Goal: Task Accomplishment & Management: Manage account settings

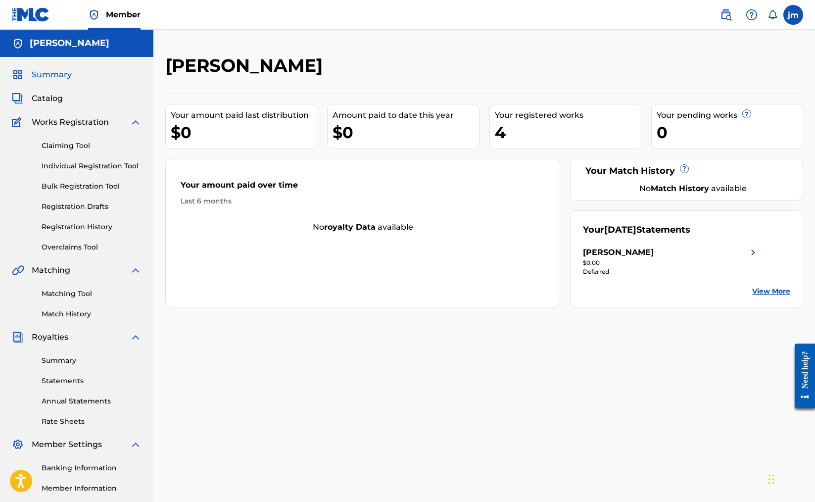
click at [44, 96] on span "Catalog" at bounding box center [47, 99] width 31 height 12
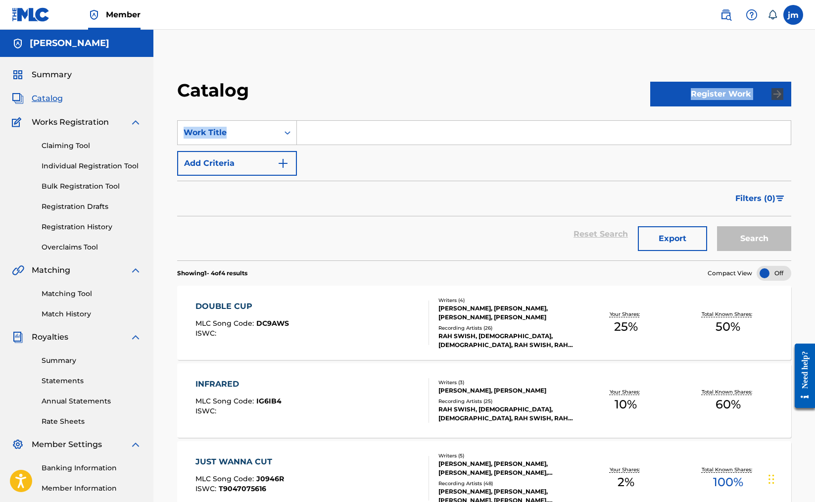
drag, startPoint x: 814, startPoint y: 73, endPoint x: 807, endPoint y: 116, distance: 43.5
click at [807, 118] on div "Catalog Register Work SearchWithCriteriacc84f8ec-76b9-4c89-9041-71a0d1798f06 Wo…" at bounding box center [484, 346] width 662 height 585
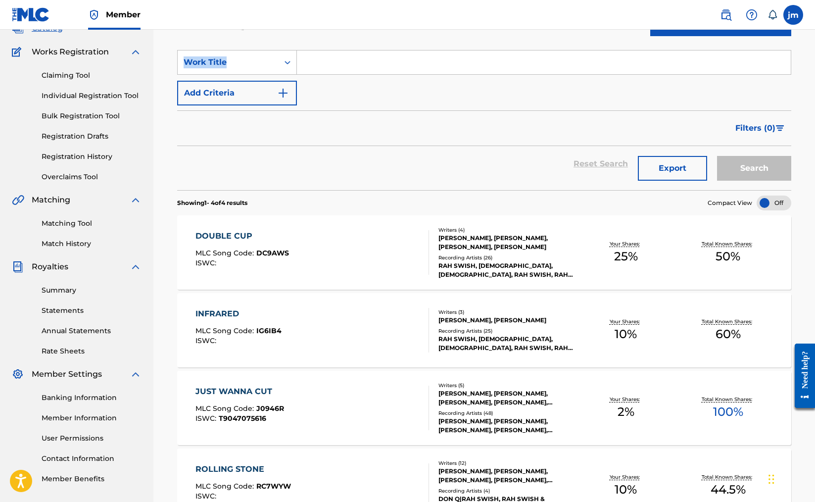
scroll to position [68, 0]
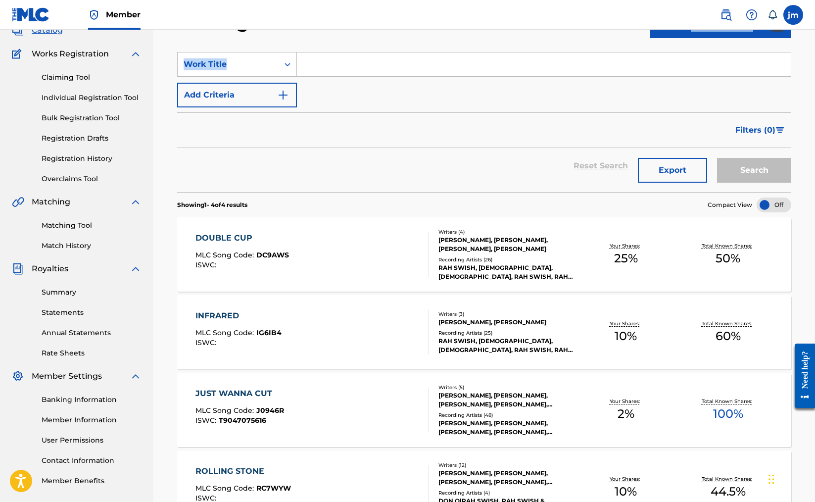
click at [55, 312] on link "Statements" at bounding box center [92, 312] width 100 height 10
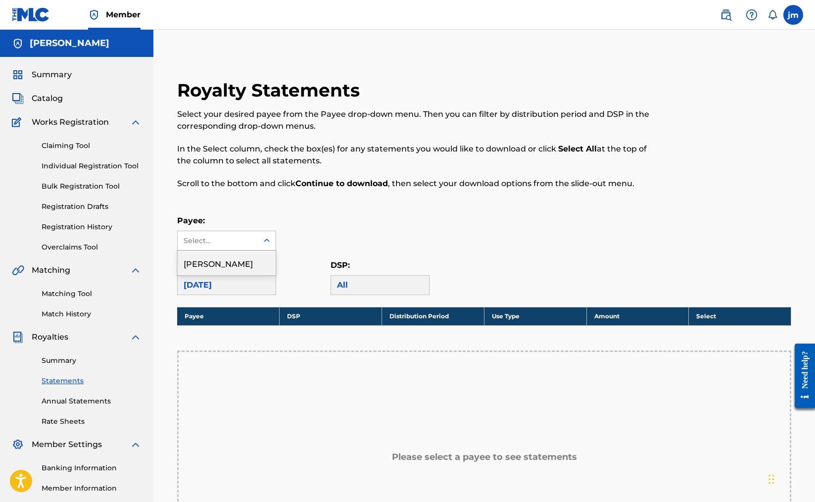
click at [256, 244] on div "Select..." at bounding box center [218, 240] width 80 height 19
click at [238, 264] on div "[PERSON_NAME]" at bounding box center [227, 262] width 98 height 25
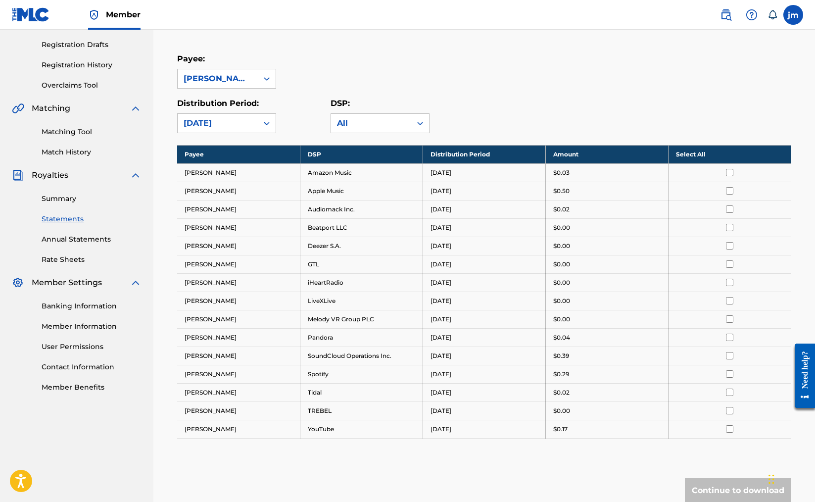
scroll to position [162, 0]
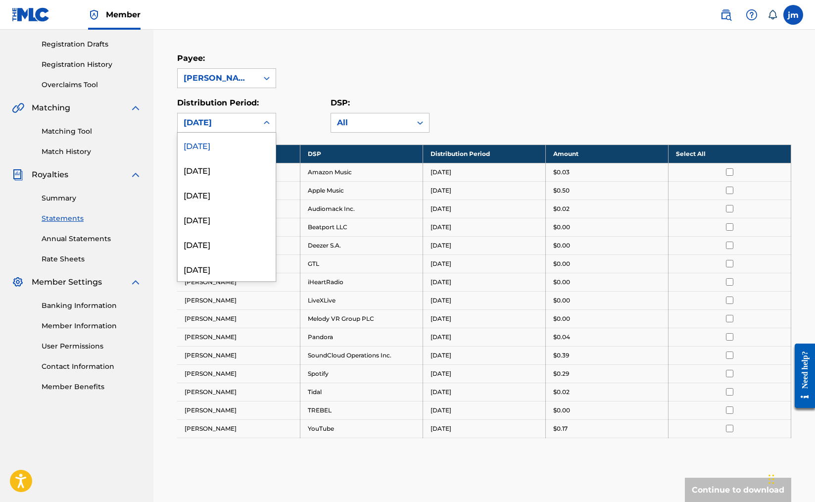
click at [244, 124] on div "[DATE]" at bounding box center [218, 123] width 68 height 12
click at [229, 165] on div "July 2025" at bounding box center [227, 169] width 98 height 25
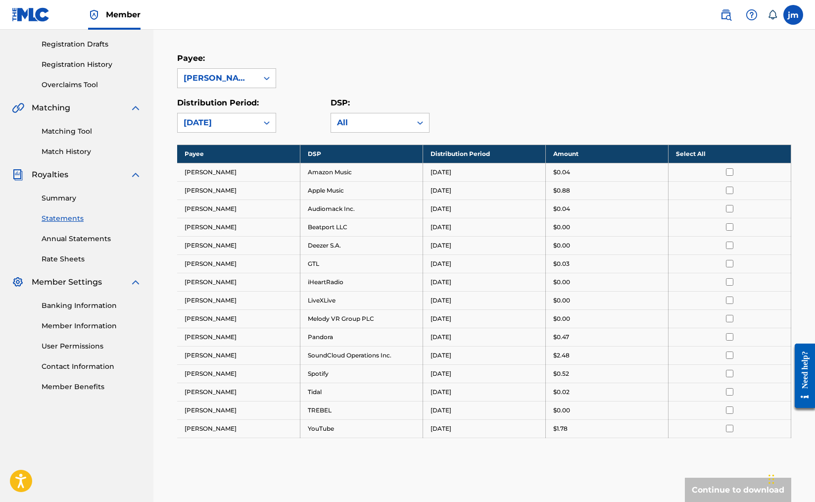
click at [256, 123] on div "July 2025" at bounding box center [218, 122] width 80 height 19
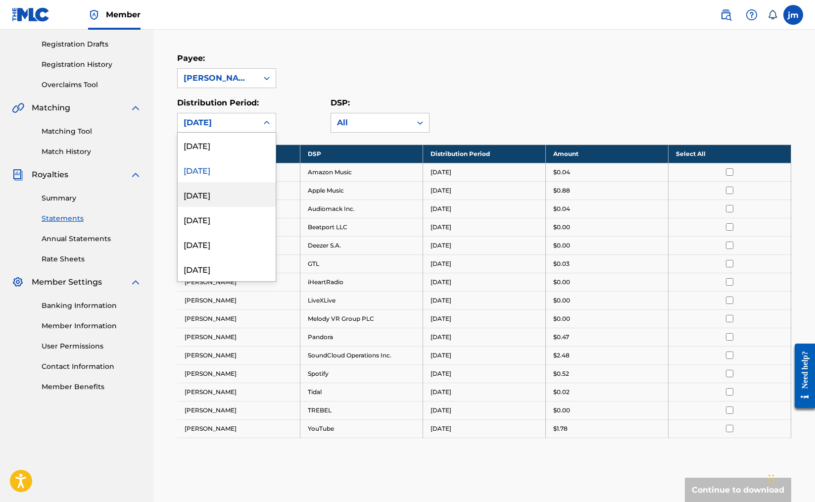
click at [231, 195] on div "June 2025" at bounding box center [227, 194] width 98 height 25
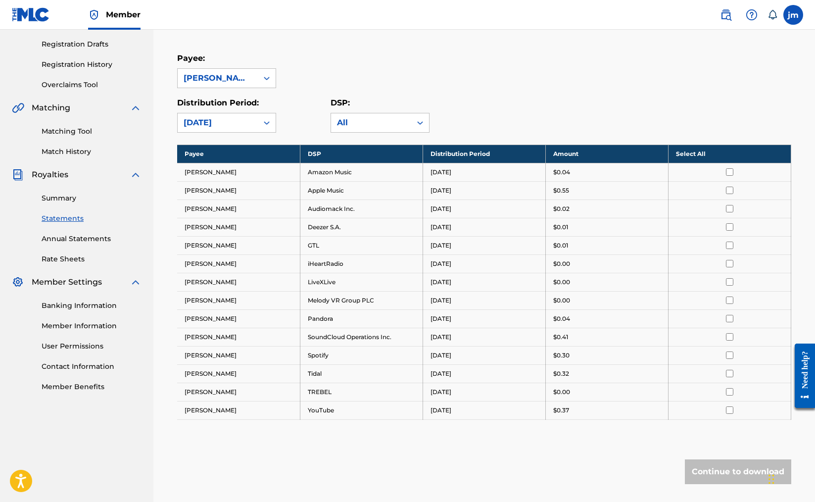
click at [261, 121] on div at bounding box center [267, 123] width 18 height 18
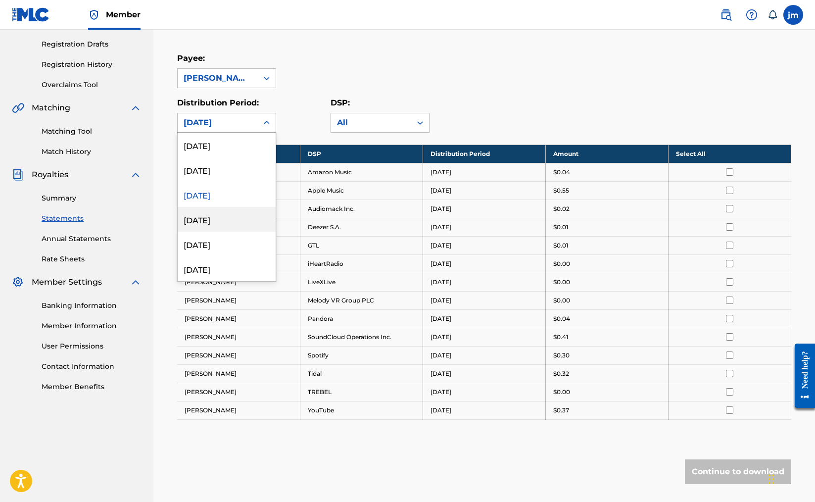
click at [237, 225] on div "May 2025" at bounding box center [227, 219] width 98 height 25
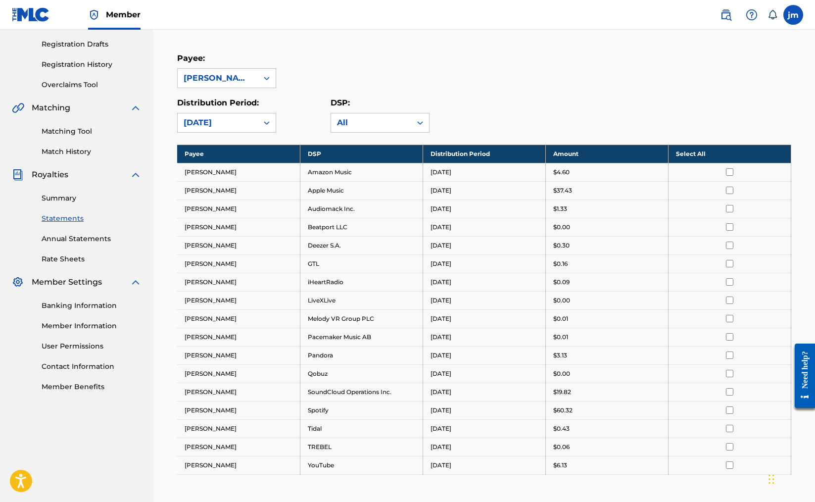
click at [53, 305] on link "Banking Information" at bounding box center [92, 305] width 100 height 10
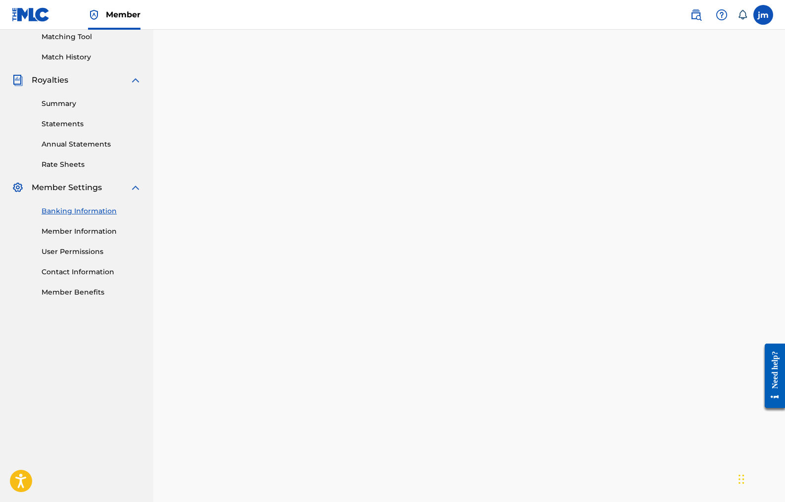
scroll to position [258, 0]
click at [83, 229] on link "Member Information" at bounding box center [92, 230] width 100 height 10
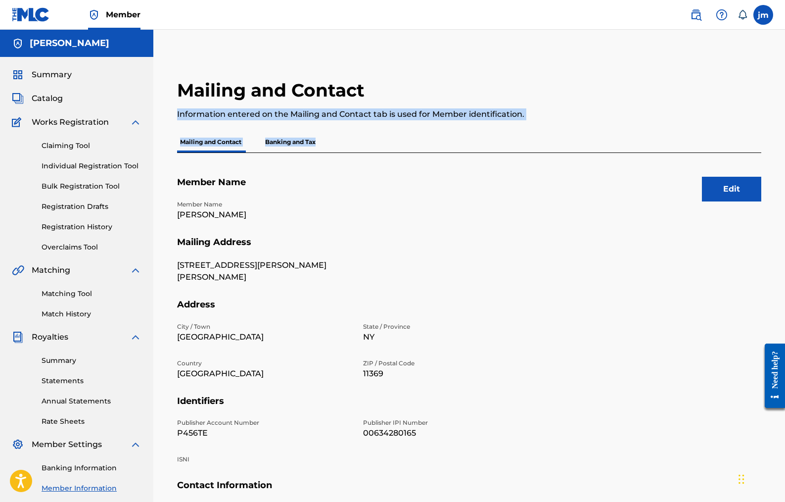
drag, startPoint x: 784, startPoint y: 98, endPoint x: 784, endPoint y: 148, distance: 50.0
click at [784, 148] on div "Mailing and Contact Information entered on the Mailing and Contact tab is used …" at bounding box center [469, 310] width 632 height 512
click at [290, 144] on p "Banking and Tax" at bounding box center [290, 142] width 56 height 21
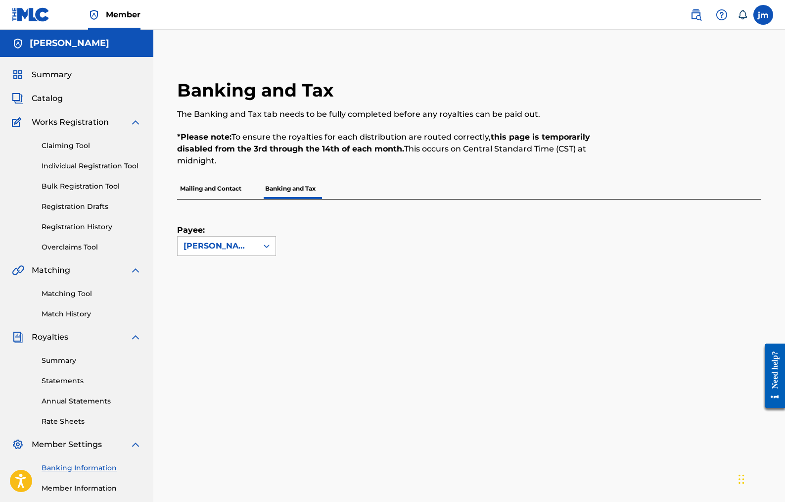
click at [97, 402] on link "Annual Statements" at bounding box center [92, 401] width 100 height 10
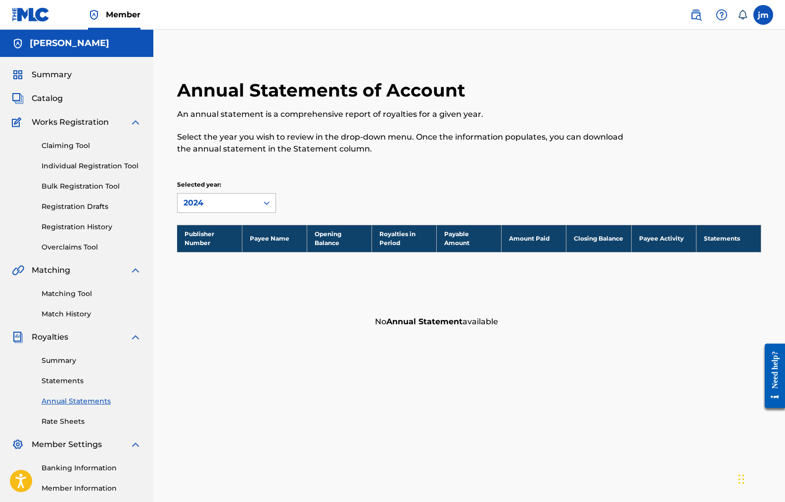
click at [237, 206] on div "2024" at bounding box center [218, 203] width 68 height 12
click at [218, 249] on div "2023" at bounding box center [227, 249] width 98 height 25
click at [77, 146] on link "Claiming Tool" at bounding box center [92, 146] width 100 height 10
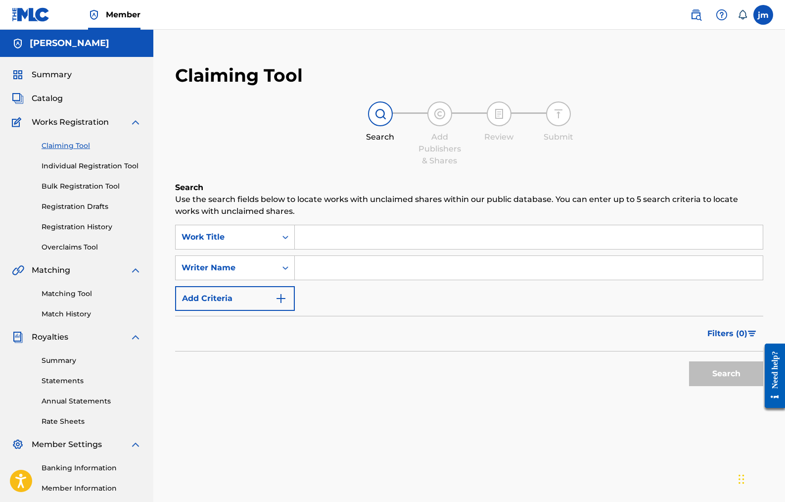
click at [53, 101] on span "Catalog" at bounding box center [47, 99] width 31 height 12
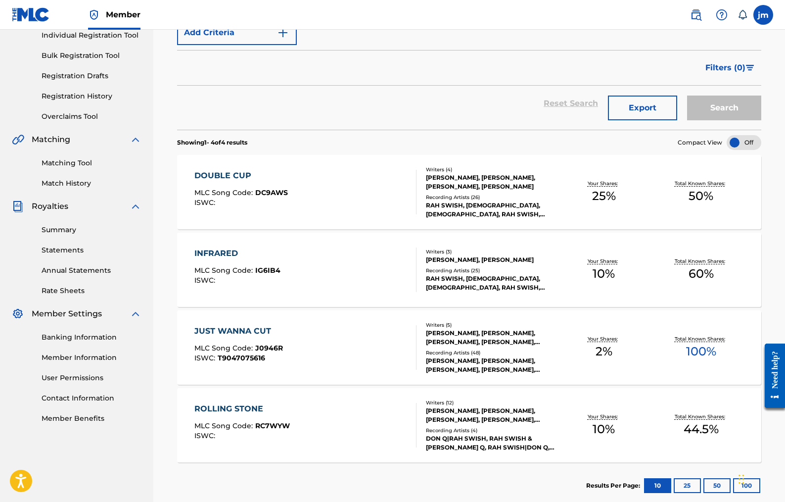
scroll to position [185, 0]
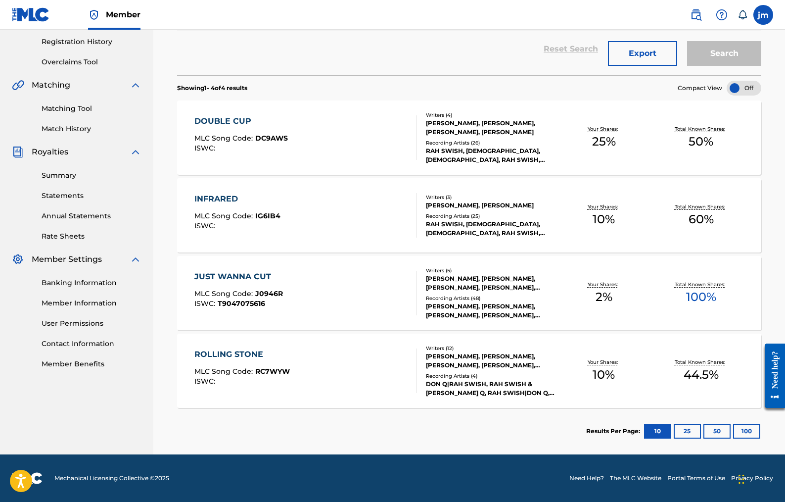
click at [684, 433] on button "25" at bounding box center [687, 431] width 27 height 15
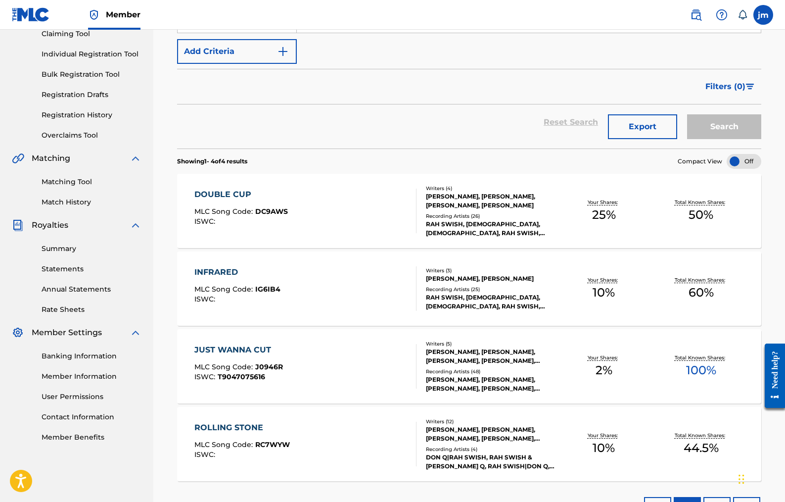
click at [476, 303] on div "RAH SWISH, [DEMOGRAPHIC_DATA], [DEMOGRAPHIC_DATA], RAH SWISH, RAH SWISH" at bounding box center [490, 302] width 129 height 18
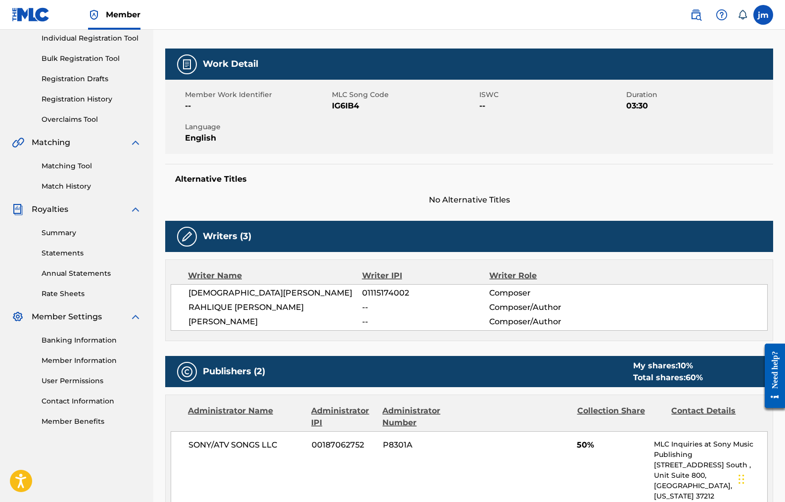
scroll to position [125, 0]
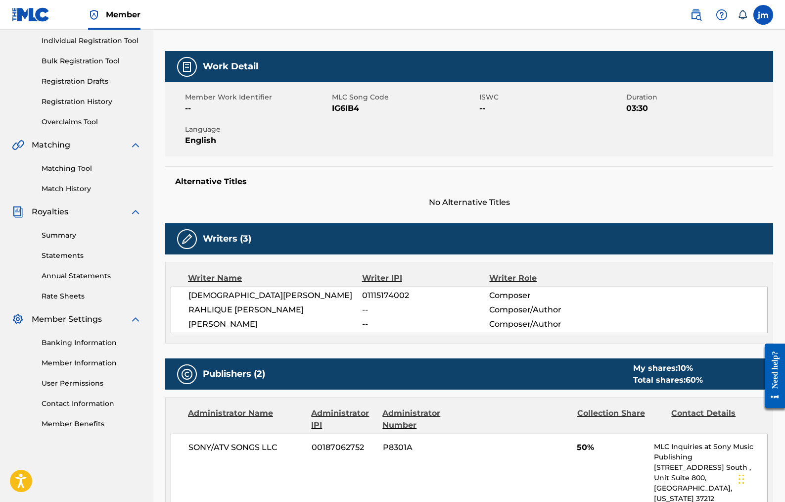
click at [198, 238] on div "Writers (3)" at bounding box center [469, 238] width 608 height 31
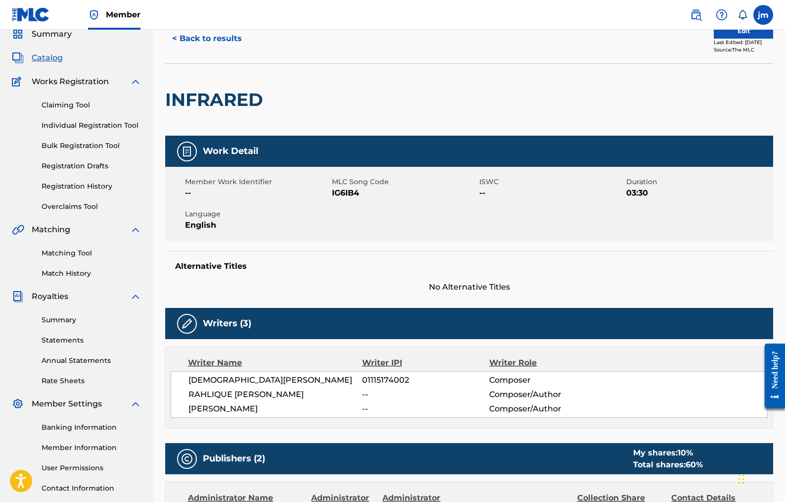
scroll to position [0, 0]
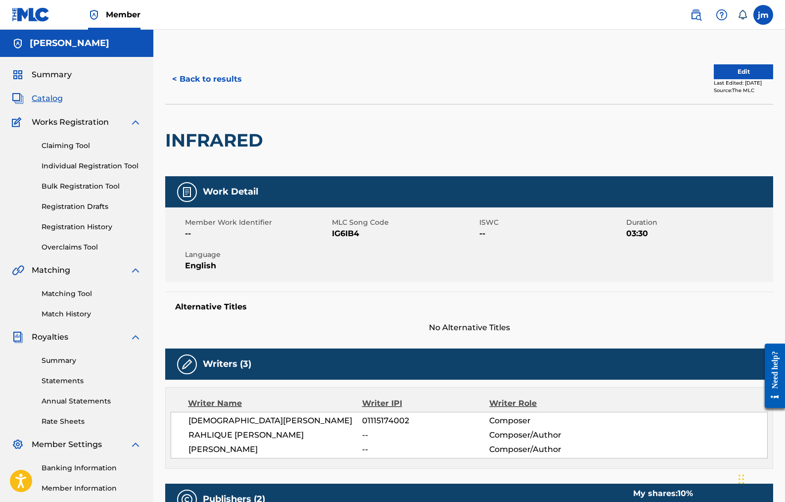
click at [738, 74] on button "Edit" at bounding box center [743, 71] width 59 height 15
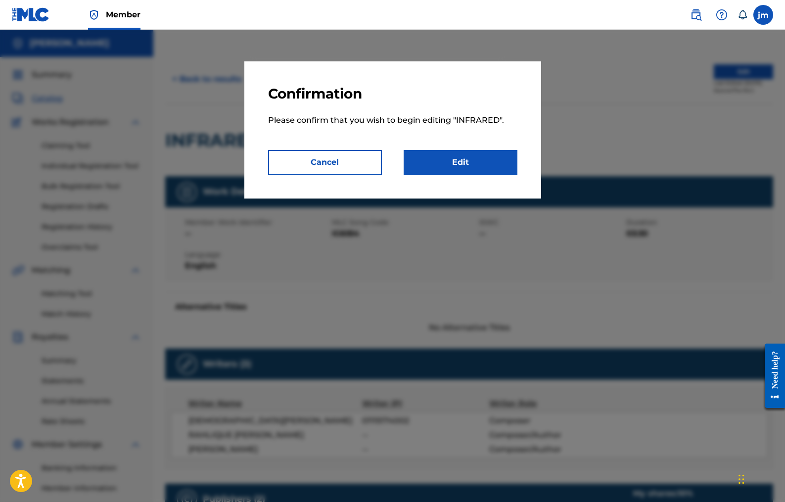
click at [493, 170] on link "Edit" at bounding box center [461, 162] width 114 height 25
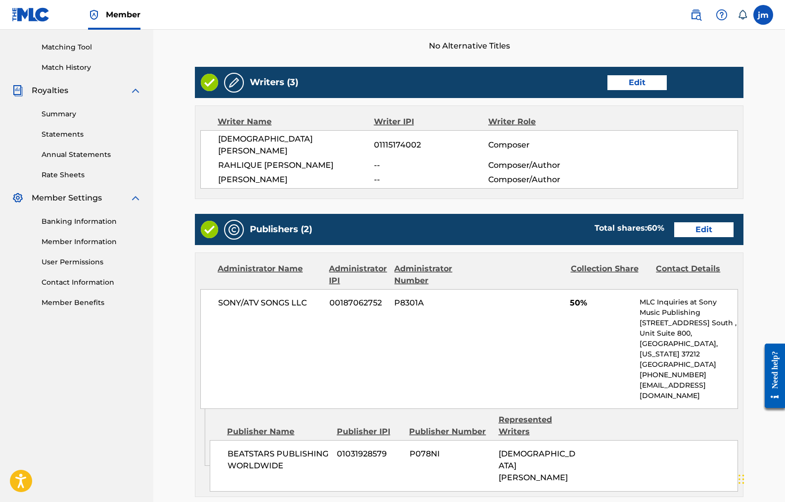
scroll to position [247, 0]
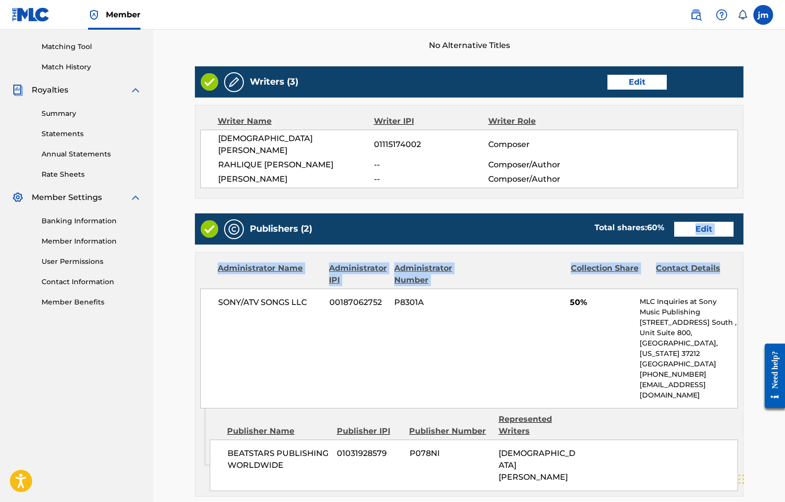
drag, startPoint x: 785, startPoint y: 209, endPoint x: 780, endPoint y: 265, distance: 56.1
click at [780, 265] on div "< Back INFRARED Work Detail Edit Member Work Identifier -- MLC Song Code IG6IB4…" at bounding box center [469, 264] width 632 height 913
click at [775, 216] on div "< Back INFRARED Work Detail Edit Member Work Identifier -- MLC Song Code IG6IB4…" at bounding box center [469, 264] width 632 height 913
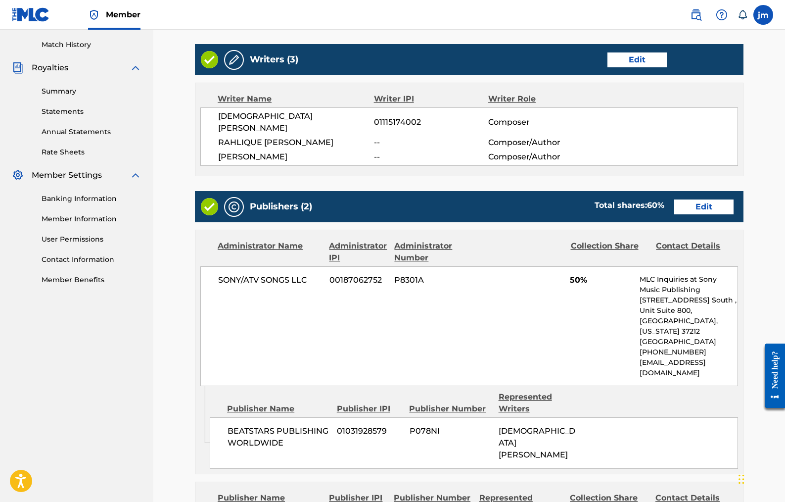
scroll to position [270, 0]
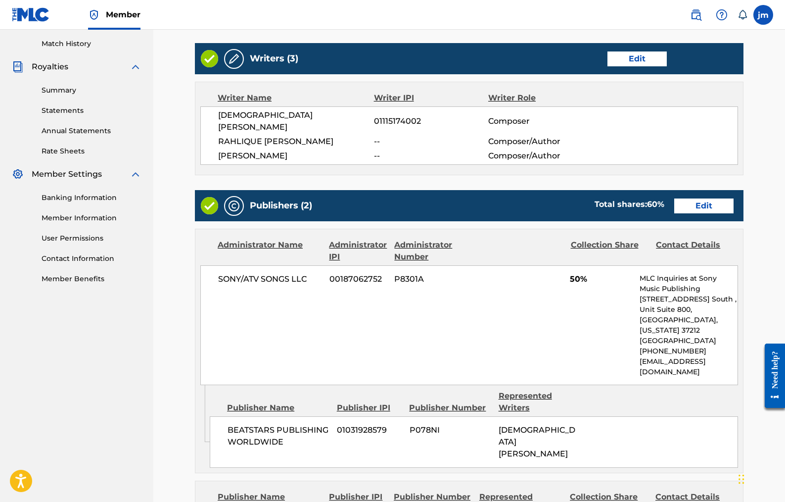
click at [650, 58] on link "Edit" at bounding box center [637, 58] width 59 height 15
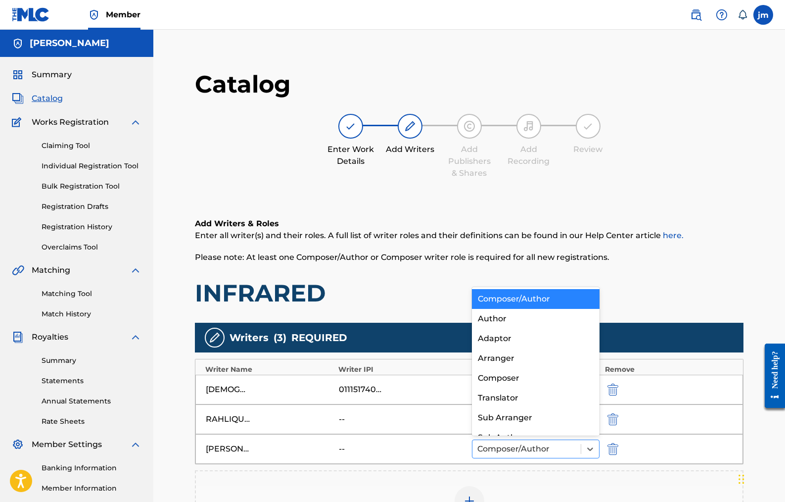
click at [550, 449] on div at bounding box center [526, 449] width 99 height 14
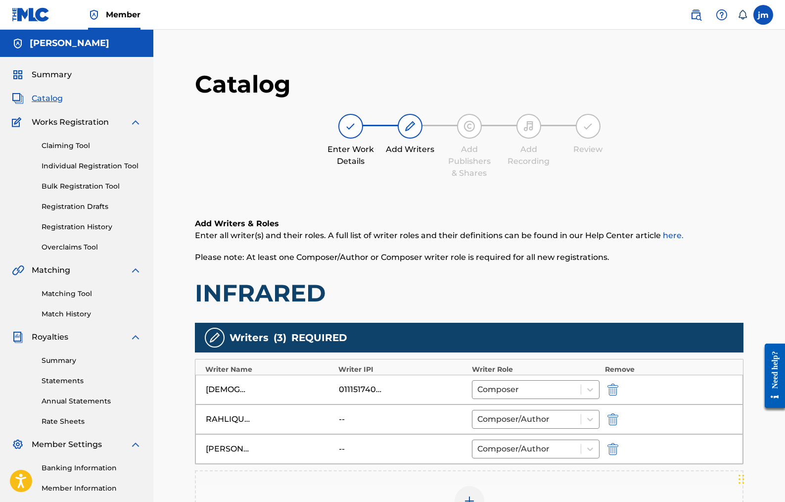
click at [462, 451] on div "--" at bounding box center [403, 449] width 128 height 12
click at [382, 452] on div "--" at bounding box center [361, 449] width 45 height 12
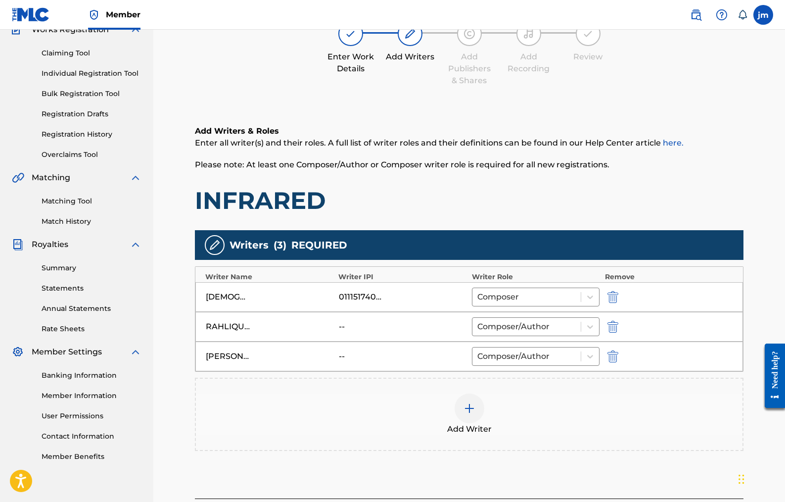
scroll to position [117, 0]
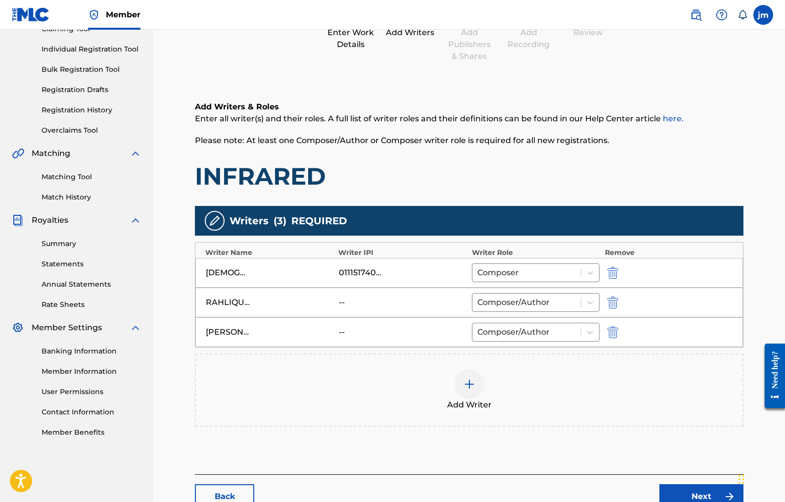
click at [341, 331] on div "--" at bounding box center [361, 332] width 45 height 12
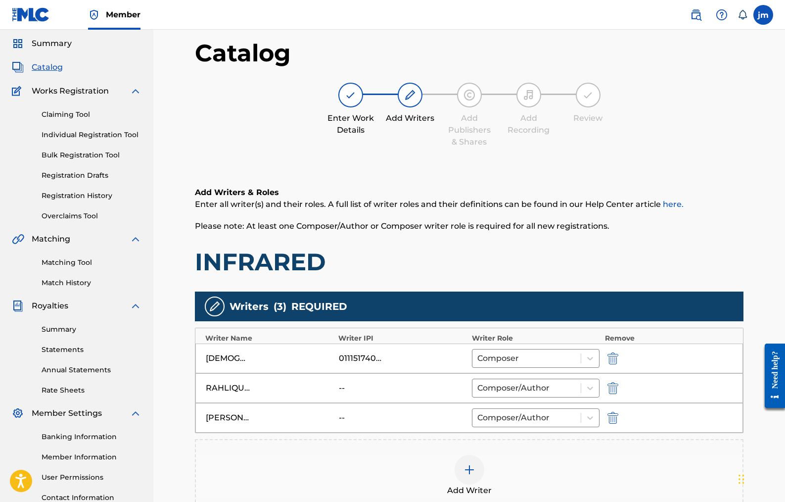
scroll to position [22, 0]
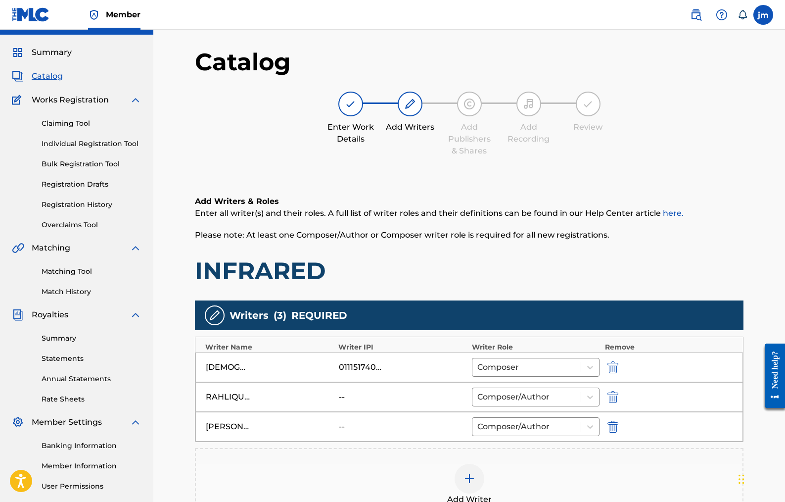
click at [765, 20] on label at bounding box center [764, 15] width 20 height 20
click at [763, 15] on input "jm jasper murray theoracle@me.com Notification Preferences Profile Log out" at bounding box center [763, 15] width 0 height 0
click at [667, 123] on link "Profile" at bounding box center [666, 123] width 20 height 9
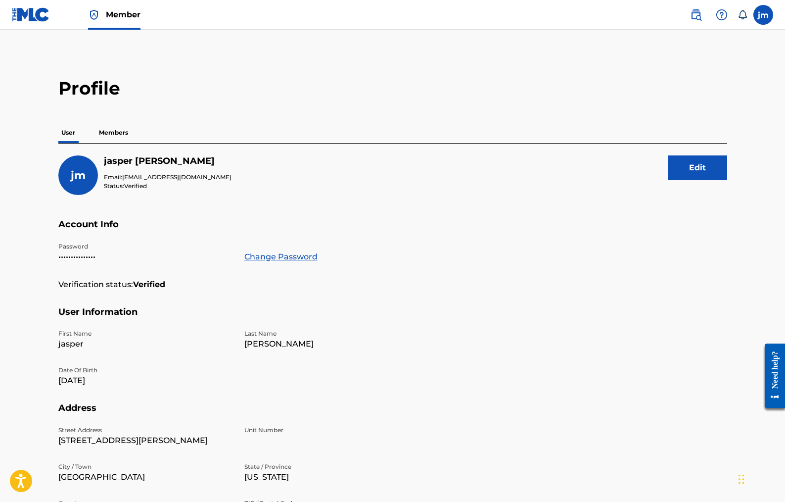
click at [121, 127] on p "Members" at bounding box center [113, 132] width 35 height 21
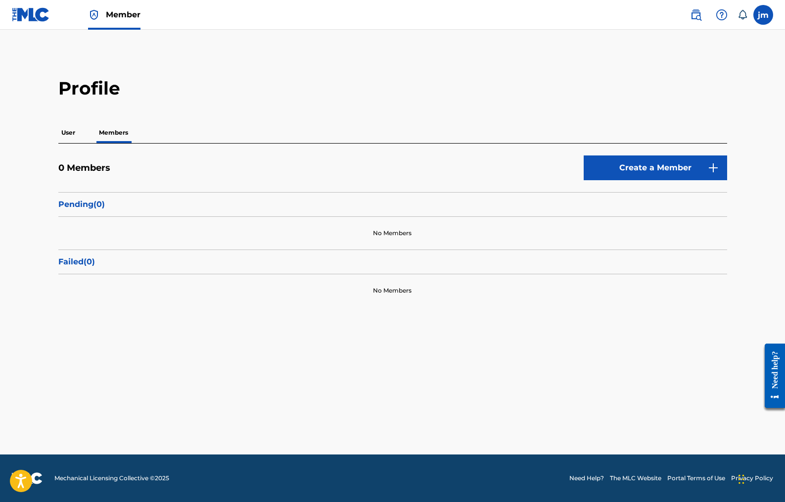
click at [66, 132] on p "User" at bounding box center [68, 132] width 20 height 21
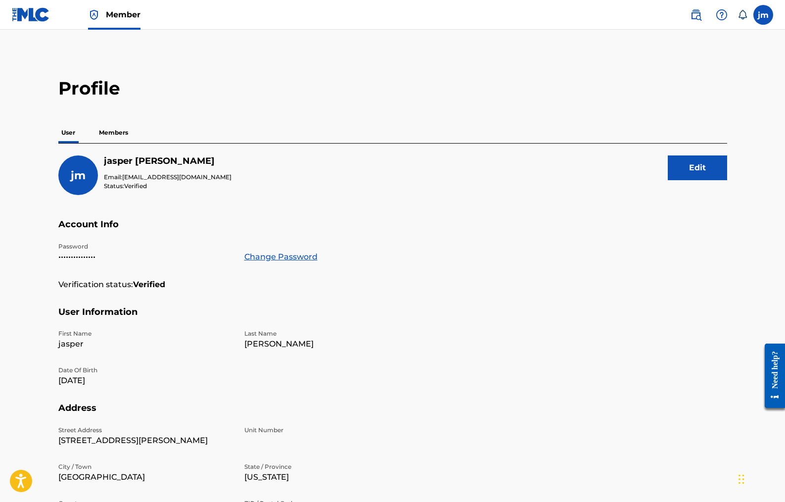
click at [100, 129] on p "Members" at bounding box center [113, 132] width 35 height 21
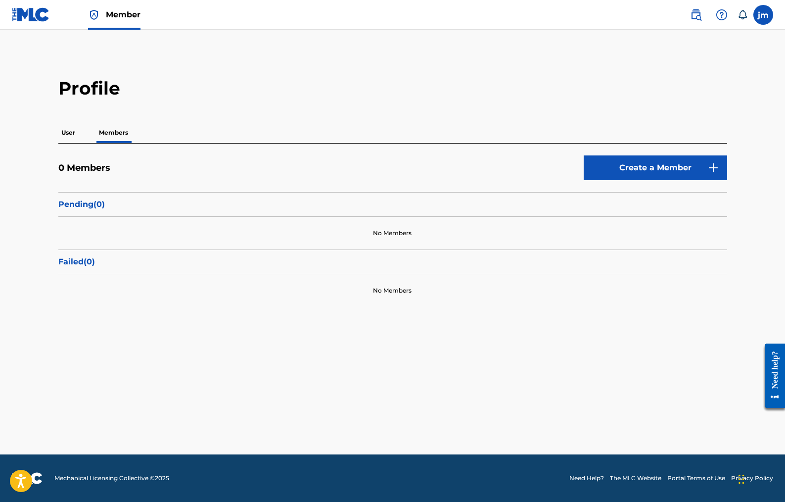
click at [648, 170] on link "Create a Member" at bounding box center [655, 167] width 143 height 25
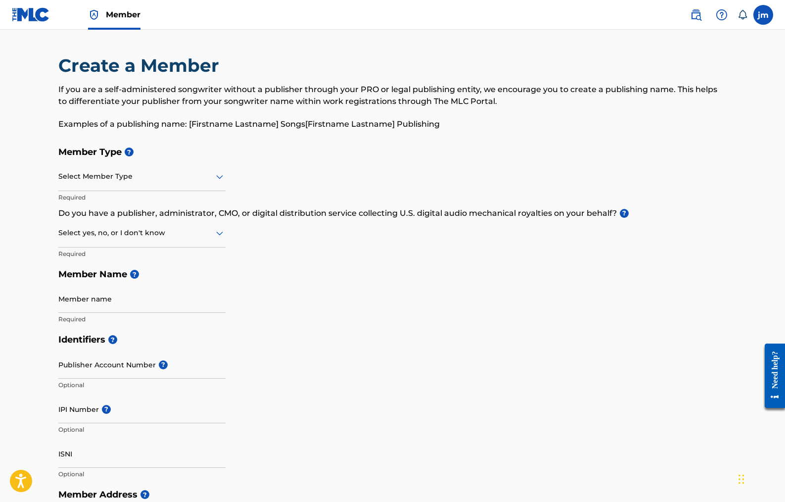
click at [216, 175] on icon at bounding box center [220, 177] width 12 height 12
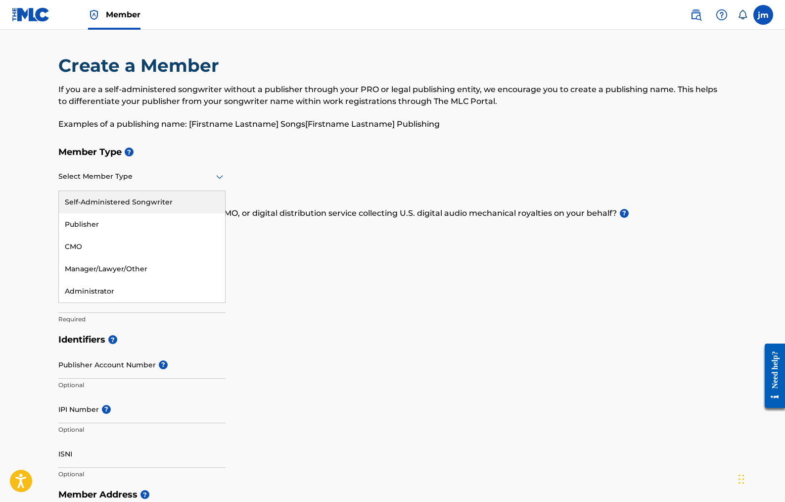
click at [183, 200] on div "Self-Administered Songwriter" at bounding box center [142, 202] width 166 height 22
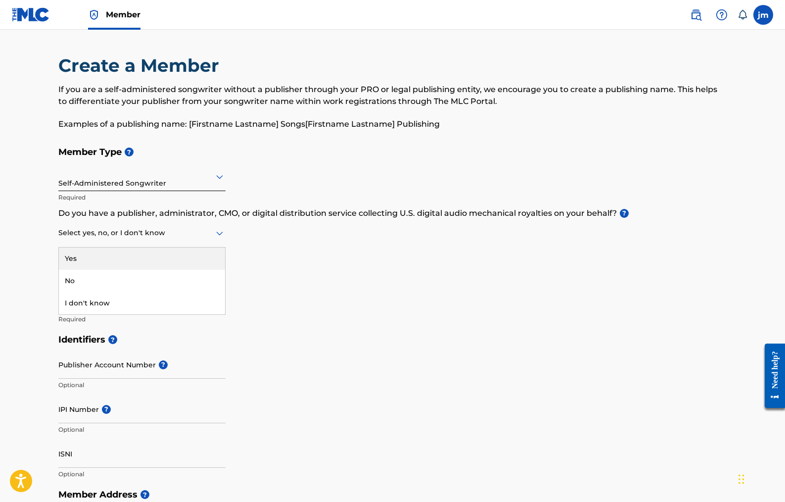
click at [213, 234] on div at bounding box center [141, 233] width 167 height 12
click at [104, 277] on div "No" at bounding box center [142, 281] width 166 height 22
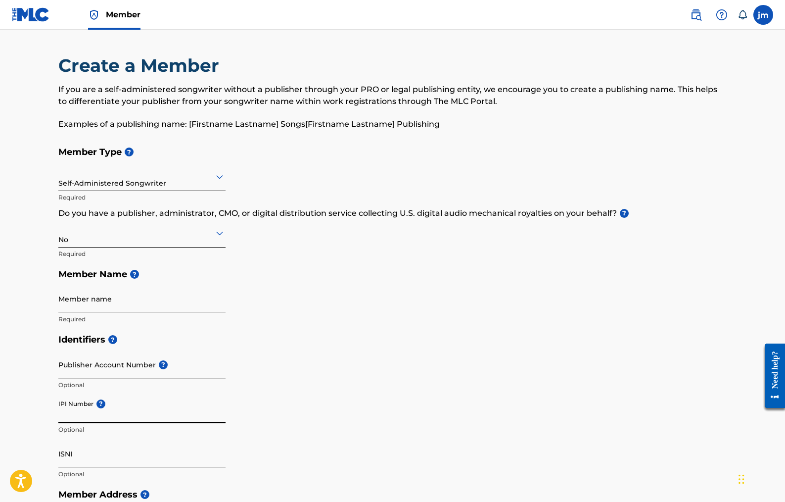
click at [85, 410] on input "IPI Number ?" at bounding box center [141, 409] width 167 height 28
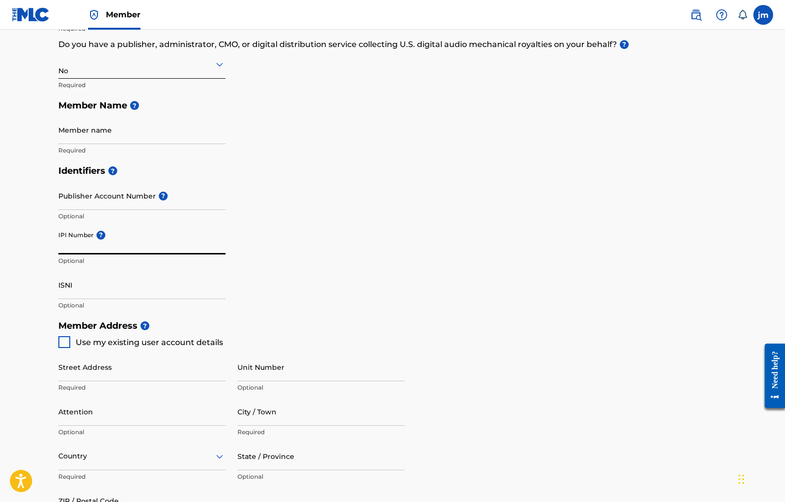
scroll to position [189, 0]
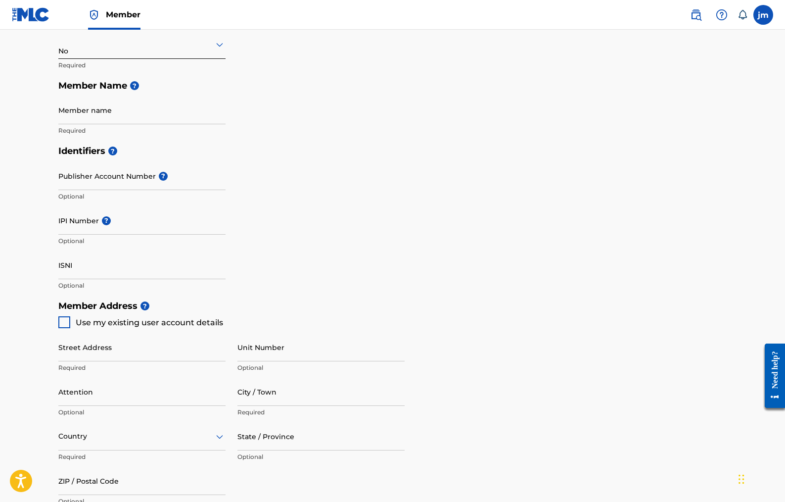
click at [59, 321] on div at bounding box center [64, 322] width 12 height 12
type input "[STREET_ADDRESS][PERSON_NAME]"
type input "[GEOGRAPHIC_DATA]"
type input "11369"
type input "718"
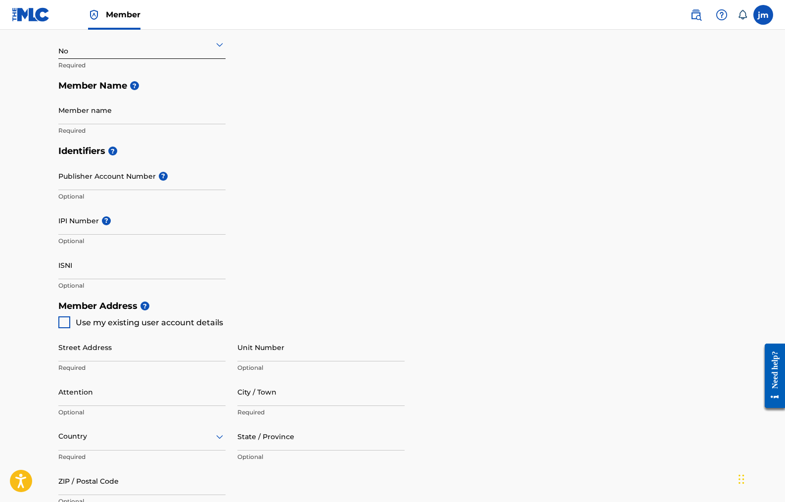
type input "4505569"
type input "[EMAIL_ADDRESS][DOMAIN_NAME]"
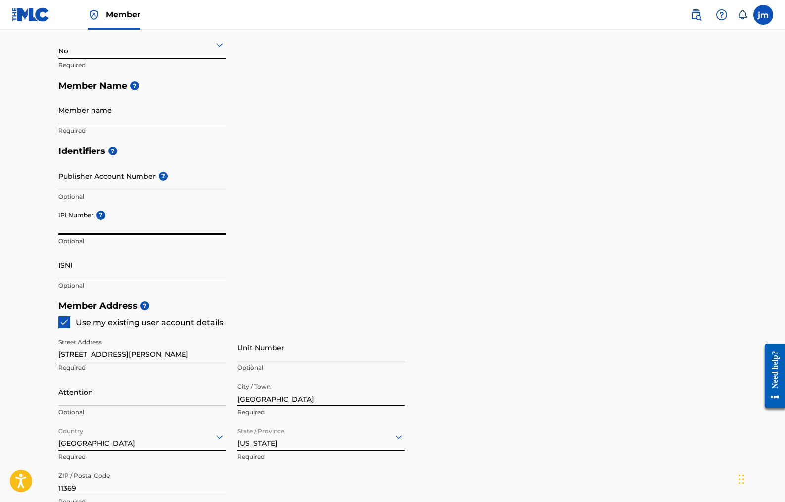
click at [86, 221] on input "IPI Number ?" at bounding box center [141, 220] width 167 height 28
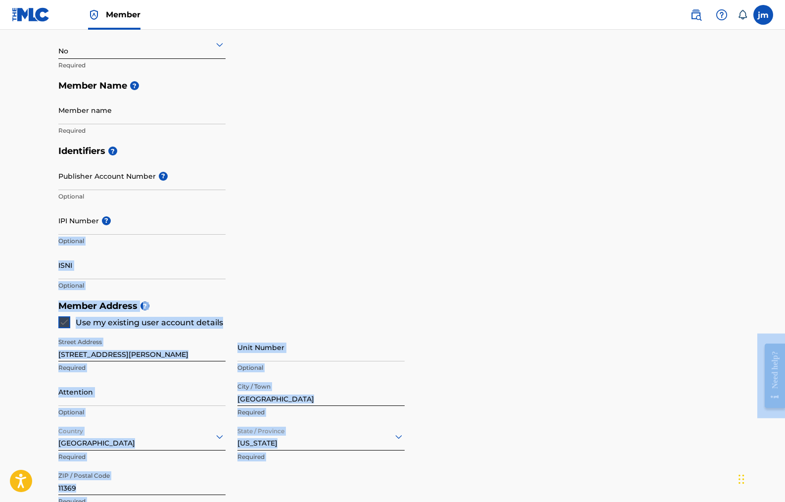
drag, startPoint x: 1542, startPoint y: 566, endPoint x: 776, endPoint y: 338, distance: 798.7
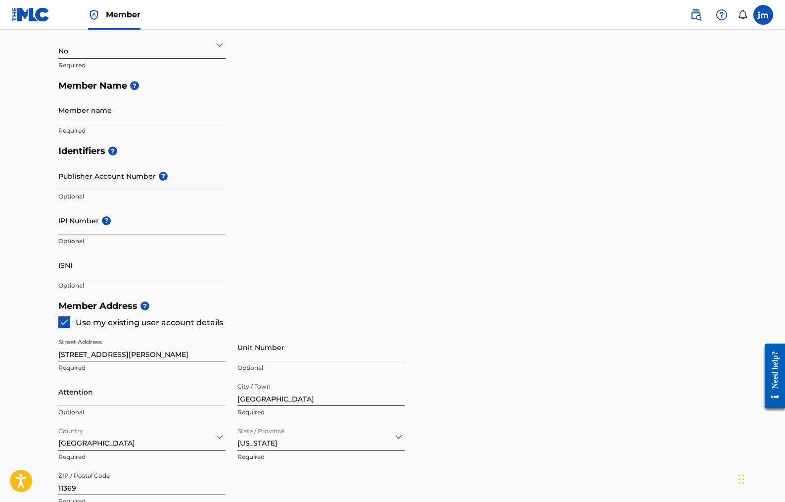
click at [744, 205] on main "Create a Member If you are a self-administered songwriter without a publisher t…" at bounding box center [392, 285] width 785 height 889
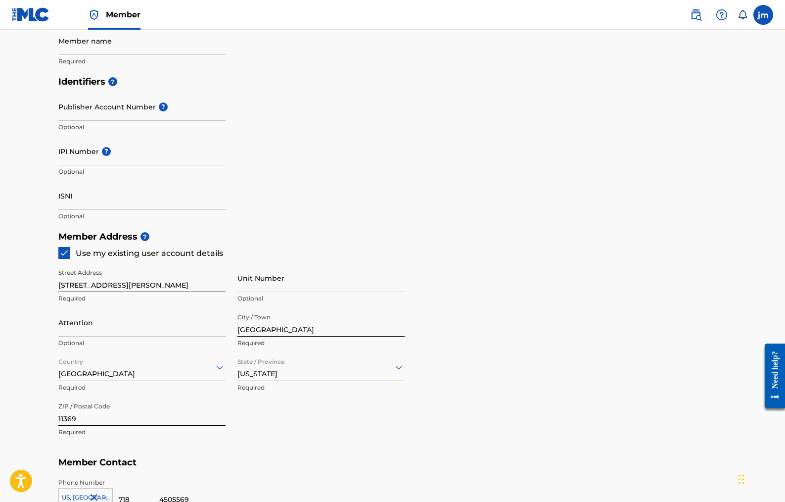
scroll to position [259, 0]
click at [82, 157] on input "IPI Number ?" at bounding box center [141, 150] width 167 height 28
paste input "402284986"
type input "402284986"
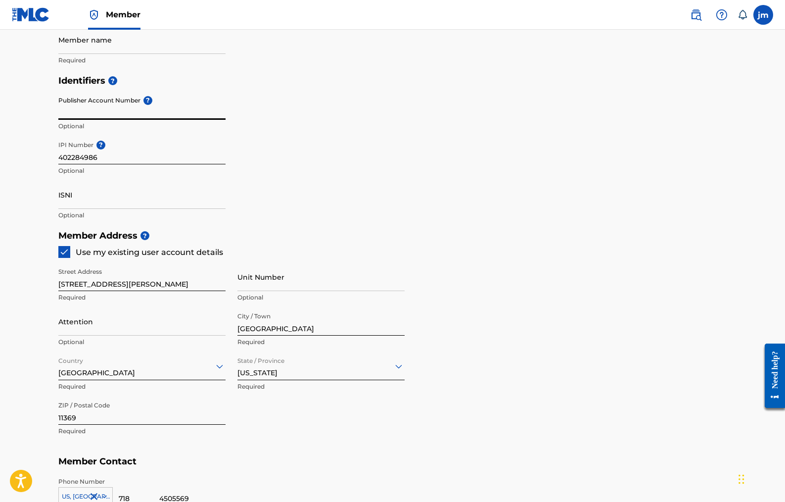
click at [104, 108] on input "Publisher Account Number ?" at bounding box center [141, 106] width 167 height 28
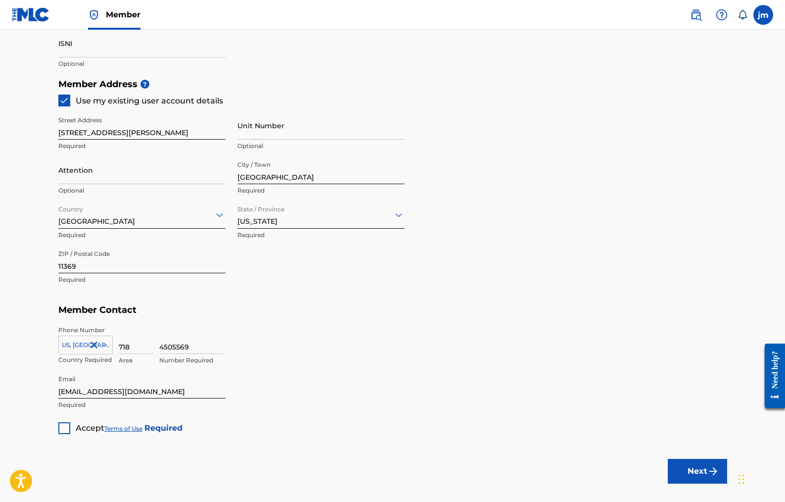
scroll to position [423, 0]
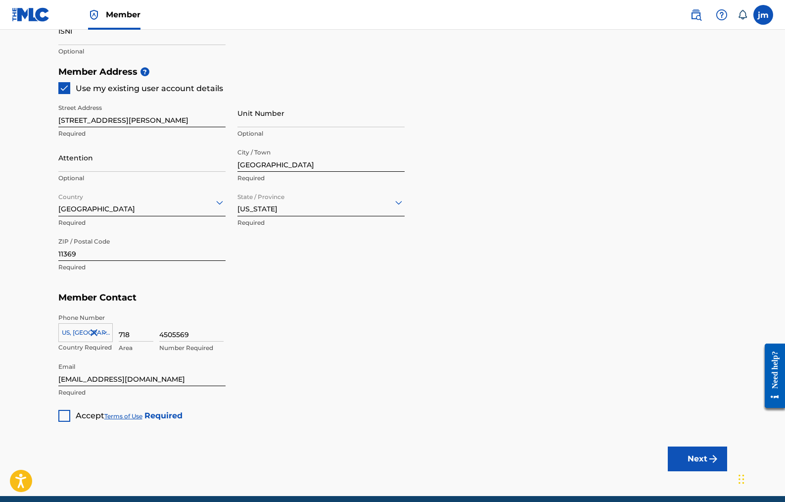
drag, startPoint x: 785, startPoint y: 304, endPoint x: 21, endPoint y: 55, distance: 803.5
click at [66, 416] on div at bounding box center [64, 416] width 12 height 12
click at [704, 455] on button "Next" at bounding box center [697, 458] width 59 height 25
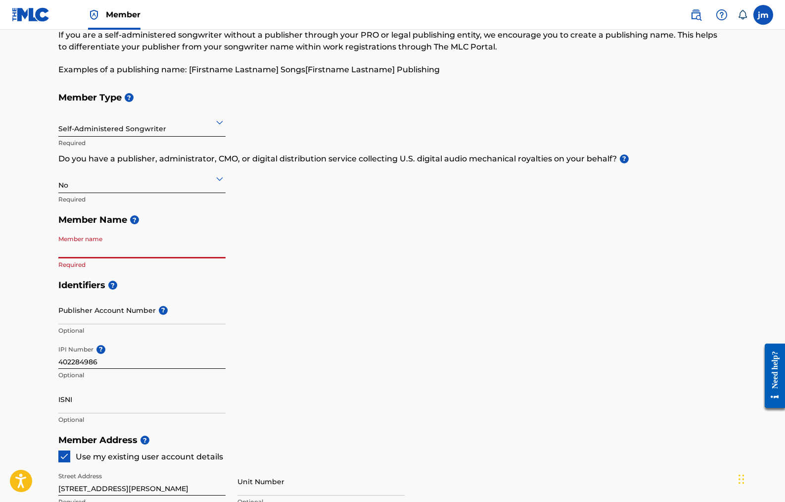
click at [222, 250] on input "Member name" at bounding box center [141, 244] width 167 height 28
click at [101, 243] on input "Member name" at bounding box center [141, 244] width 167 height 28
click at [23, 16] on img at bounding box center [31, 14] width 38 height 14
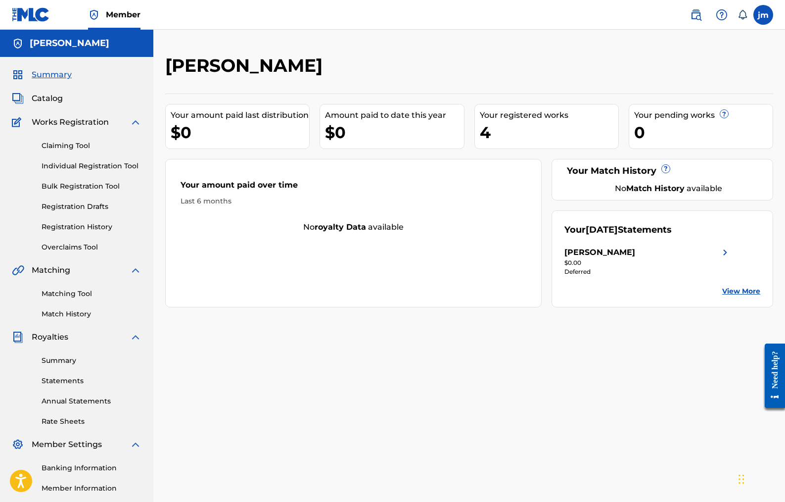
click at [48, 96] on span "Catalog" at bounding box center [47, 99] width 31 height 12
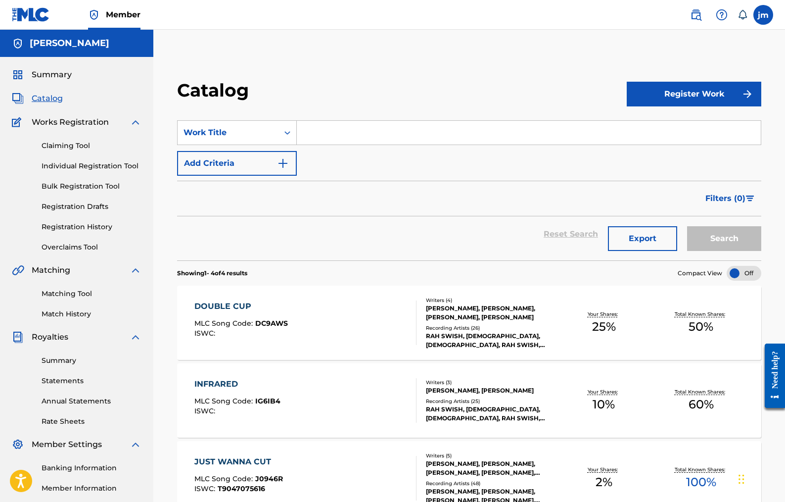
click at [474, 307] on div "[PERSON_NAME], [PERSON_NAME], [PERSON_NAME], [PERSON_NAME]" at bounding box center [490, 313] width 129 height 18
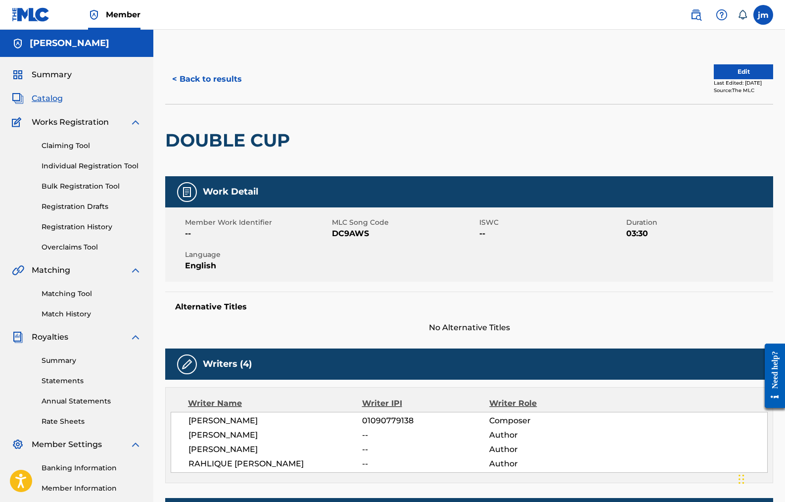
click at [764, 16] on label at bounding box center [764, 15] width 20 height 20
click at [763, 15] on input "jm jasper murray theoracle@me.com Notification Preferences Profile Log out" at bounding box center [763, 15] width 0 height 0
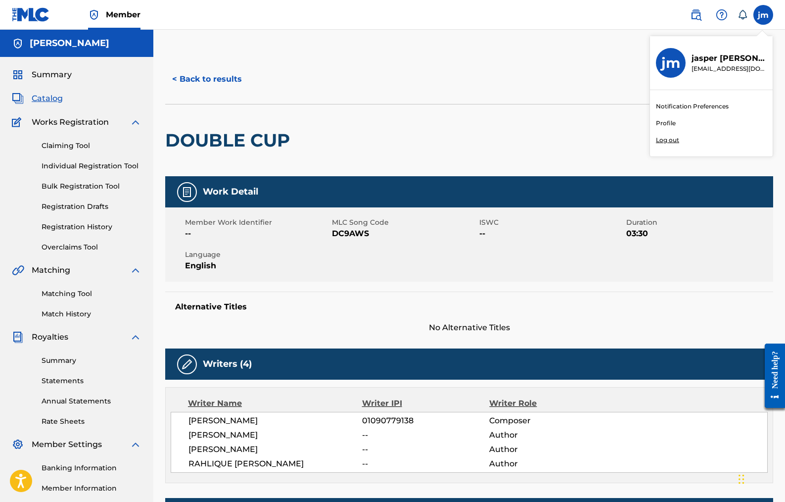
click at [664, 123] on link "Profile" at bounding box center [666, 123] width 20 height 9
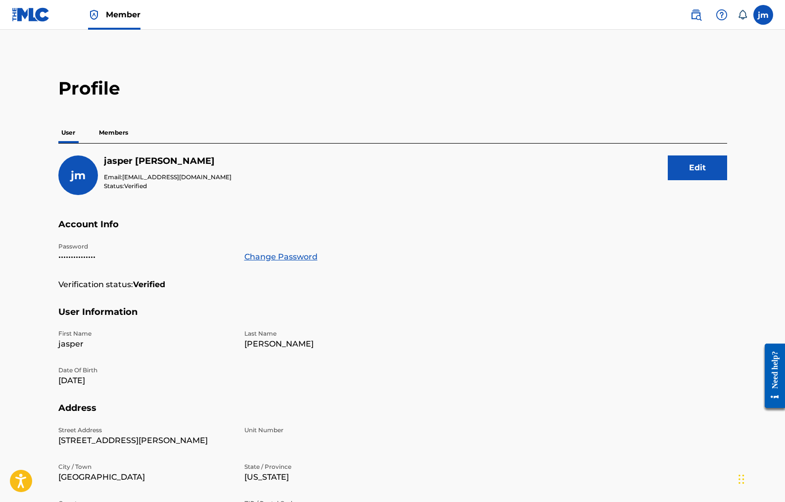
click at [116, 132] on p "Members" at bounding box center [113, 132] width 35 height 21
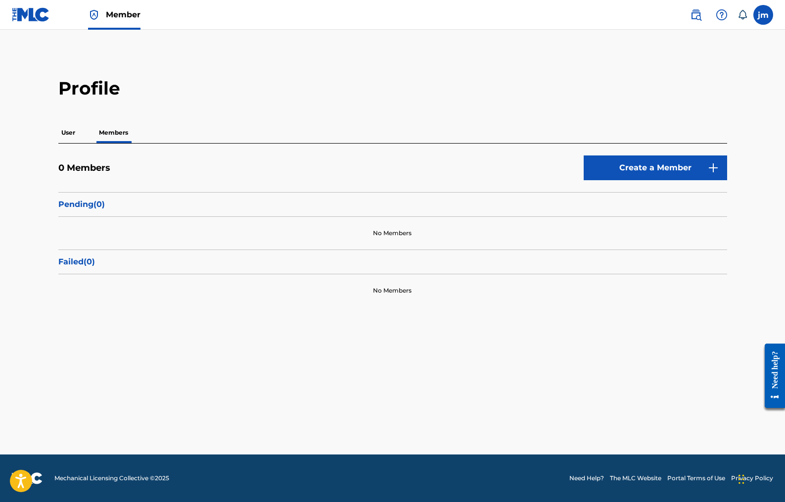
click at [640, 164] on link "Create a Member" at bounding box center [655, 167] width 143 height 25
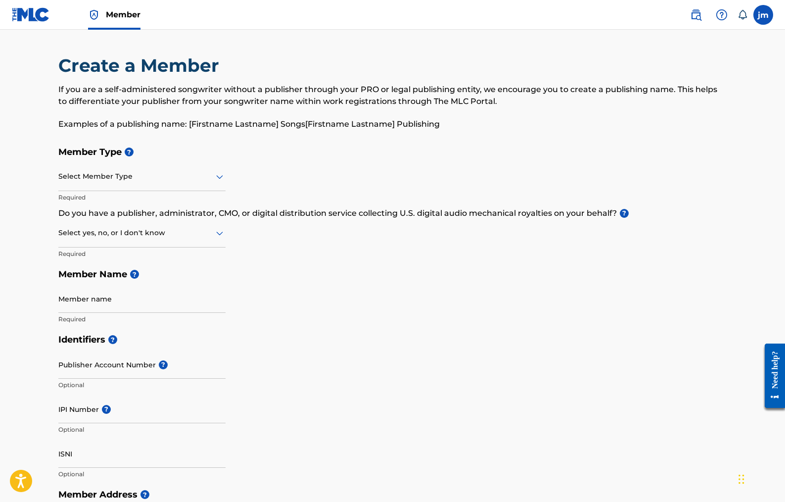
click at [207, 172] on div at bounding box center [141, 176] width 167 height 12
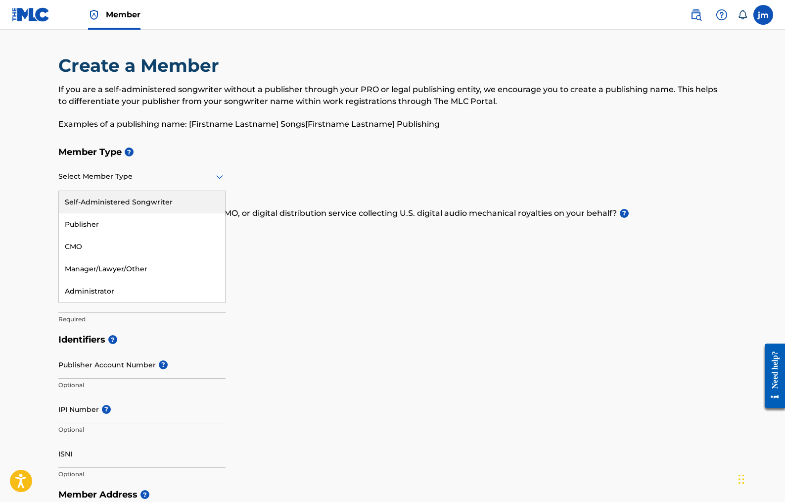
click at [287, 153] on h5 "Member Type ?" at bounding box center [392, 152] width 669 height 21
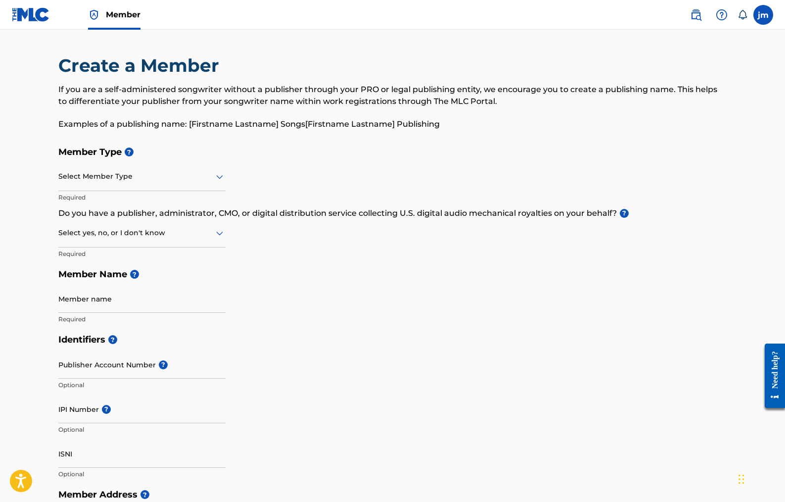
click at [26, 12] on img at bounding box center [31, 14] width 38 height 14
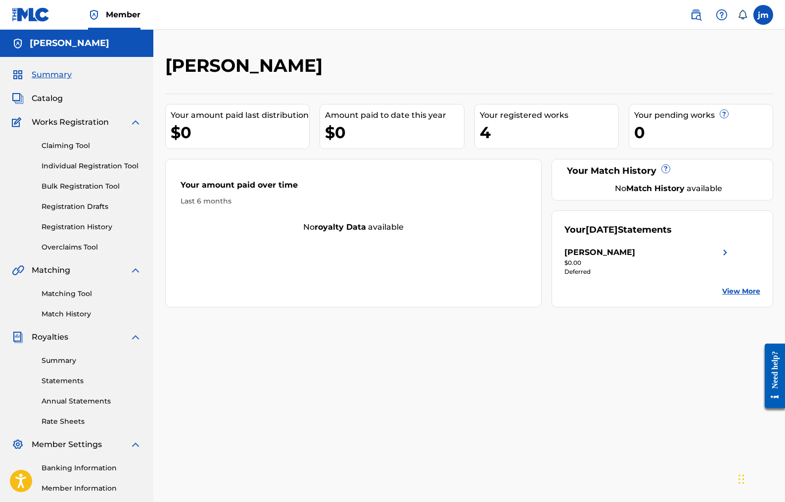
click at [727, 250] on img at bounding box center [725, 252] width 12 height 12
click at [41, 44] on h5 "[PERSON_NAME]" at bounding box center [70, 43] width 80 height 11
click at [132, 12] on span "Member" at bounding box center [123, 14] width 35 height 11
click at [54, 100] on span "Catalog" at bounding box center [47, 99] width 31 height 12
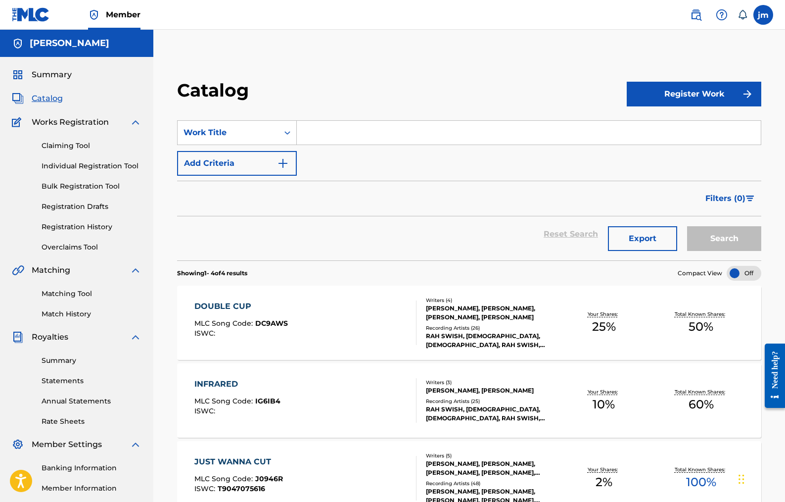
click at [471, 334] on div "RAH SWISH, [DEMOGRAPHIC_DATA], [DEMOGRAPHIC_DATA], RAH SWISH, RAH SWISH" at bounding box center [490, 341] width 129 height 18
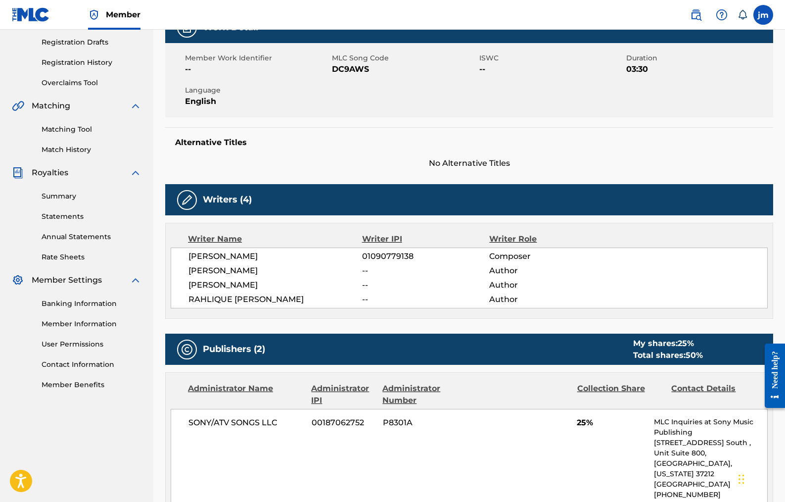
scroll to position [165, 0]
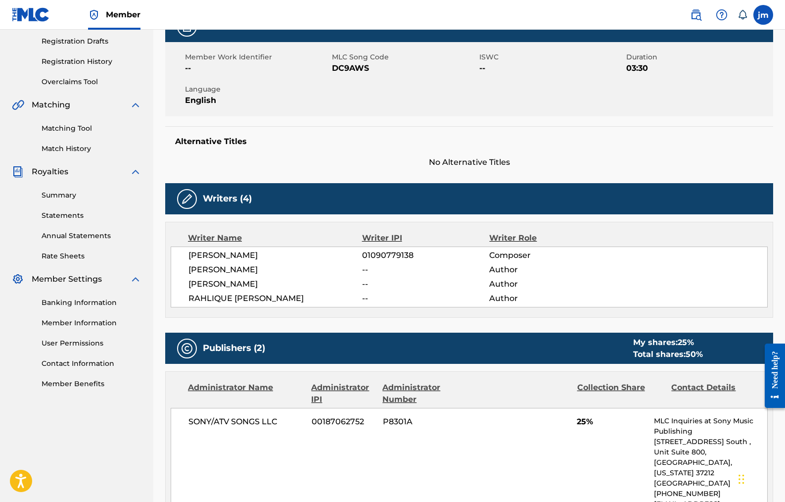
click at [199, 195] on div "Writers (4)" at bounding box center [469, 198] width 608 height 31
click at [177, 200] on div at bounding box center [187, 199] width 20 height 20
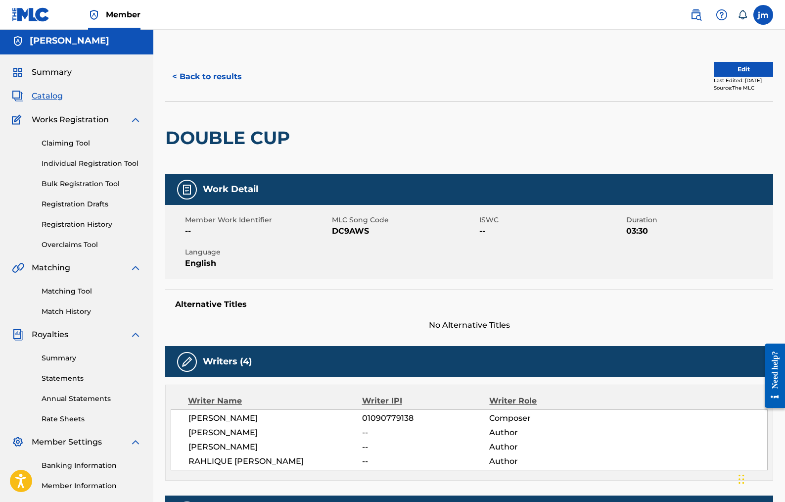
scroll to position [0, 0]
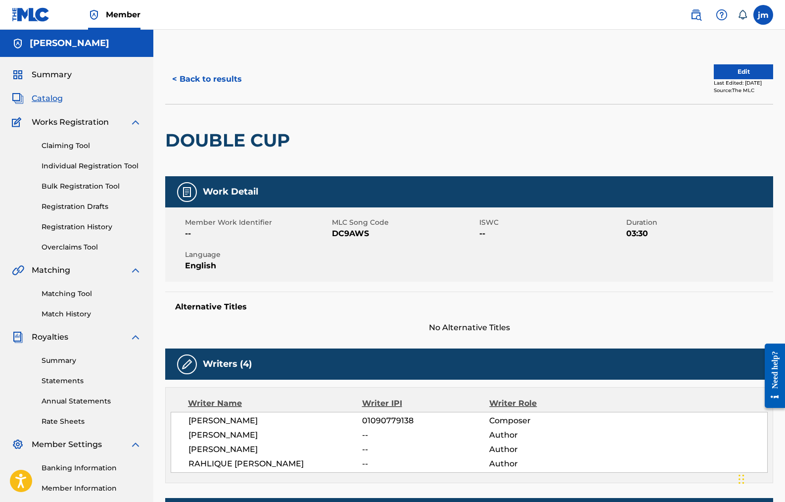
click at [734, 69] on button "Edit" at bounding box center [743, 71] width 59 height 15
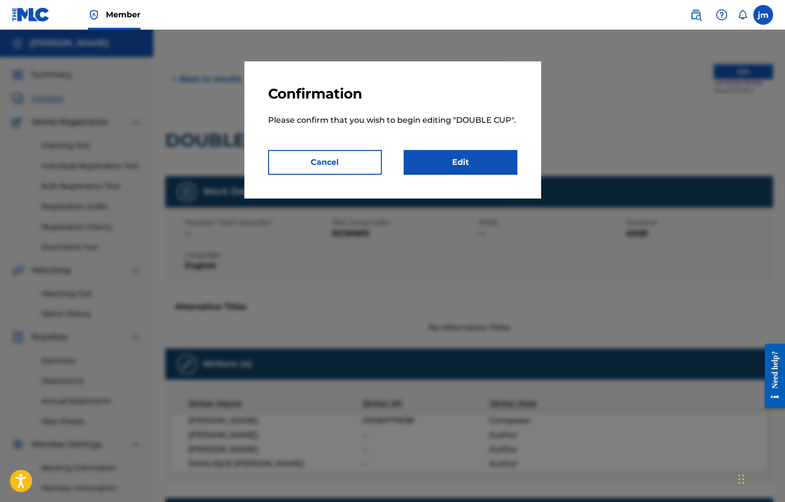
click at [490, 157] on link "Edit" at bounding box center [461, 162] width 114 height 25
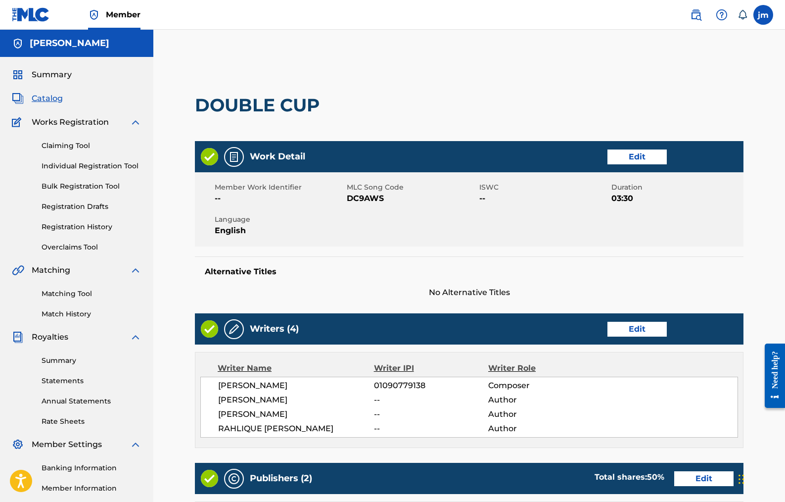
click at [632, 327] on link "Edit" at bounding box center [637, 329] width 59 height 15
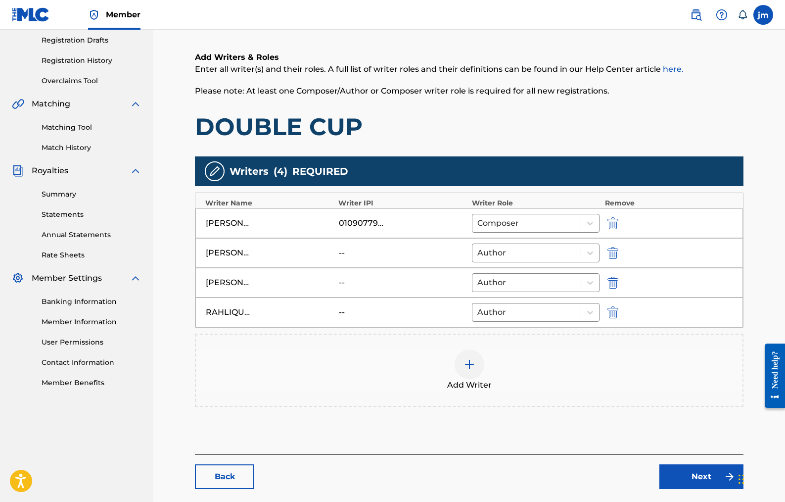
scroll to position [167, 0]
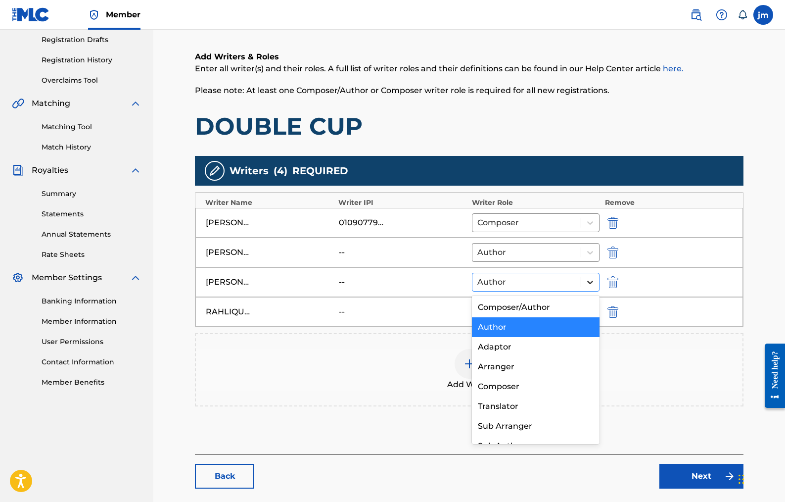
click at [589, 283] on icon at bounding box center [590, 282] width 10 height 10
click at [422, 288] on div "[PERSON_NAME] -- Author selected, 2 of 8. 8 results available. Use Up and Down …" at bounding box center [469, 282] width 548 height 30
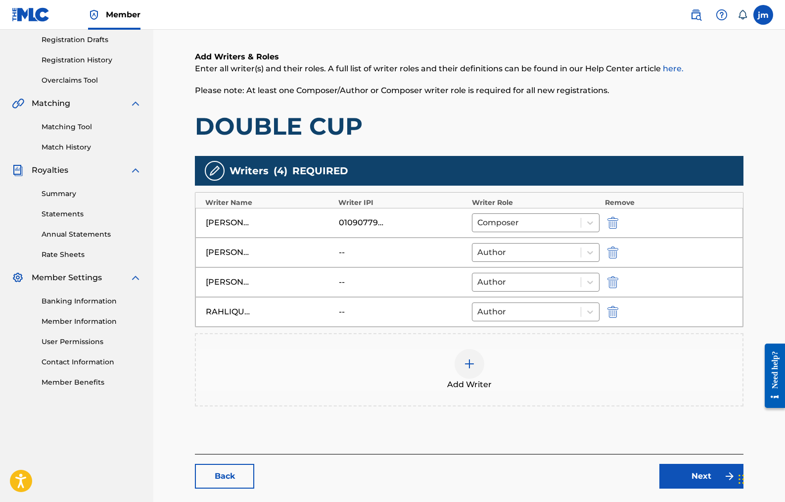
click at [464, 359] on img at bounding box center [470, 364] width 12 height 12
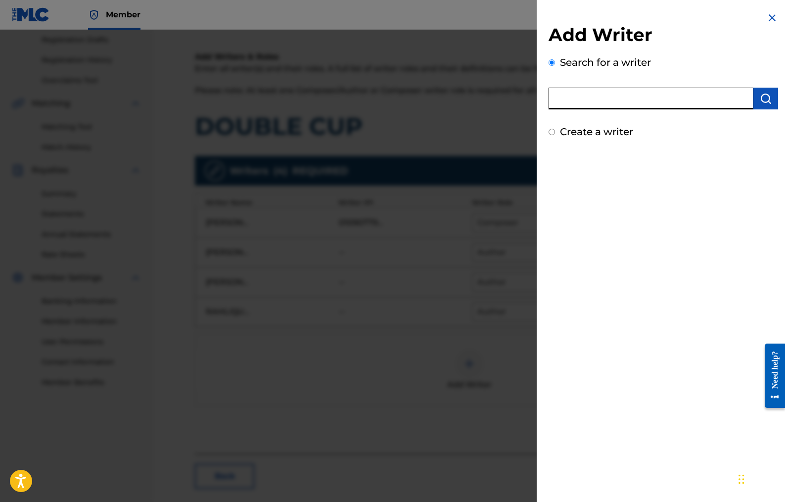
click at [618, 101] on input "text" at bounding box center [651, 99] width 205 height 22
paste input "402284986"
type input "402284986"
click at [763, 95] on img "submit" at bounding box center [766, 99] width 12 height 12
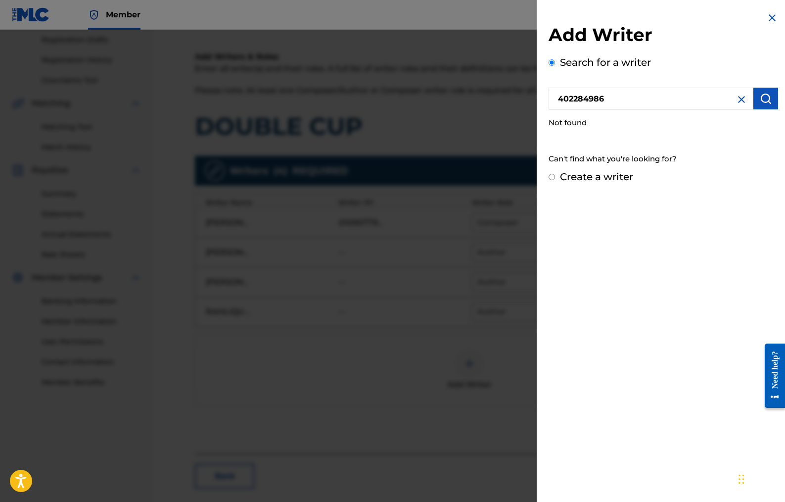
click at [763, 95] on img "submit" at bounding box center [766, 99] width 12 height 12
click at [553, 178] on input "Create a writer" at bounding box center [552, 177] width 6 height 6
radio input "false"
radio input "true"
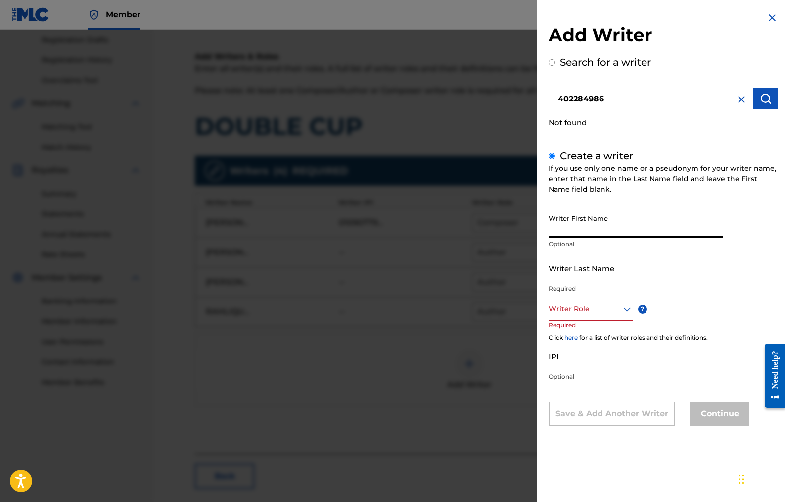
click at [594, 222] on input "Writer First Name" at bounding box center [636, 223] width 174 height 28
type input "Jasper"
click at [580, 267] on input "Writer Last Name" at bounding box center [636, 268] width 174 height 28
type input "[PERSON_NAME]"
click at [620, 309] on div at bounding box center [591, 309] width 85 height 12
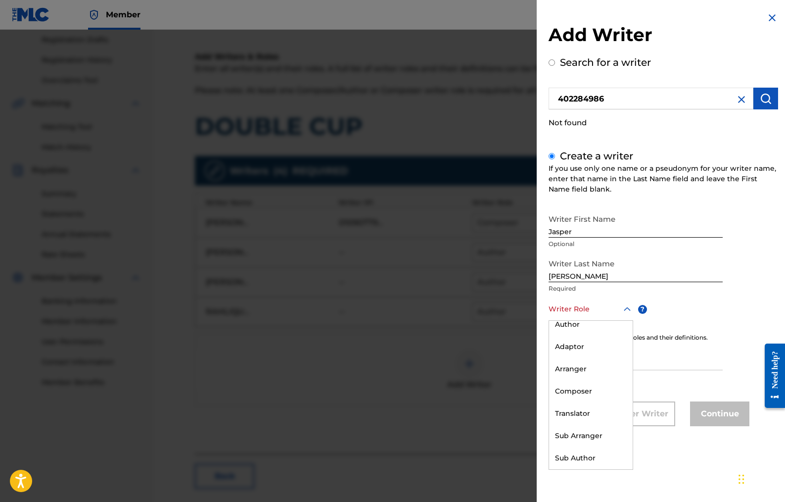
scroll to position [0, 0]
click at [594, 331] on div "Composer/Author" at bounding box center [591, 332] width 84 height 22
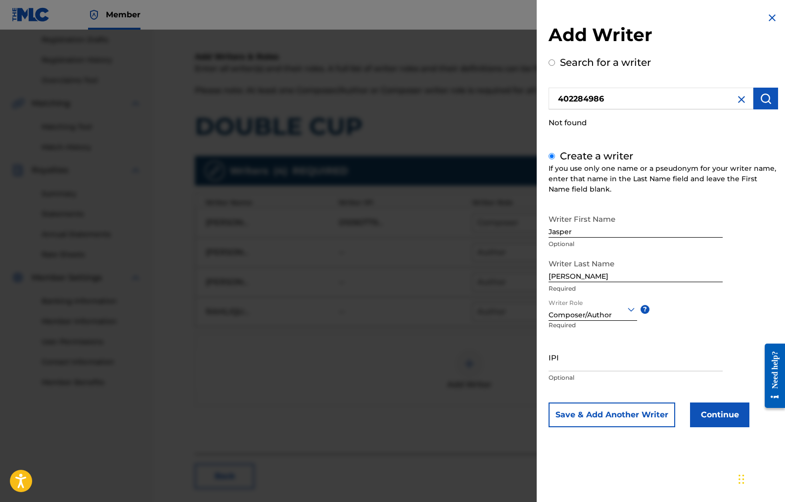
click at [565, 368] on input "IPI" at bounding box center [636, 357] width 174 height 28
paste input "402284986"
type input "402284986"
click at [712, 416] on button "Continue" at bounding box center [719, 414] width 59 height 25
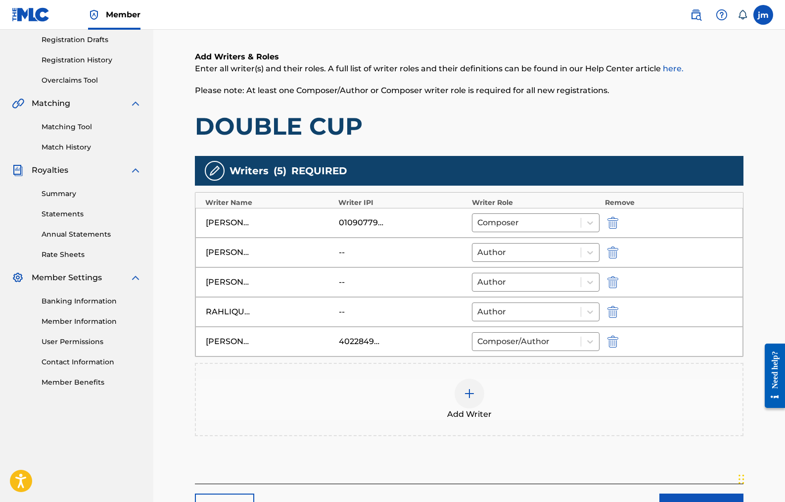
click at [614, 278] on img "submit" at bounding box center [613, 282] width 11 height 12
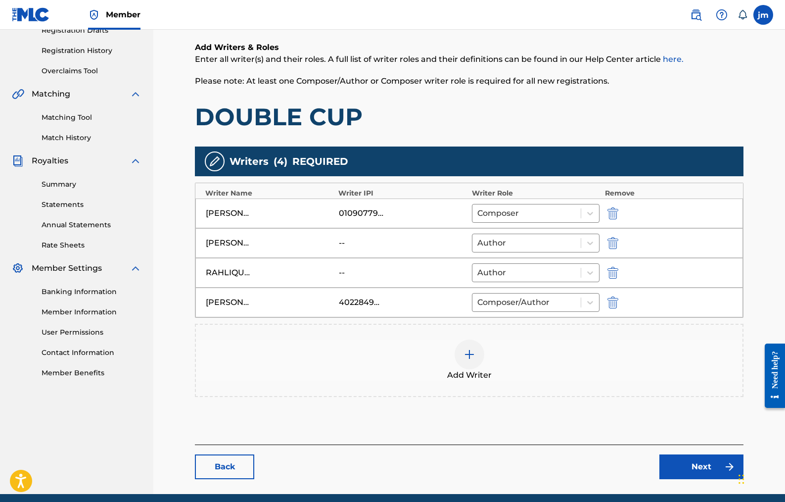
scroll to position [173, 0]
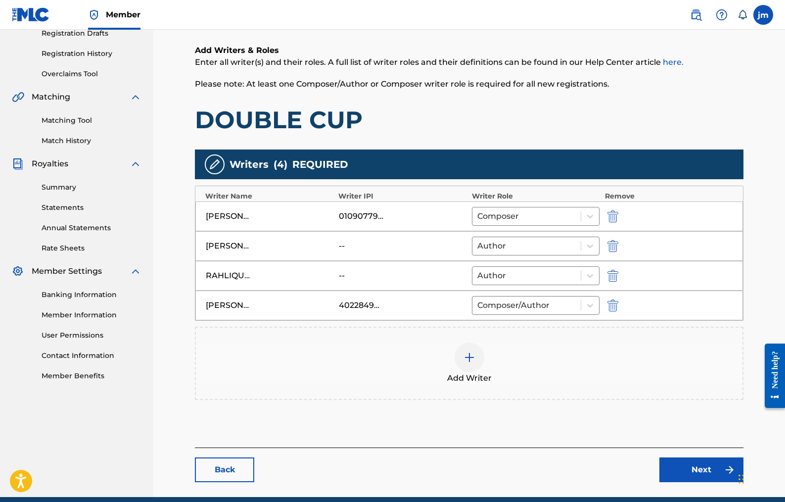
click at [686, 467] on link "Next" at bounding box center [702, 469] width 84 height 25
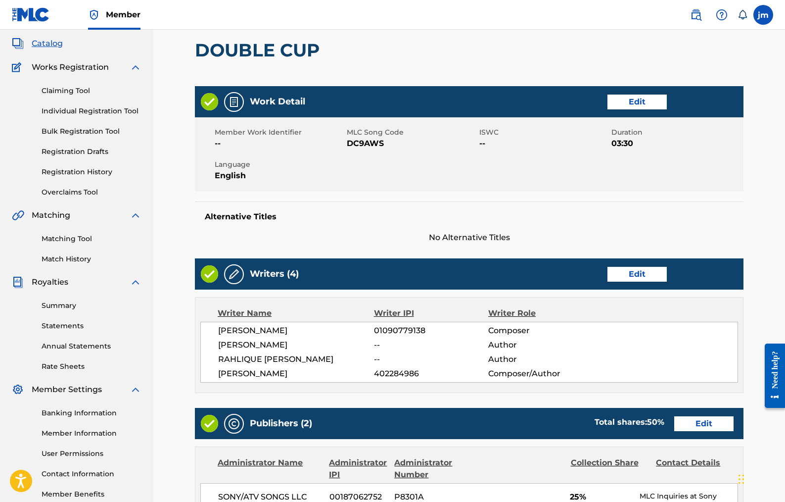
scroll to position [17, 0]
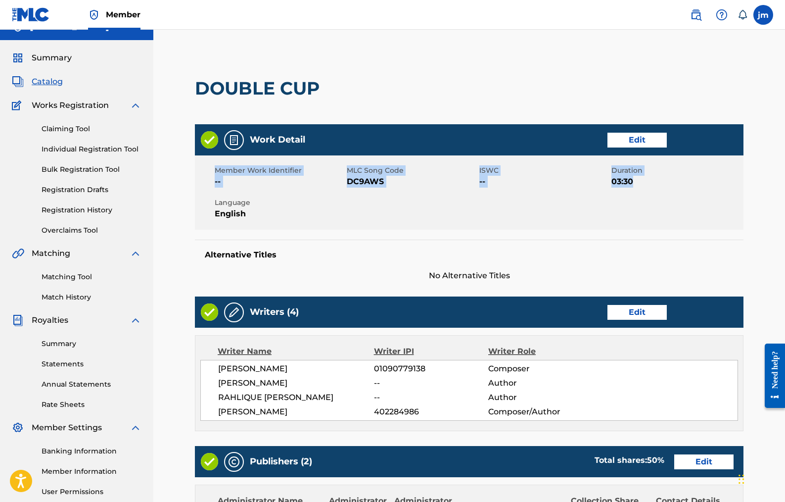
drag, startPoint x: 784, startPoint y: 153, endPoint x: 784, endPoint y: 201, distance: 47.5
click at [784, 201] on div "< Back DOUBLE CUP Work Detail Edit Member Work Identifier -- MLC Song Code DC9A…" at bounding box center [469, 506] width 632 height 936
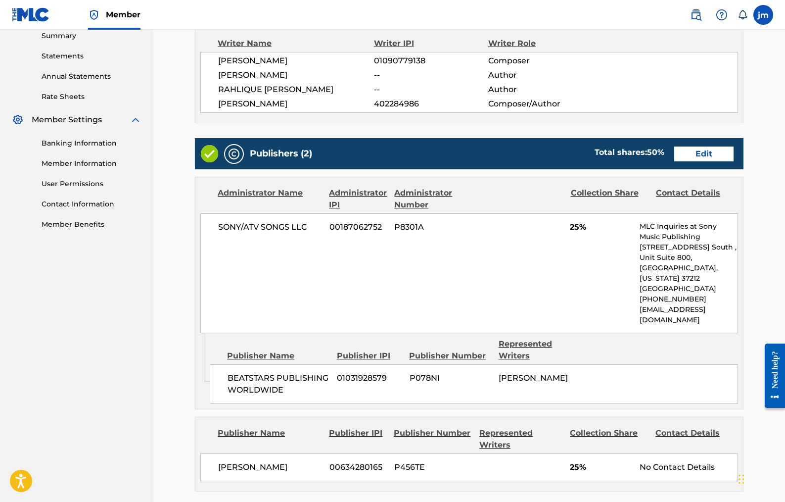
scroll to position [335, 0]
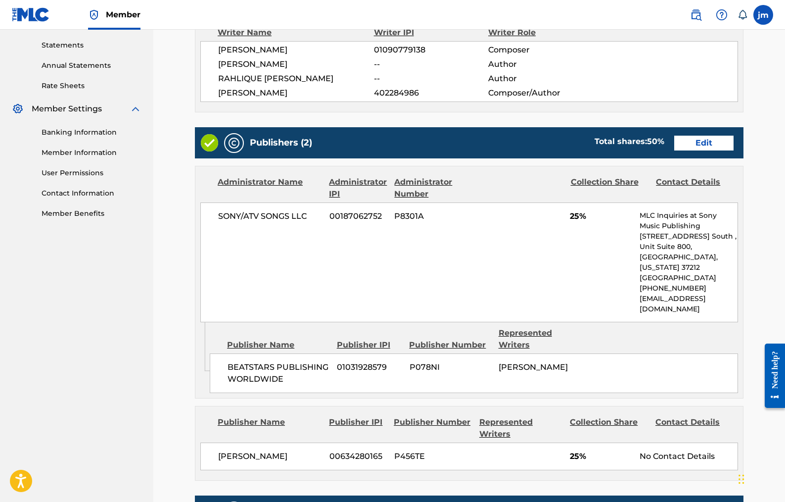
click at [711, 146] on link "Edit" at bounding box center [703, 143] width 59 height 15
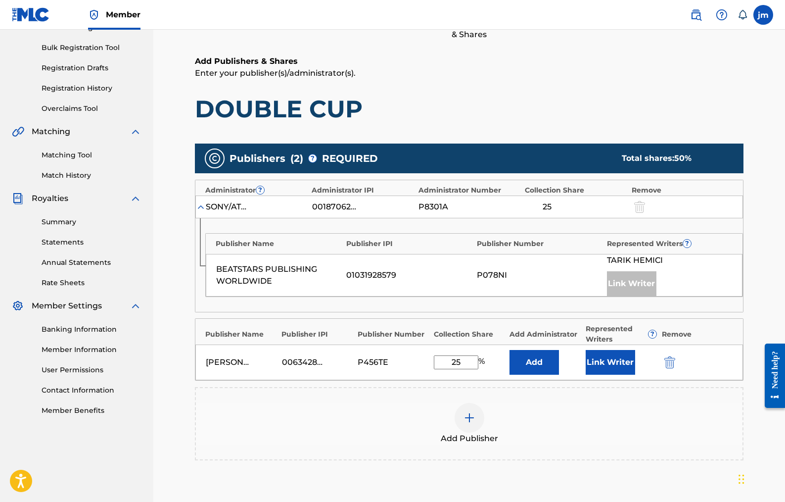
scroll to position [140, 0]
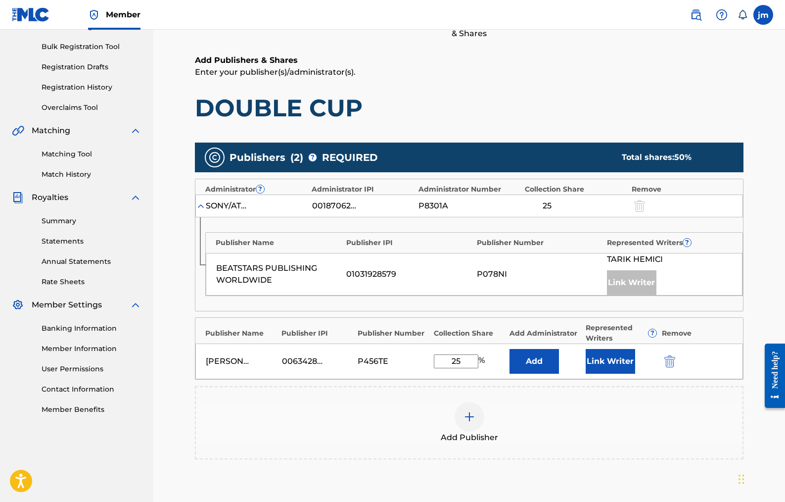
click at [475, 412] on div at bounding box center [470, 417] width 30 height 30
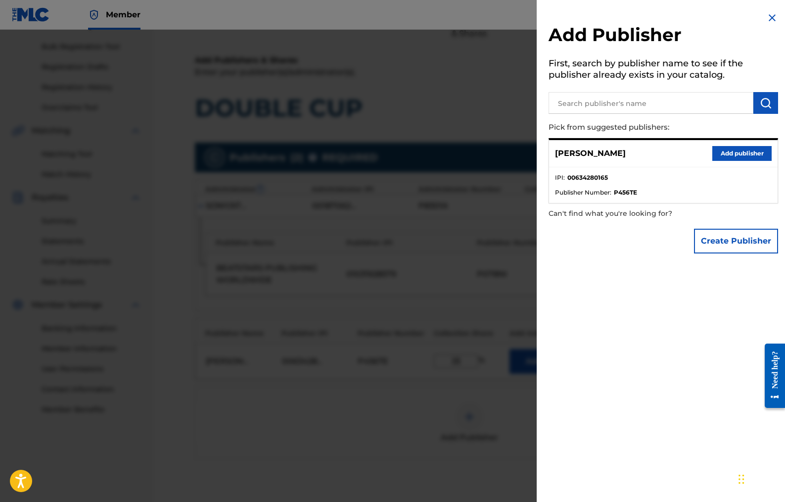
click at [606, 104] on input "text" at bounding box center [651, 103] width 205 height 22
paste input "634280165"
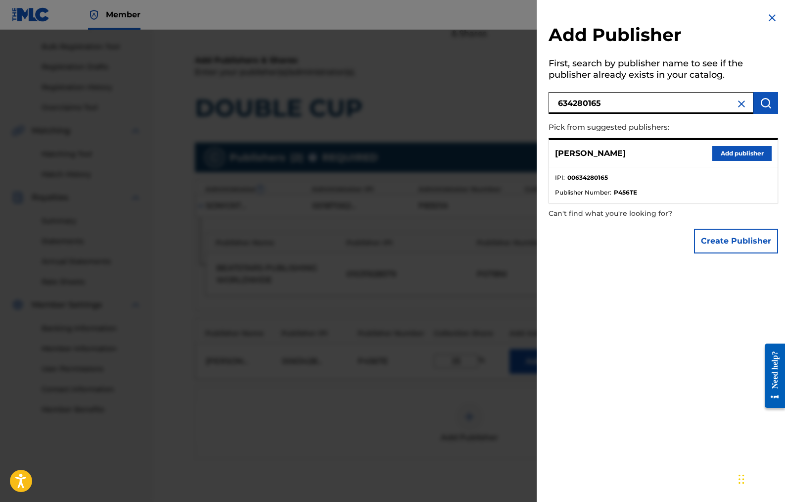
type input "634280165"
click at [737, 102] on img at bounding box center [742, 104] width 12 height 12
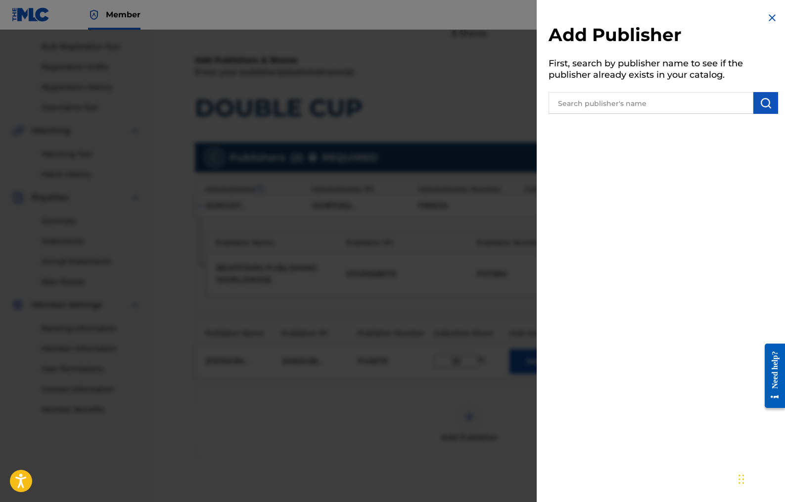
click at [768, 14] on img at bounding box center [772, 18] width 12 height 12
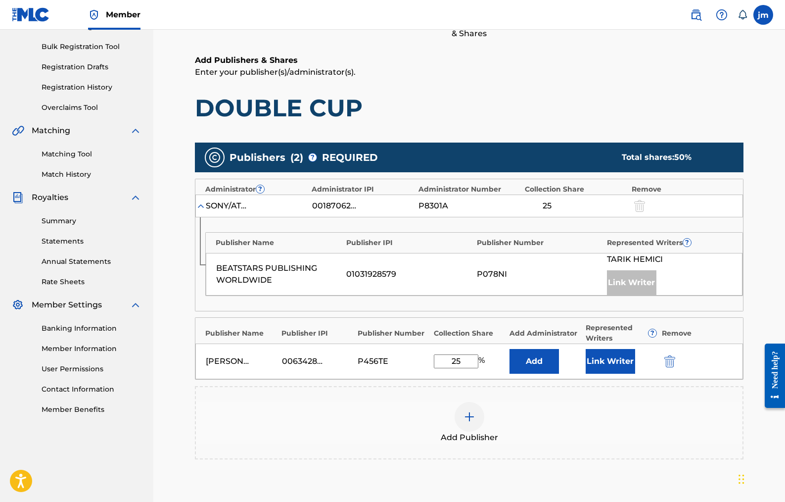
click at [608, 364] on button "Link Writer" at bounding box center [610, 361] width 49 height 25
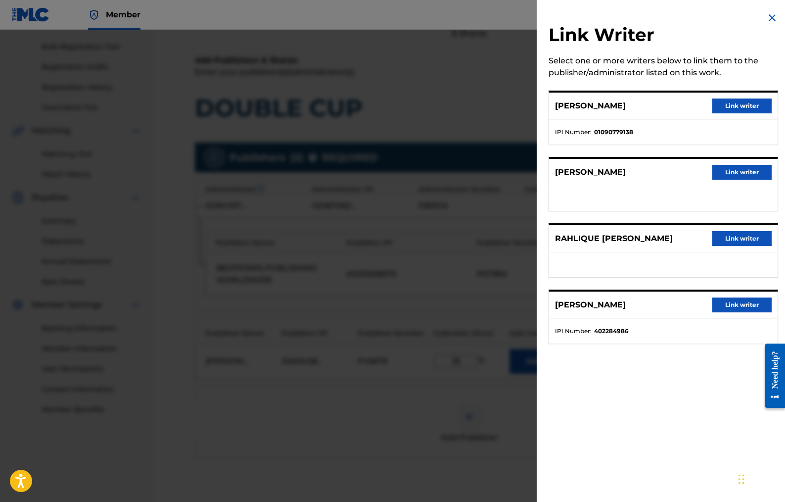
click at [727, 301] on button "Link writer" at bounding box center [741, 304] width 59 height 15
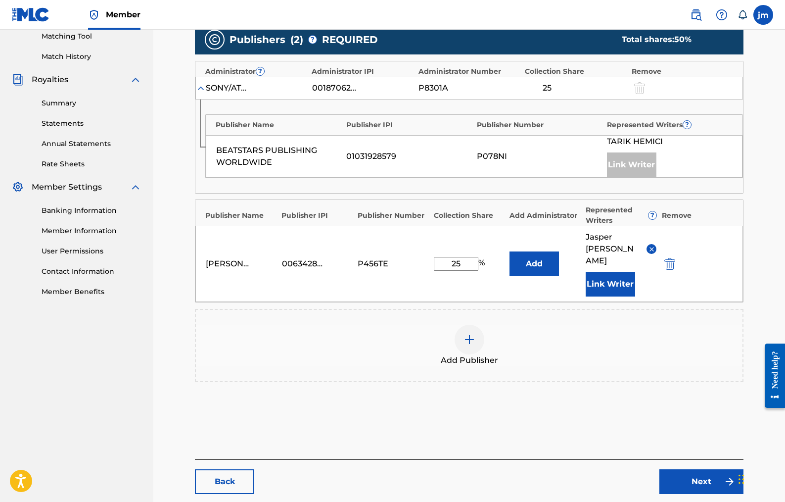
scroll to position [299, 0]
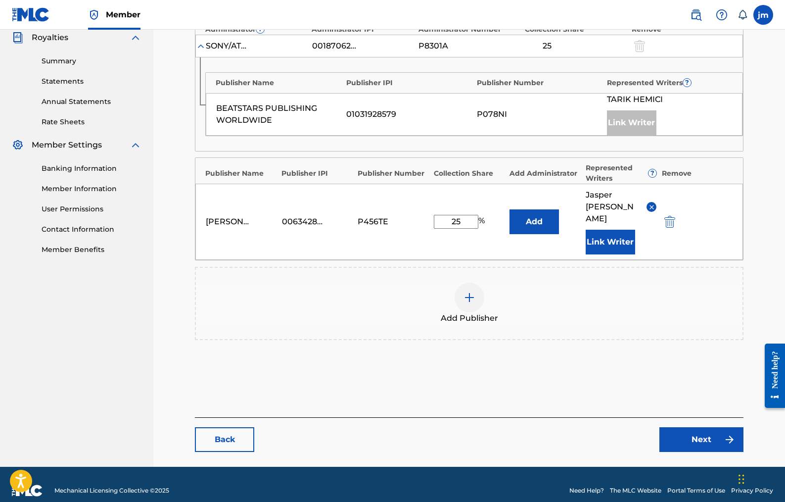
click at [712, 427] on link "Next" at bounding box center [702, 439] width 84 height 25
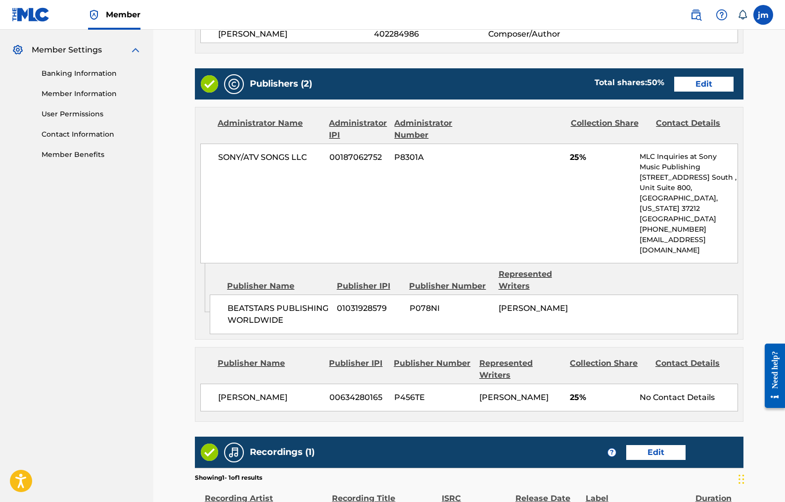
scroll to position [396, 0]
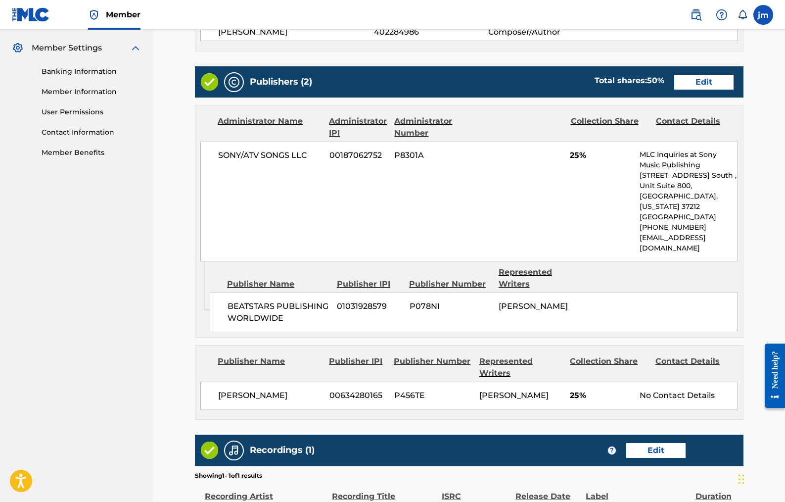
click at [663, 443] on link "Edit" at bounding box center [655, 450] width 59 height 15
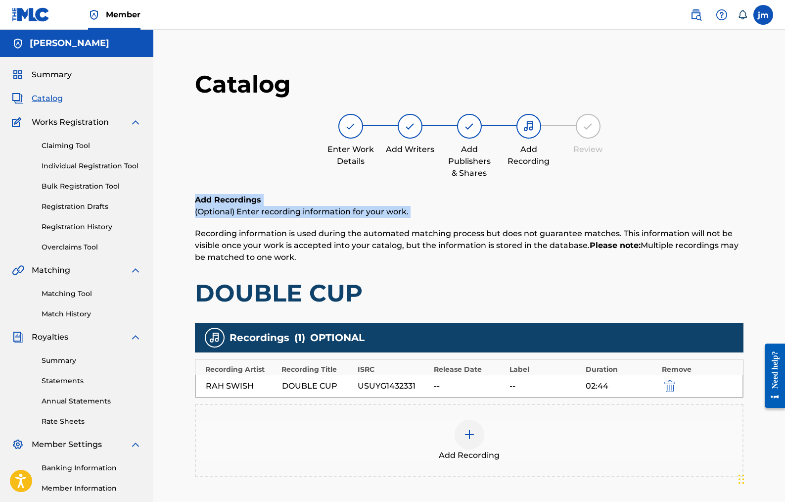
drag, startPoint x: 784, startPoint y: 147, endPoint x: 766, endPoint y: 212, distance: 67.4
click at [766, 212] on div "Catalog Enter Work Details Add Writers Add Publishers & Shares Add Recording Re…" at bounding box center [469, 310] width 632 height 512
click at [761, 146] on main "Catalog Enter Work Details Add Writers Add Publishers & Shares Add Recording Re…" at bounding box center [469, 306] width 608 height 504
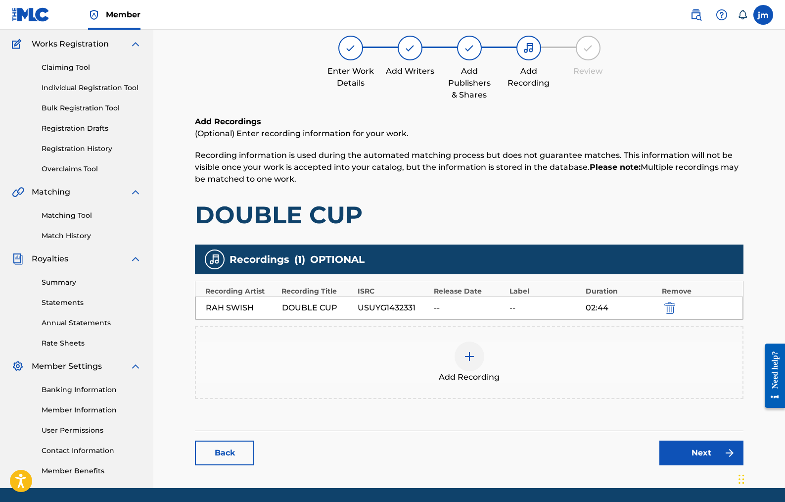
scroll to position [112, 0]
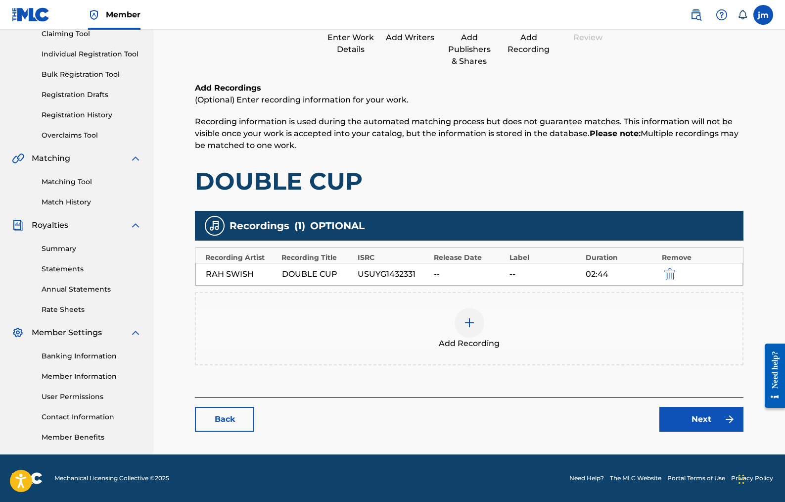
click at [694, 416] on link "Next" at bounding box center [702, 419] width 84 height 25
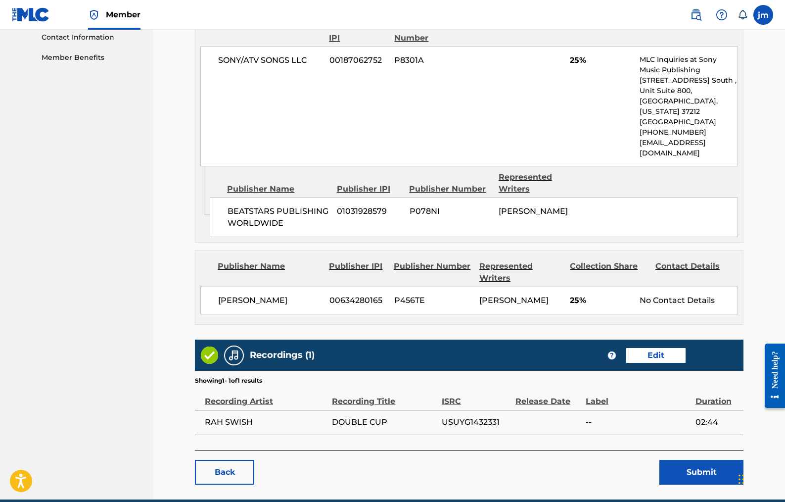
scroll to position [493, 0]
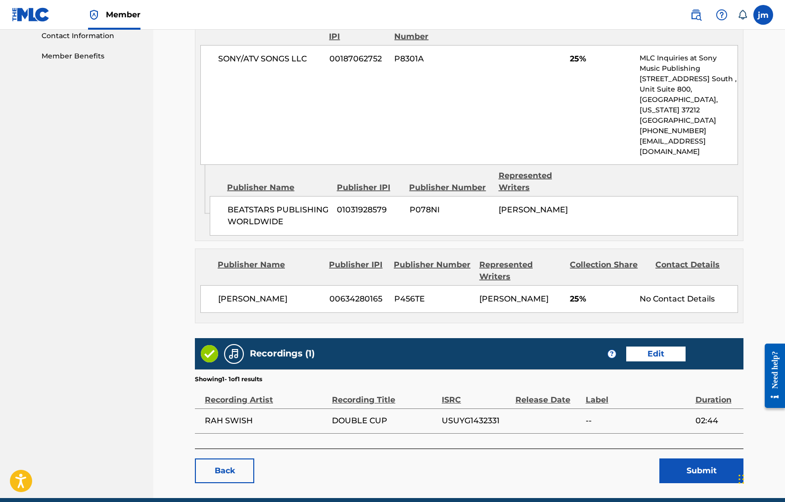
click at [699, 458] on button "Submit" at bounding box center [702, 470] width 84 height 25
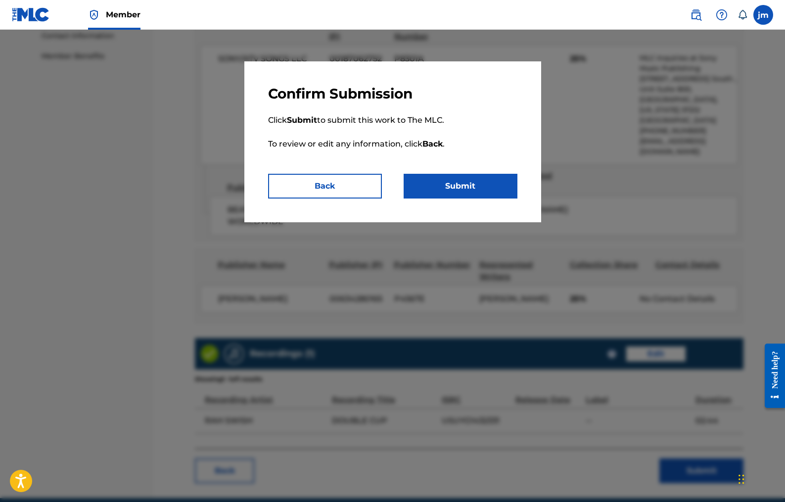
click at [473, 182] on button "Submit" at bounding box center [461, 186] width 114 height 25
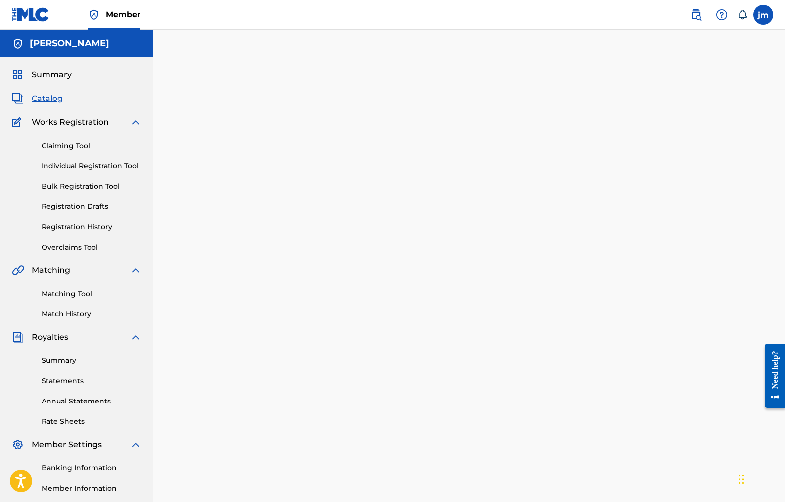
click at [78, 485] on link "Member Information" at bounding box center [92, 488] width 100 height 10
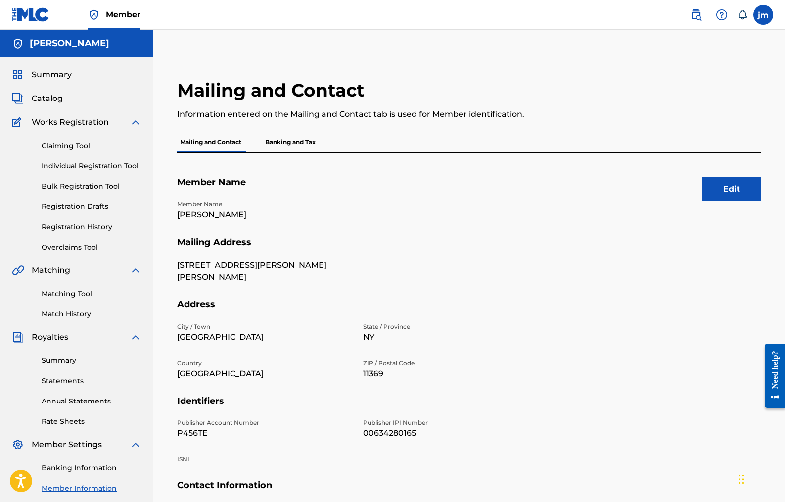
click at [722, 178] on button "Edit" at bounding box center [731, 189] width 59 height 25
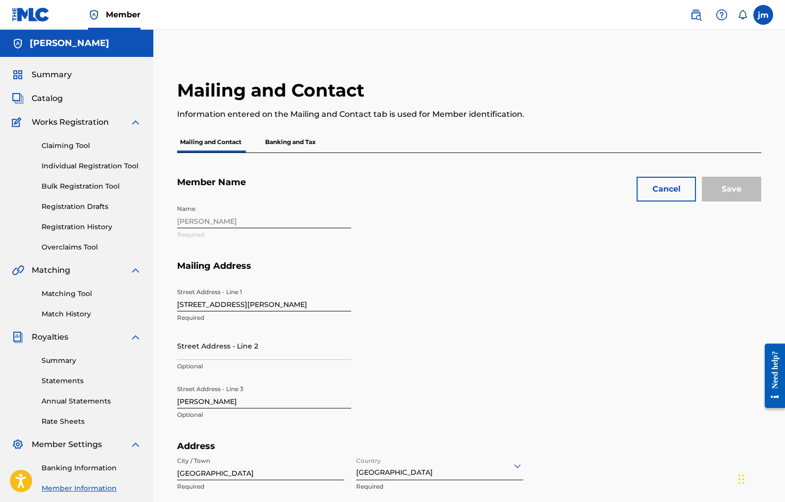
drag, startPoint x: 784, startPoint y: 111, endPoint x: 780, endPoint y: 166, distance: 55.1
click at [780, 166] on div "Mailing and Contact Information entered on the Mailing and Contact tab is used …" at bounding box center [469, 433] width 632 height 758
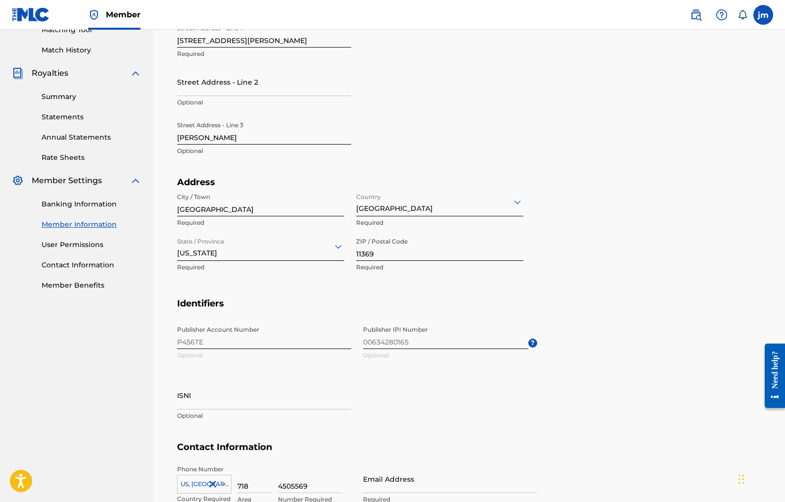
scroll to position [266, 0]
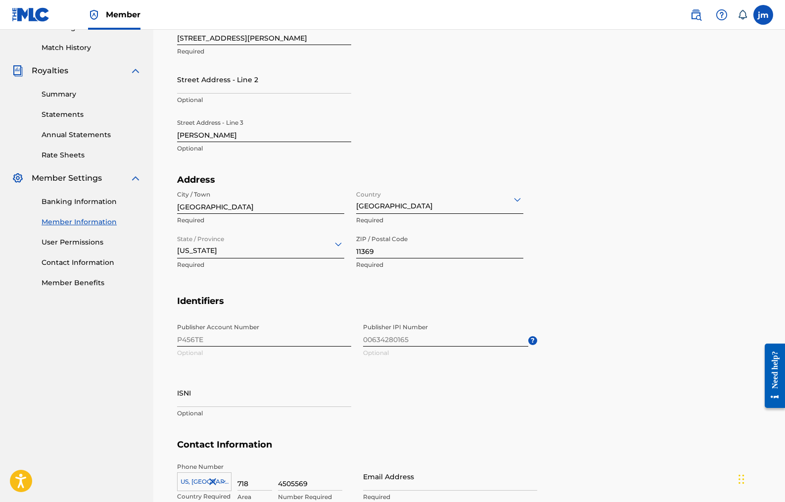
click at [200, 336] on div "Publisher Account Number P456TE Optional Publisher IPI Number 00634280165 Optio…" at bounding box center [357, 378] width 360 height 121
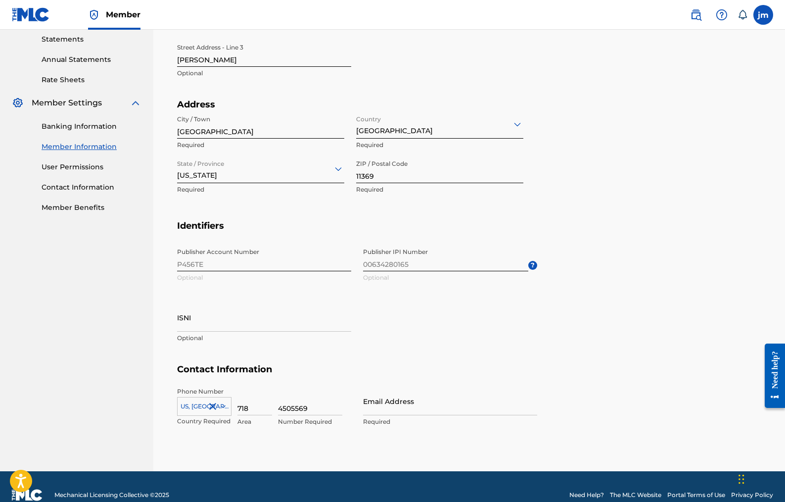
scroll to position [342, 0]
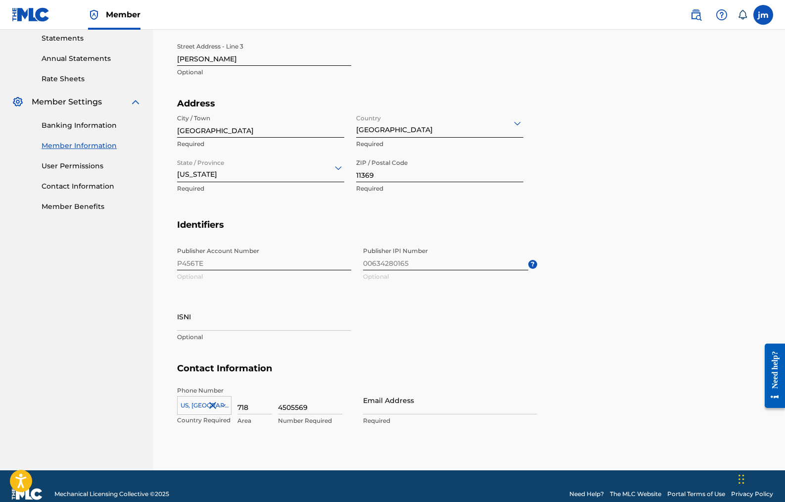
click at [188, 318] on input "ISNI" at bounding box center [264, 316] width 174 height 28
click at [187, 263] on div "Publisher Account Number P456TE Optional Publisher IPI Number 00634280165 Optio…" at bounding box center [357, 302] width 360 height 121
type input "[EMAIL_ADDRESS][DOMAIN_NAME]"
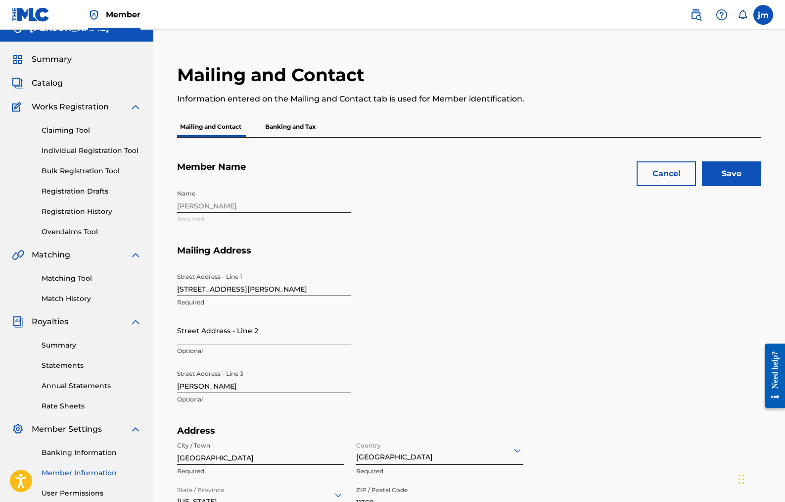
scroll to position [13, 0]
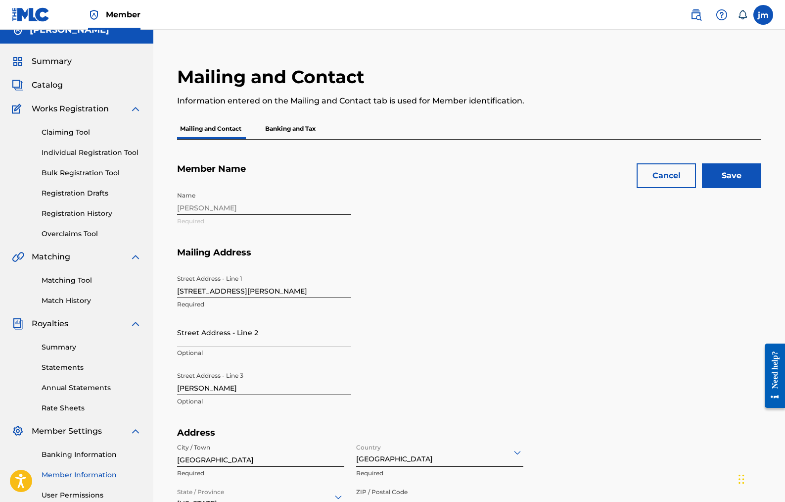
click at [751, 184] on input "Save" at bounding box center [731, 175] width 59 height 25
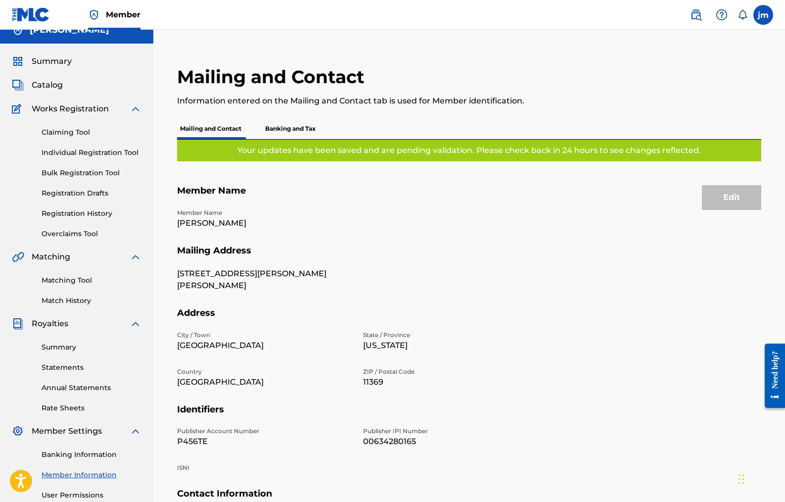
click at [295, 125] on p "Banking and Tax" at bounding box center [290, 128] width 56 height 21
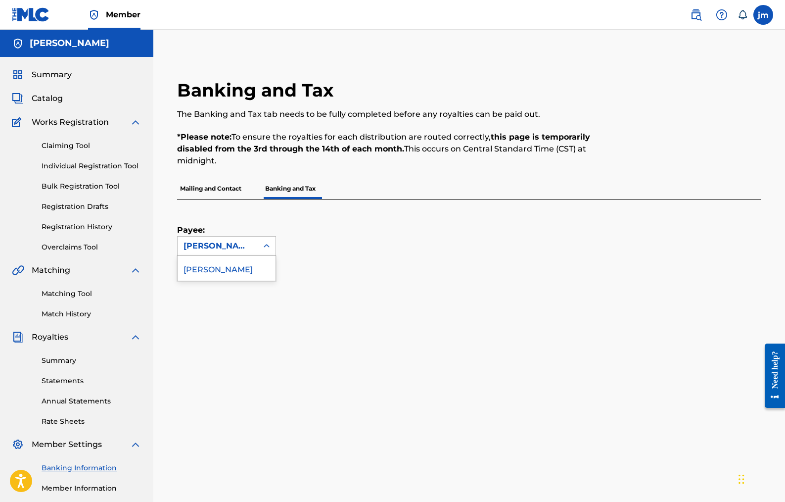
click at [269, 245] on icon at bounding box center [267, 246] width 10 height 10
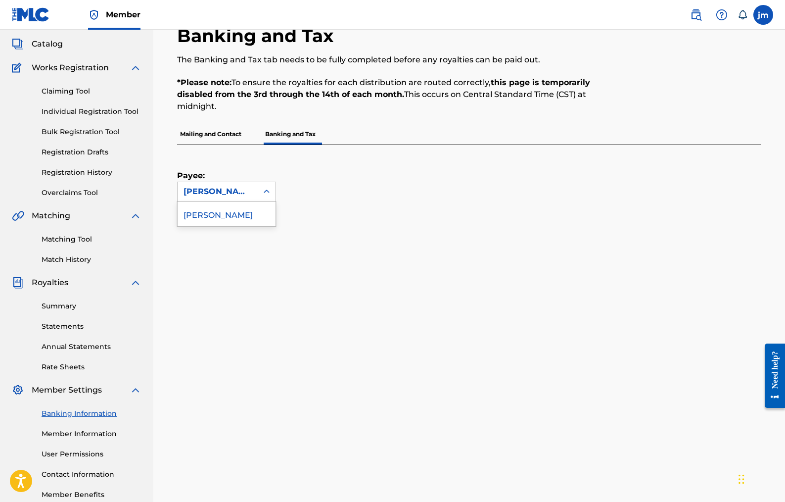
scroll to position [57, 0]
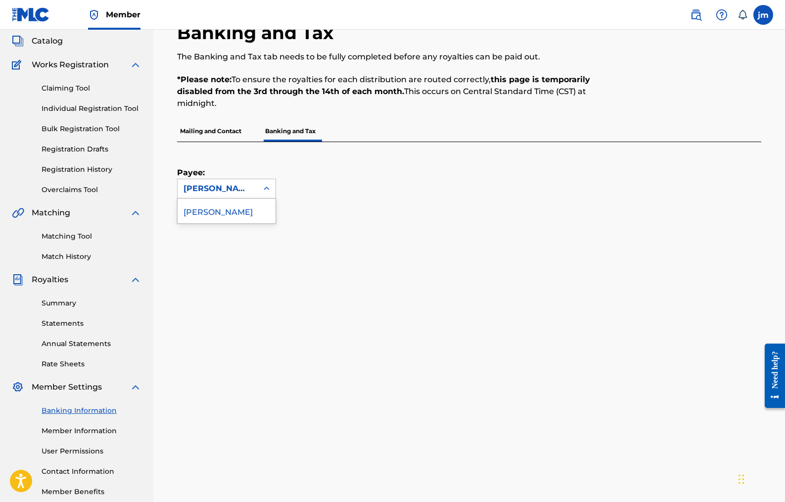
click at [223, 208] on div "[PERSON_NAME]" at bounding box center [227, 210] width 98 height 25
click at [222, 185] on div "[PERSON_NAME]" at bounding box center [218, 189] width 68 height 12
click at [218, 212] on div "[PERSON_NAME]" at bounding box center [227, 210] width 98 height 25
click at [268, 188] on icon at bounding box center [267, 188] width 6 height 3
click at [231, 212] on div "[PERSON_NAME]" at bounding box center [227, 210] width 98 height 25
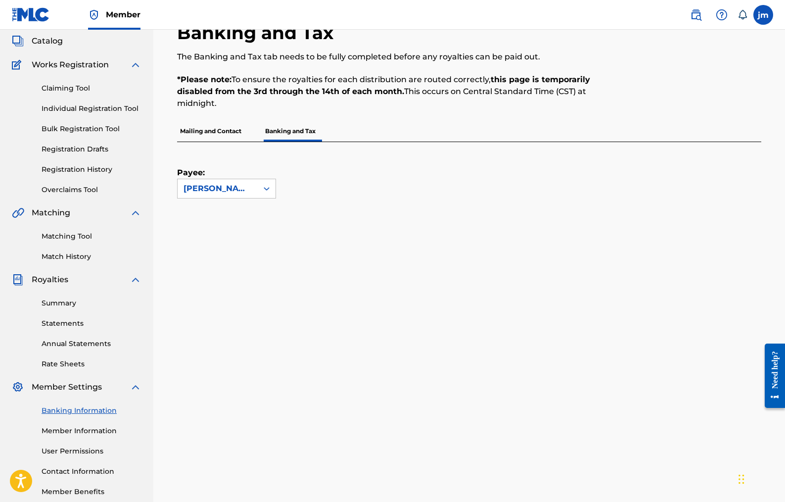
click at [215, 133] on p "Mailing and Contact" at bounding box center [210, 131] width 67 height 21
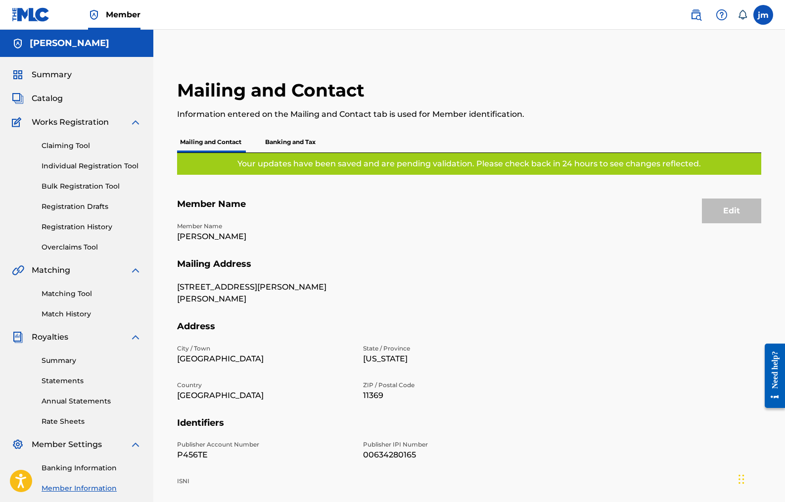
click at [53, 98] on span "Catalog" at bounding box center [47, 99] width 31 height 12
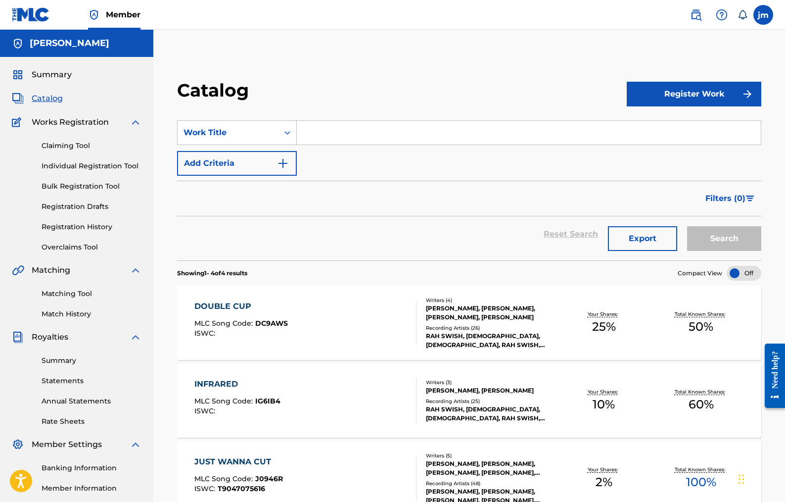
click at [388, 389] on div "INFRARED MLC Song Code : IG6IB4 ISWC :" at bounding box center [305, 400] width 222 height 45
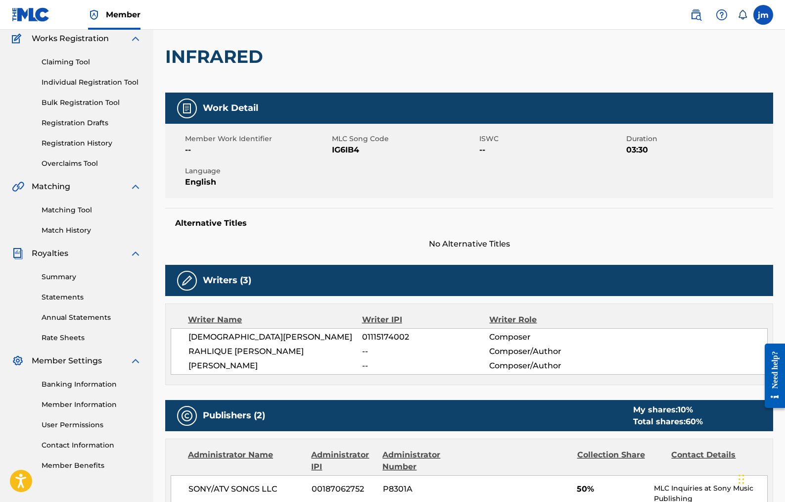
scroll to position [85, 0]
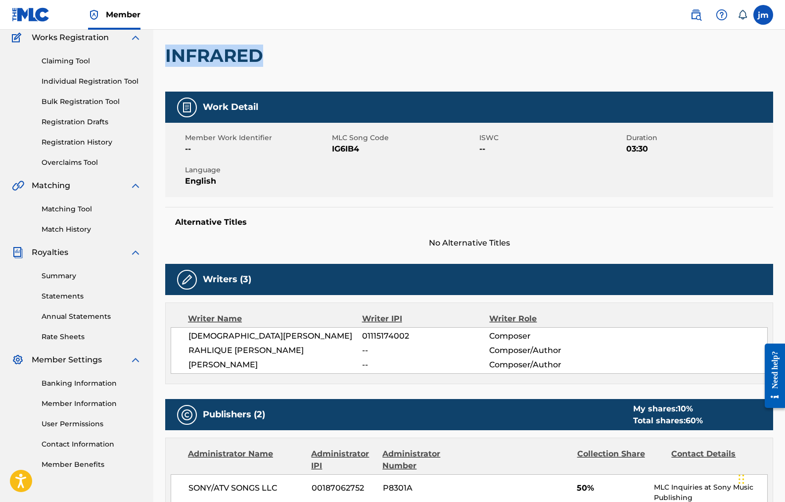
drag, startPoint x: 263, startPoint y: 56, endPoint x: 163, endPoint y: 56, distance: 99.9
copy h2 "INFRARED"
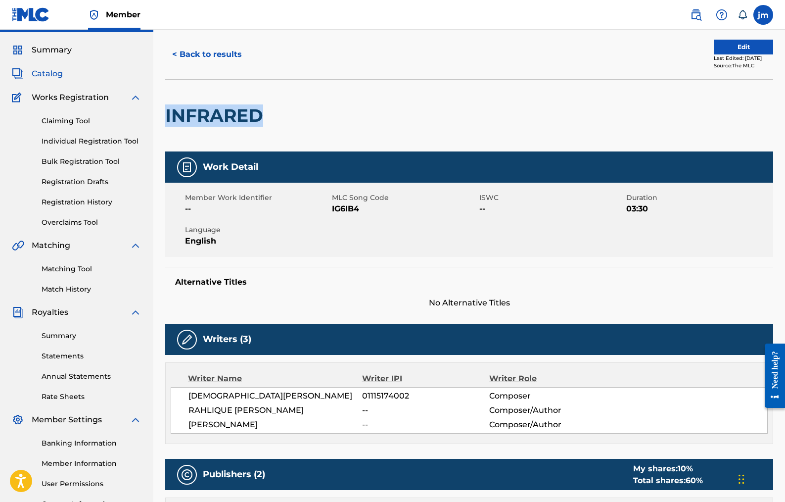
scroll to position [1, 0]
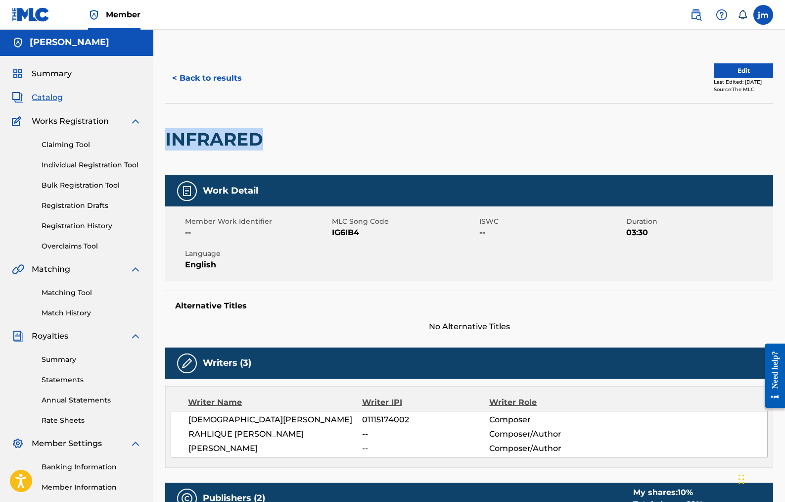
click at [729, 67] on button "Edit" at bounding box center [743, 70] width 59 height 15
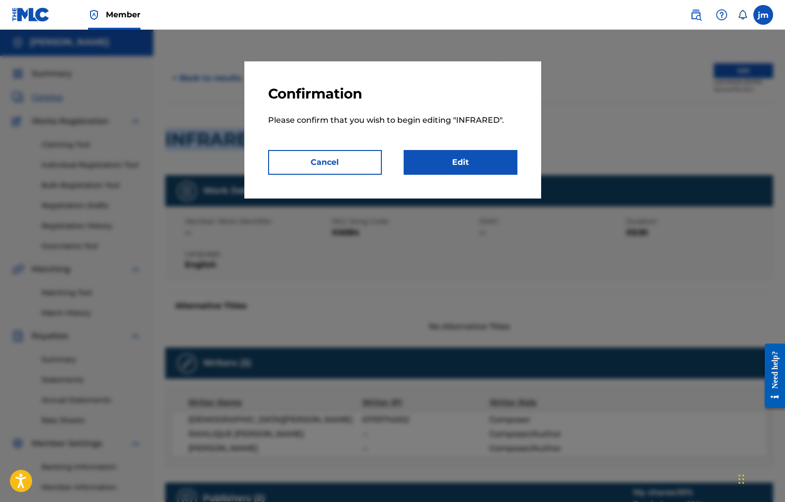
click at [473, 164] on link "Edit" at bounding box center [461, 162] width 114 height 25
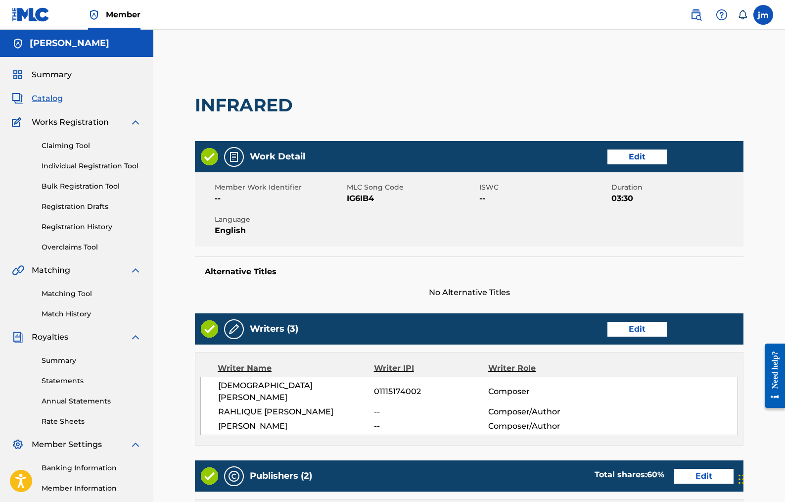
click at [629, 328] on link "Edit" at bounding box center [637, 329] width 59 height 15
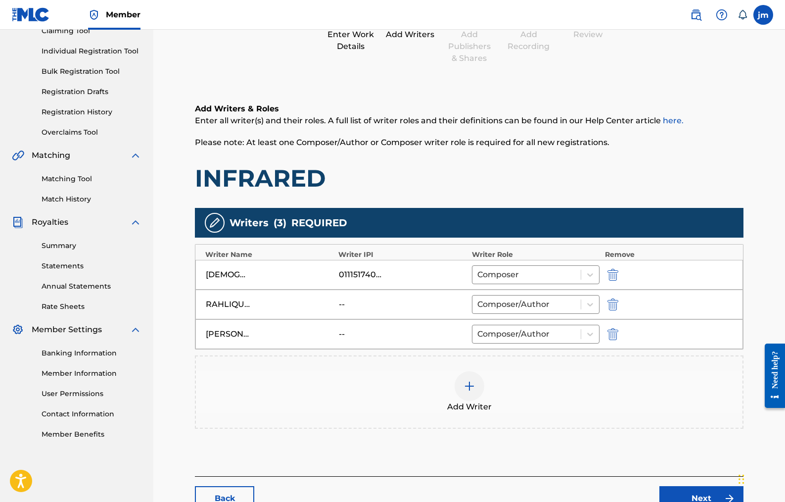
scroll to position [115, 0]
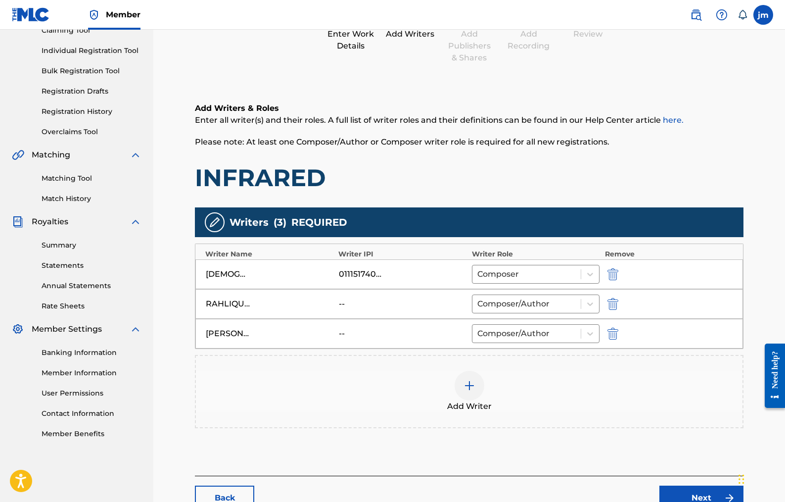
click at [478, 387] on div at bounding box center [470, 386] width 30 height 30
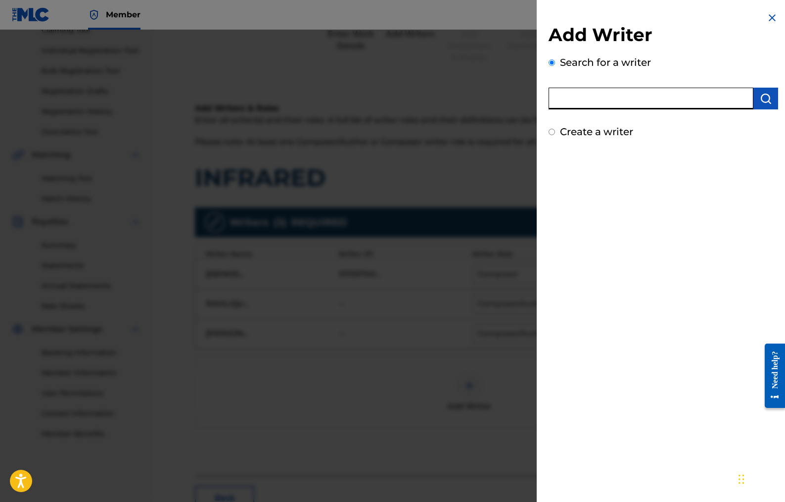
click at [629, 95] on input "text" at bounding box center [651, 99] width 205 height 22
click at [602, 100] on input "text" at bounding box center [651, 99] width 205 height 22
paste input "402284986"
type input "402284986"
click at [761, 95] on img "submit" at bounding box center [766, 99] width 12 height 12
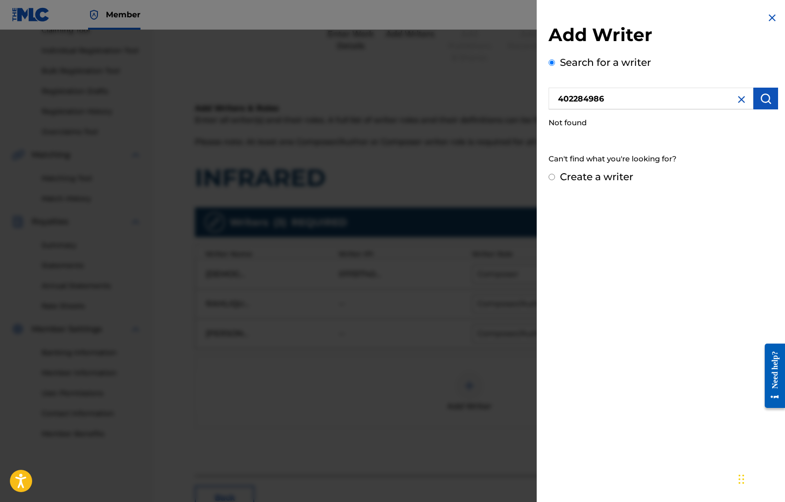
click at [550, 175] on input "Create a writer" at bounding box center [552, 177] width 6 height 6
radio input "false"
radio input "true"
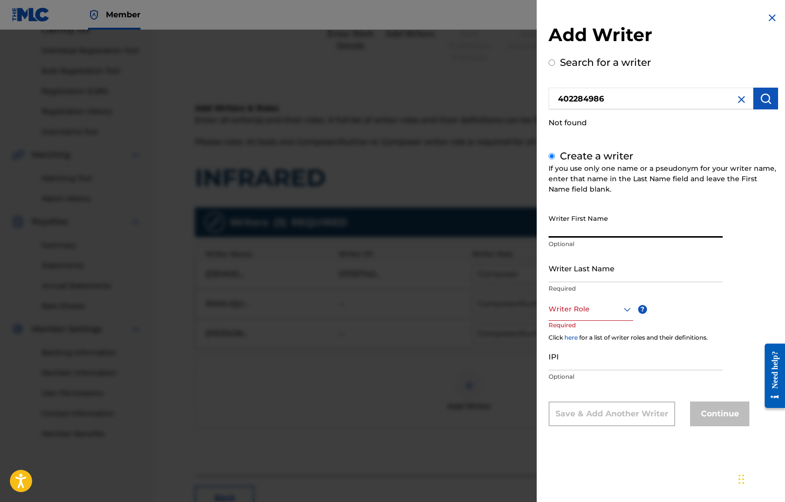
click at [570, 224] on input "Writer First Name" at bounding box center [636, 223] width 174 height 28
type input "JASPER"
click at [562, 273] on input "Writer Last Name" at bounding box center [636, 268] width 174 height 28
type input "[PERSON_NAME]"
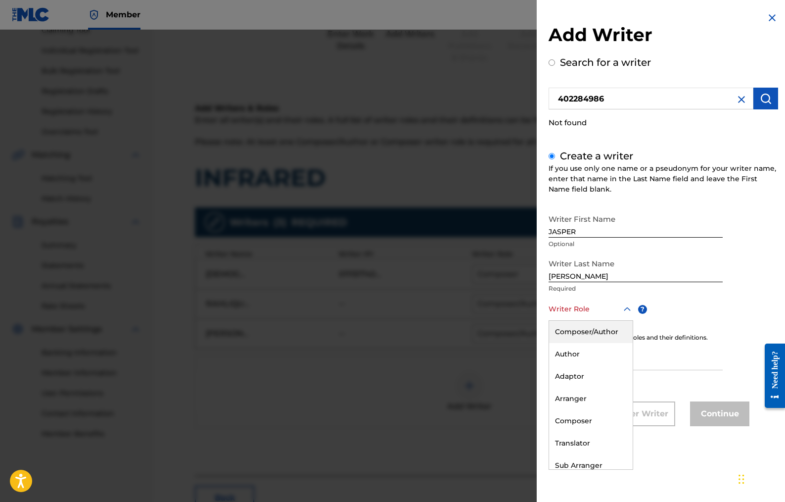
click at [588, 315] on div at bounding box center [591, 309] width 85 height 12
click at [583, 330] on div "Composer/Author" at bounding box center [591, 332] width 84 height 22
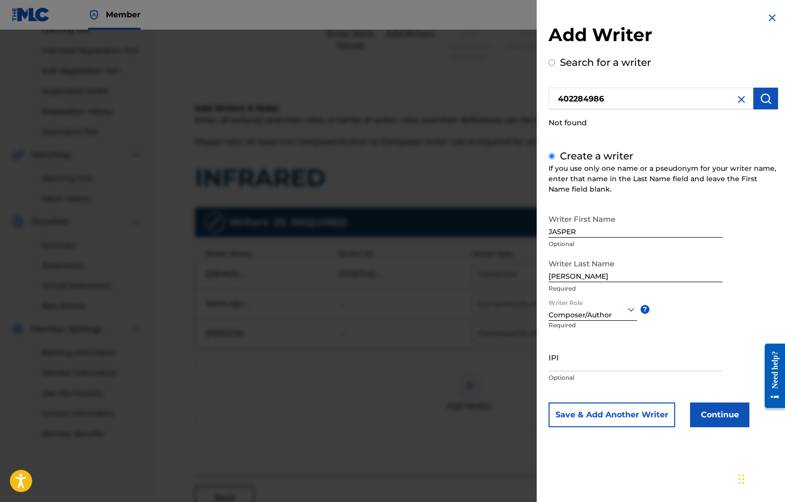
click at [569, 363] on input "IPI" at bounding box center [636, 357] width 174 height 28
paste input "402284986"
type input "402284986"
click at [725, 413] on button "Continue" at bounding box center [719, 414] width 59 height 25
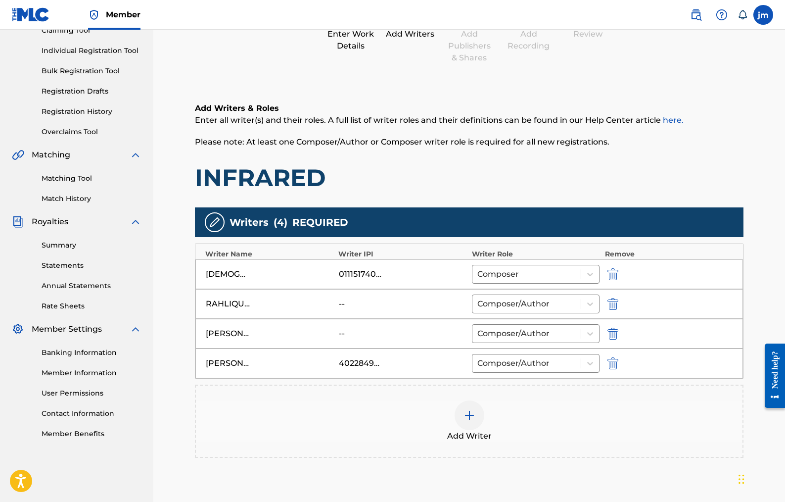
click at [614, 331] on img "submit" at bounding box center [613, 334] width 11 height 12
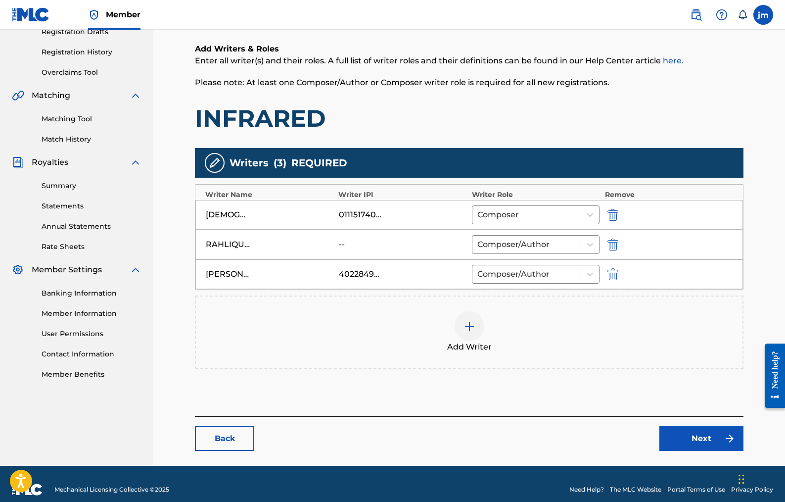
scroll to position [186, 0]
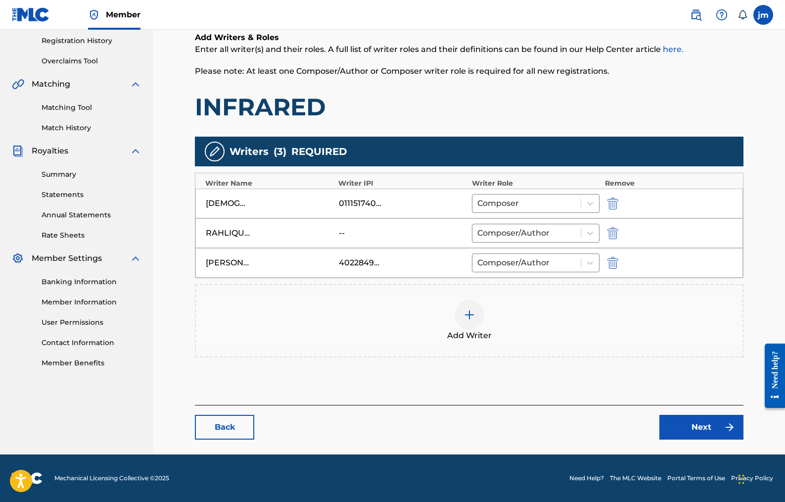
click at [696, 429] on link "Next" at bounding box center [702, 427] width 84 height 25
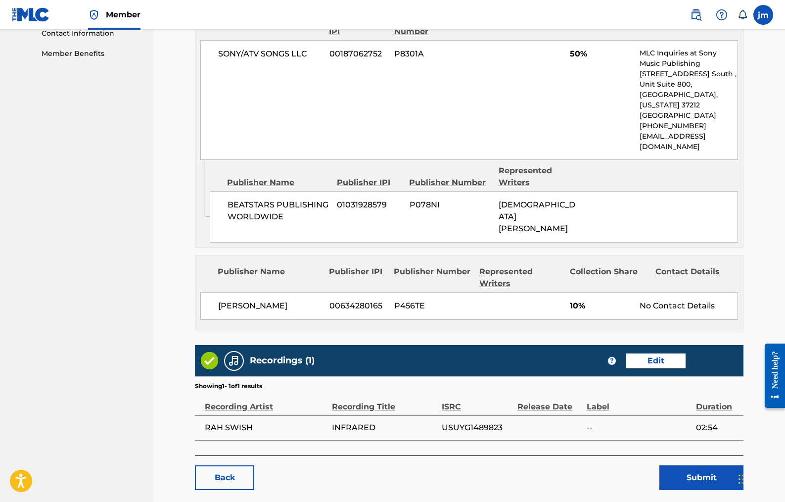
scroll to position [499, 0]
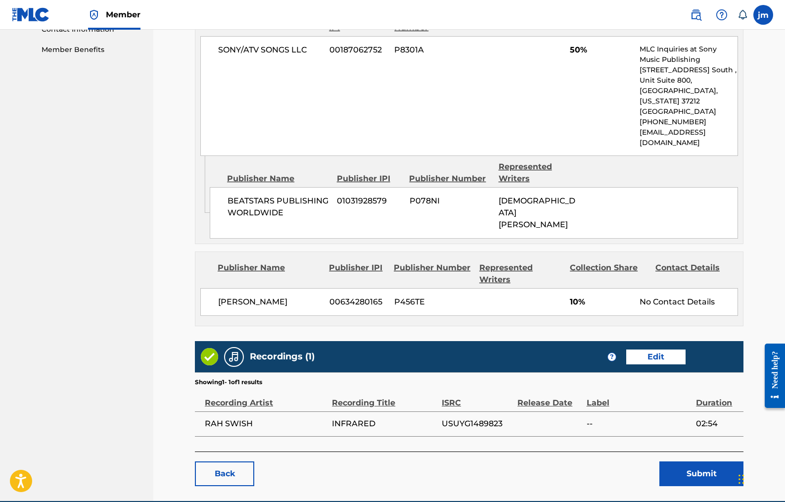
click at [658, 349] on link "Edit" at bounding box center [655, 356] width 59 height 15
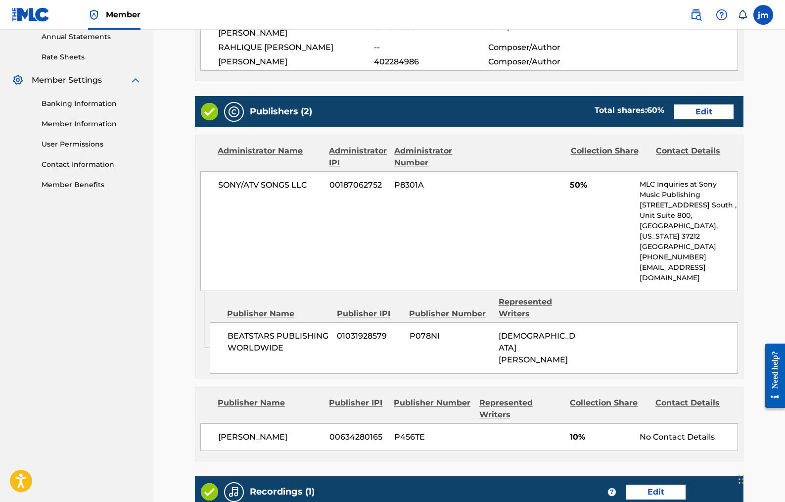
scroll to position [349, 0]
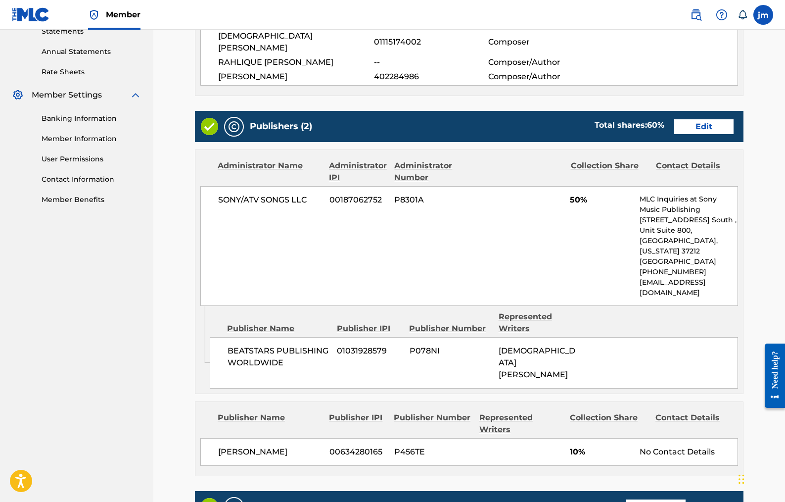
click at [692, 119] on link "Edit" at bounding box center [703, 126] width 59 height 15
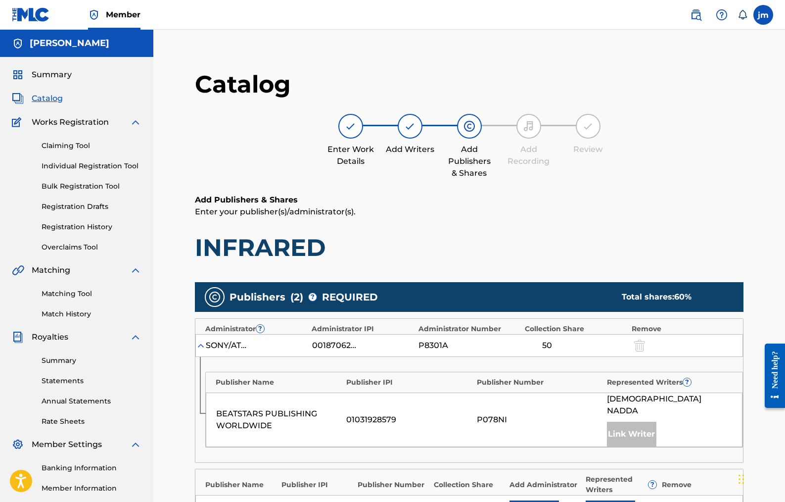
click at [737, 169] on div "Enter Work Details Add Writers Add Publishers & Shares Add Recording Review" at bounding box center [469, 146] width 549 height 65
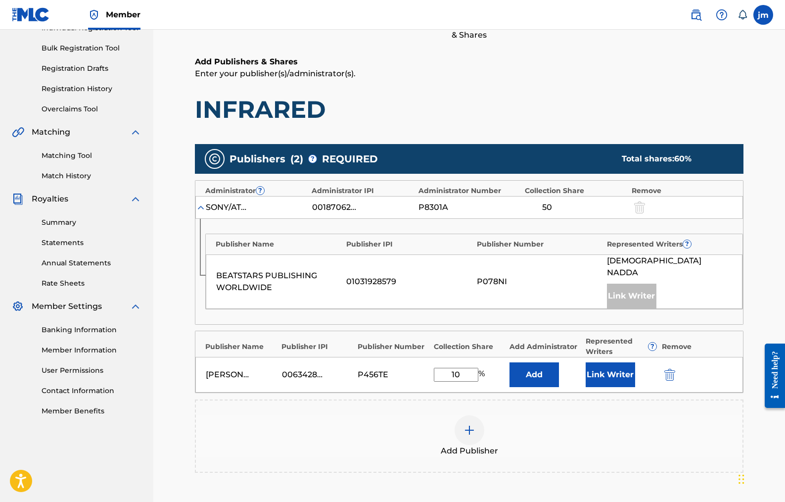
scroll to position [133, 0]
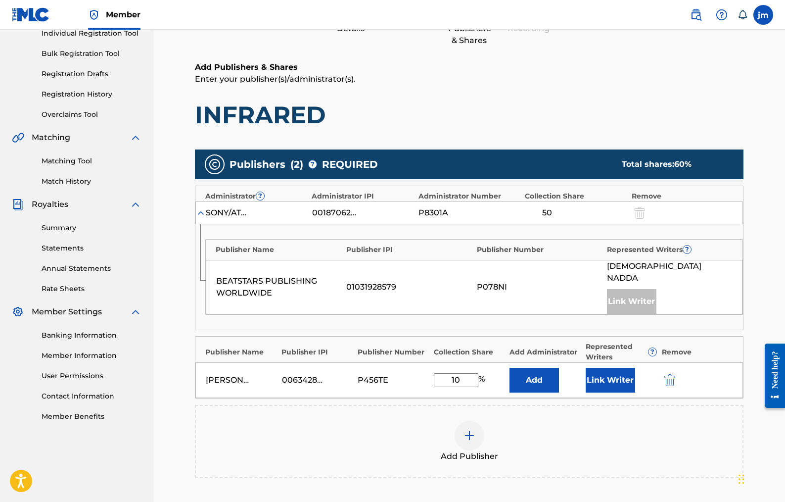
click at [610, 371] on button "Link Writer" at bounding box center [610, 380] width 49 height 25
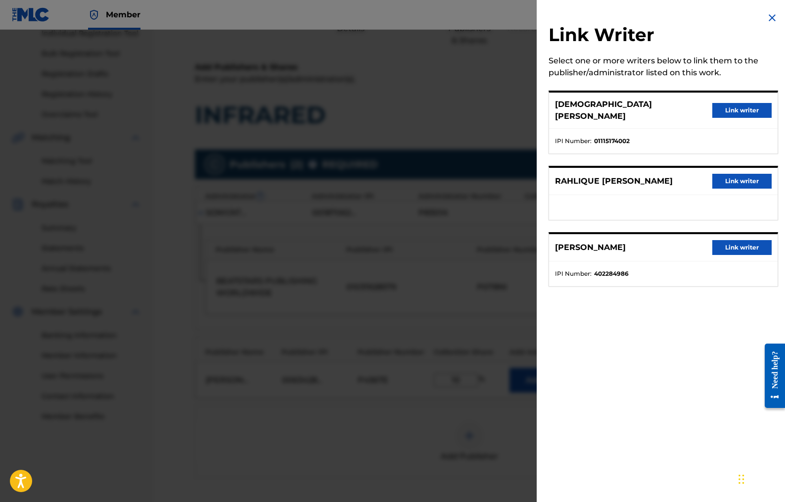
click at [743, 240] on button "Link writer" at bounding box center [741, 247] width 59 height 15
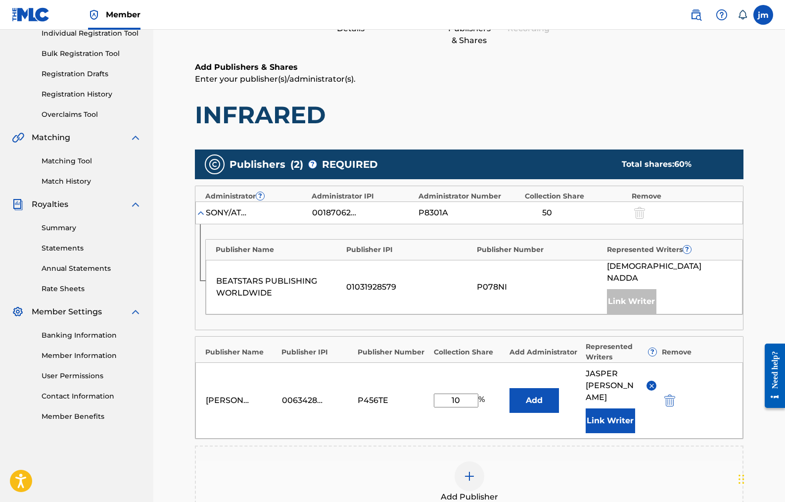
click at [720, 276] on div "[PERSON_NAME] Writer" at bounding box center [669, 286] width 125 height 53
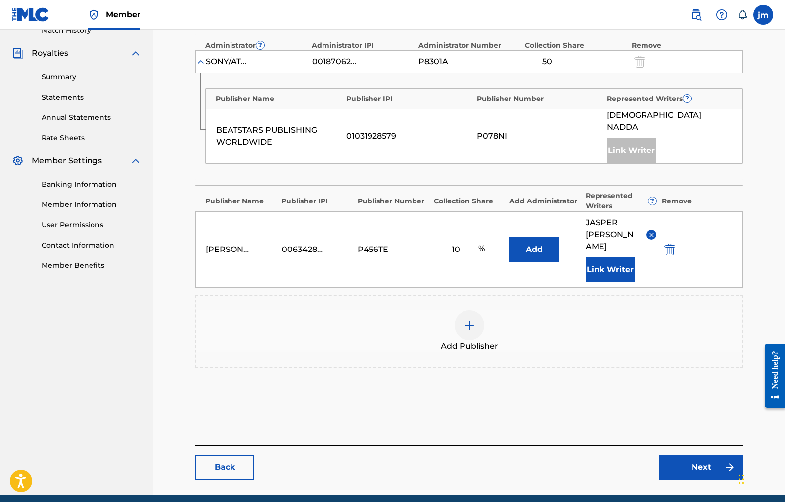
scroll to position [281, 0]
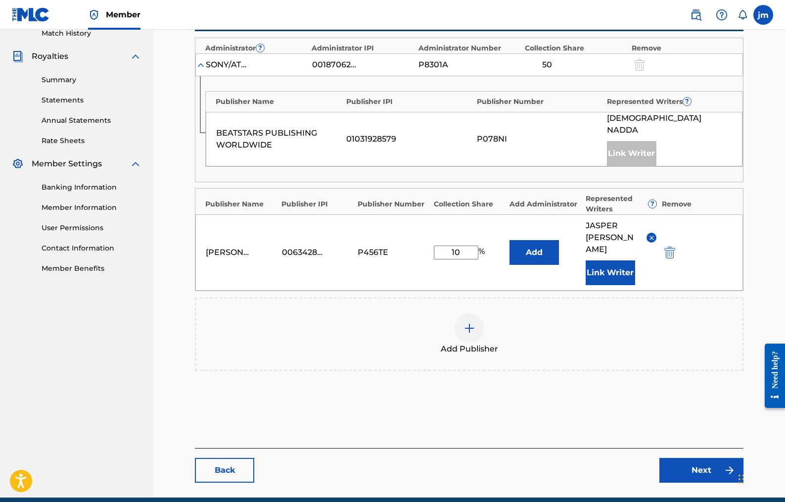
click at [698, 458] on link "Next" at bounding box center [702, 470] width 84 height 25
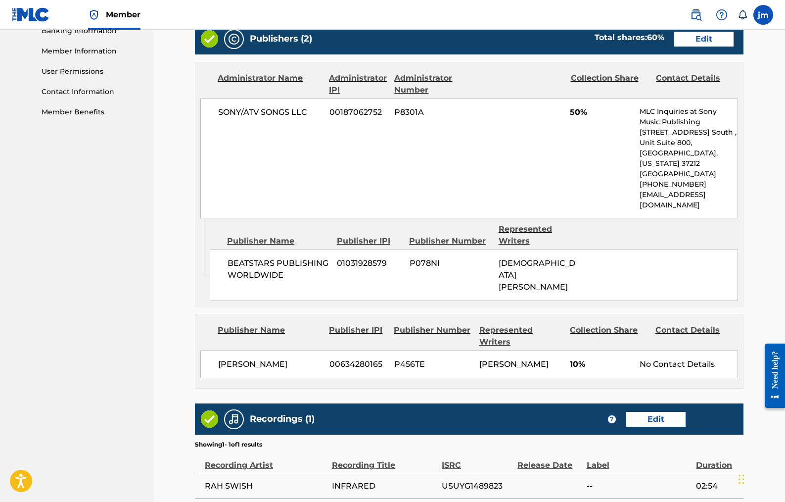
scroll to position [476, 0]
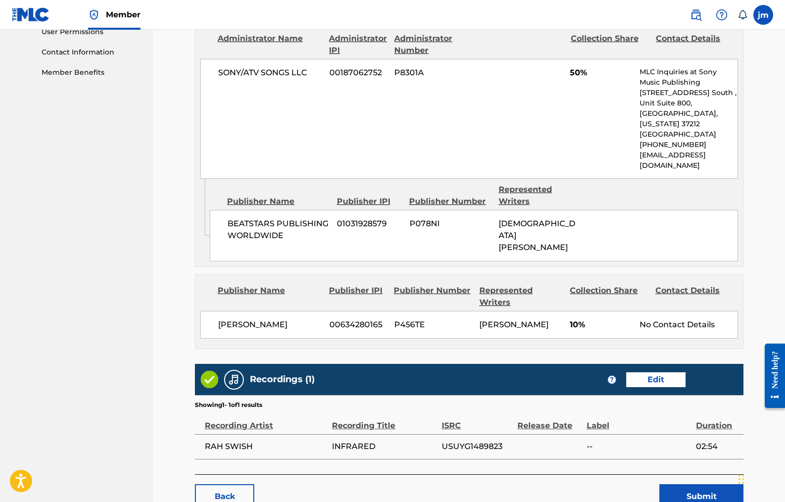
click at [664, 372] on link "Edit" at bounding box center [655, 379] width 59 height 15
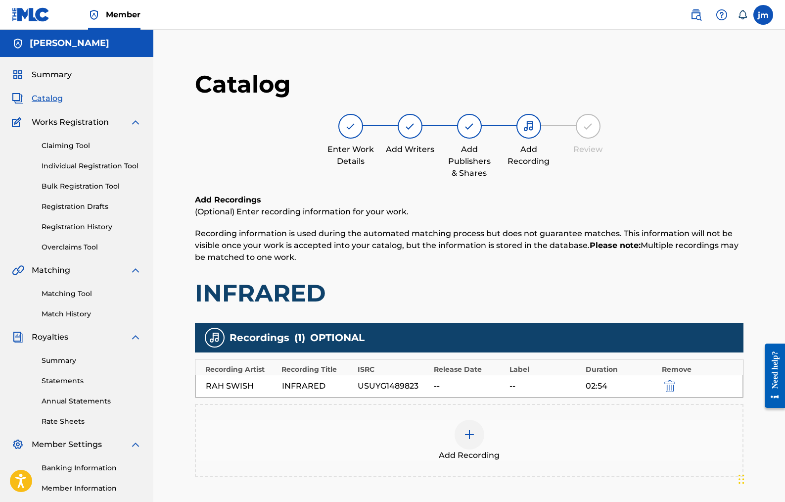
click at [468, 442] on div at bounding box center [470, 435] width 30 height 30
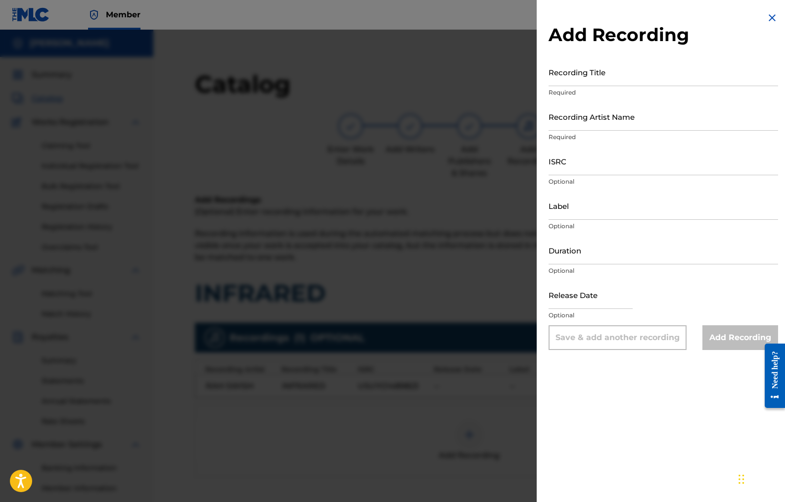
click at [595, 119] on input "Recording Artist Name" at bounding box center [664, 116] width 230 height 28
type input "RAH SWISH"
click at [567, 165] on input "ISRC" at bounding box center [664, 161] width 230 height 28
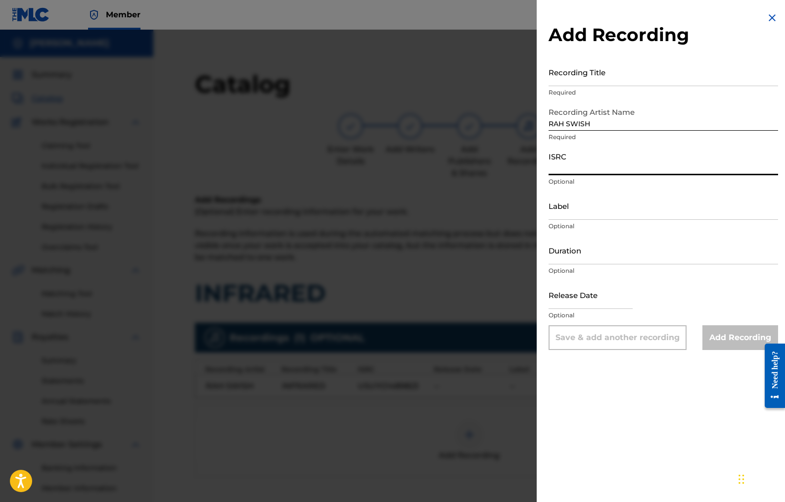
paste input "USUYG1489837"
type input "USUYG1489837"
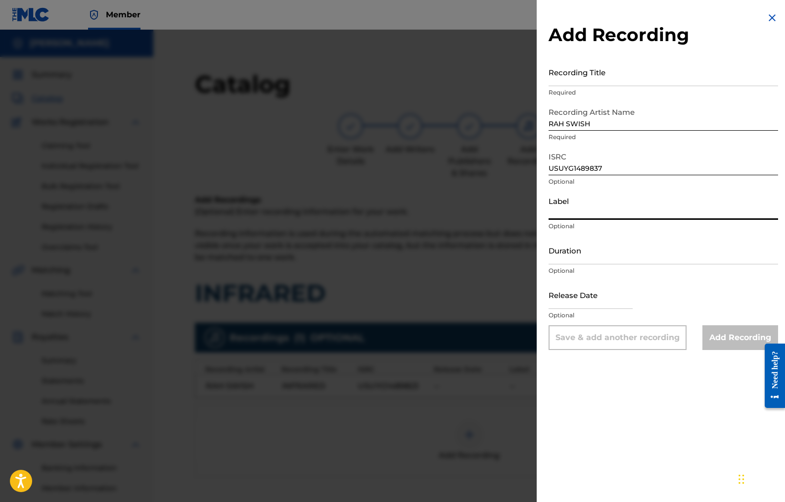
click at [686, 205] on input "Label" at bounding box center [664, 205] width 230 height 28
click at [578, 76] on input "Recording Title" at bounding box center [664, 72] width 230 height 28
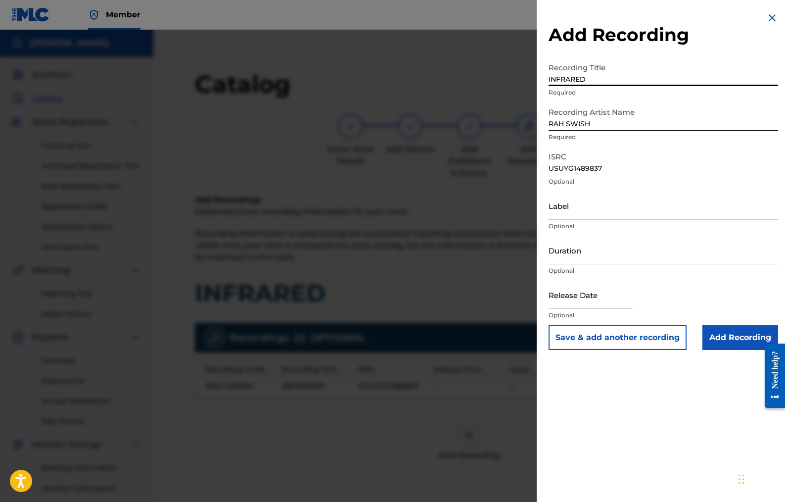
type input "INFRARED"
click at [653, 370] on div "Add Recording Recording Title INFRARED Required Recording Artist Name RAH SWISH…" at bounding box center [663, 251] width 253 height 502
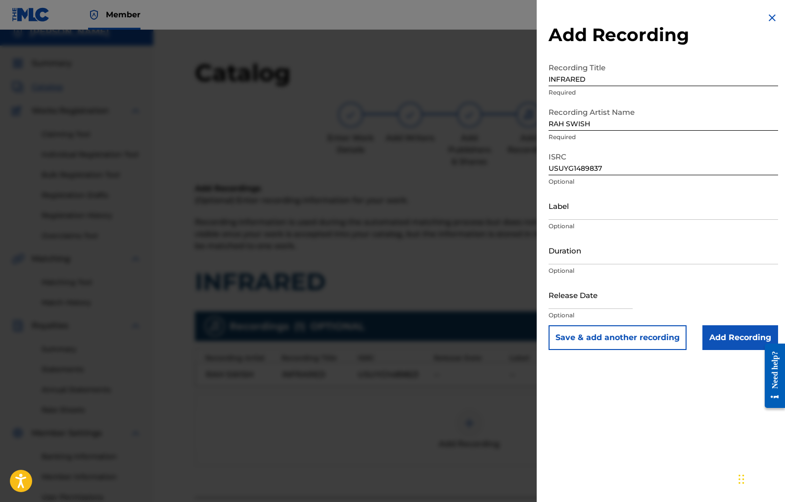
scroll to position [2, 0]
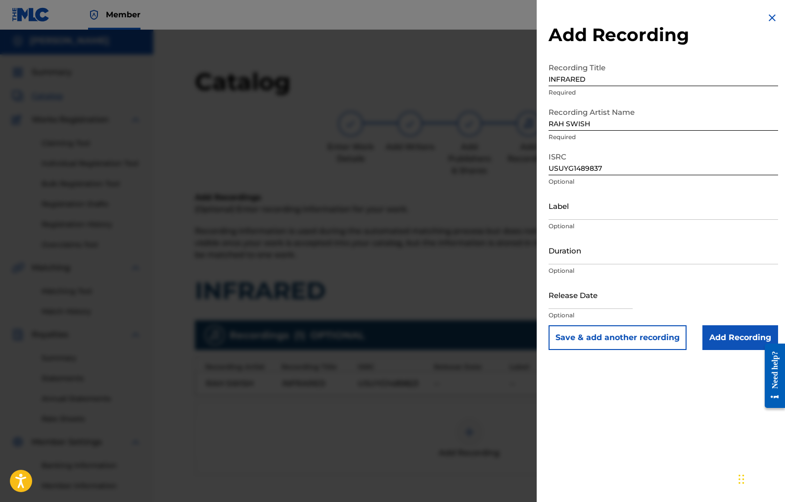
click at [735, 334] on input "Add Recording" at bounding box center [741, 337] width 76 height 25
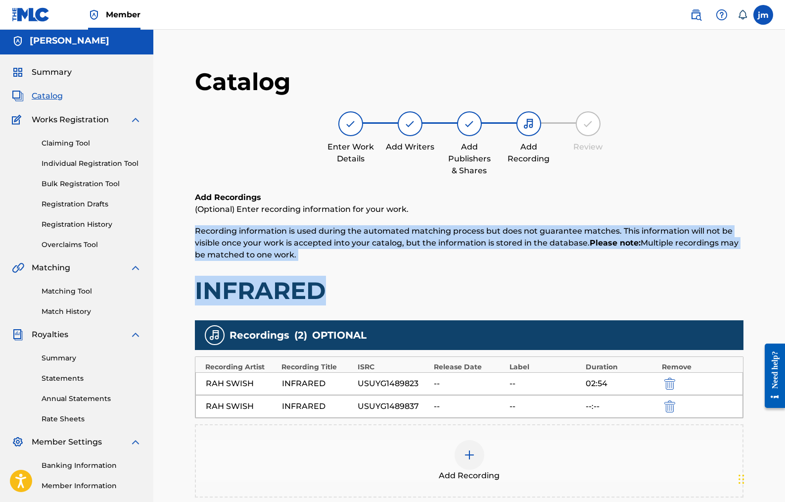
drag, startPoint x: 785, startPoint y: 220, endPoint x: 777, endPoint y: 283, distance: 62.8
click at [777, 283] on div "Catalog Enter Work Details Add Writers Add Publishers & Shares Add Recording Re…" at bounding box center [469, 315] width 632 height 526
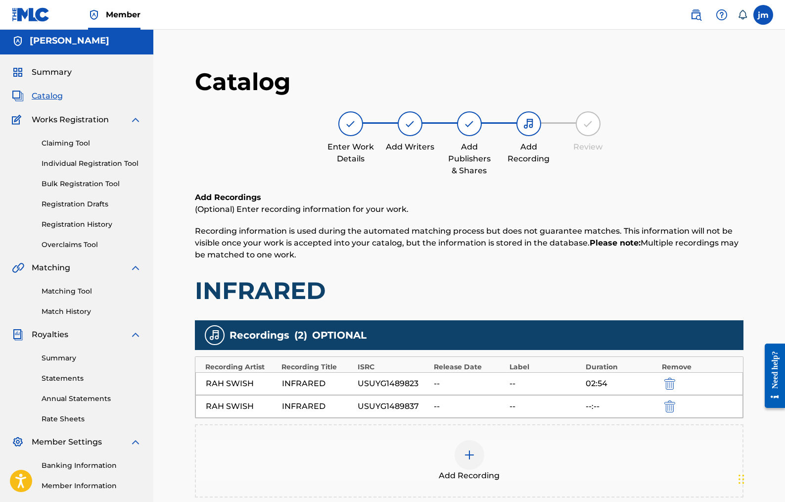
click at [587, 408] on div "--:--" at bounding box center [621, 406] width 71 height 12
drag, startPoint x: 420, startPoint y: 406, endPoint x: 356, endPoint y: 404, distance: 63.8
click at [356, 404] on div "RAH SWISH INFRARED USUYG1489837 -- -- --:--" at bounding box center [469, 406] width 548 height 23
copy div "USUYG1489837"
click at [464, 458] on img at bounding box center [470, 455] width 12 height 12
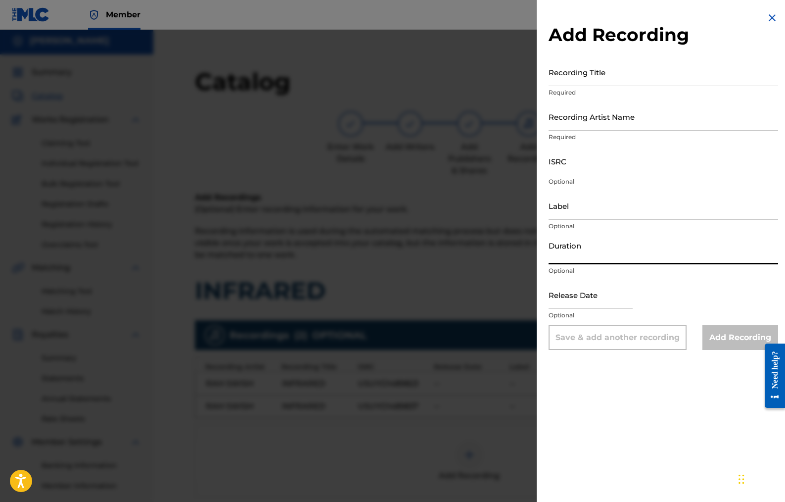
click at [646, 251] on input "Duration" at bounding box center [664, 250] width 230 height 28
click at [549, 257] on input "2:54" at bounding box center [664, 250] width 230 height 28
type input "02:54"
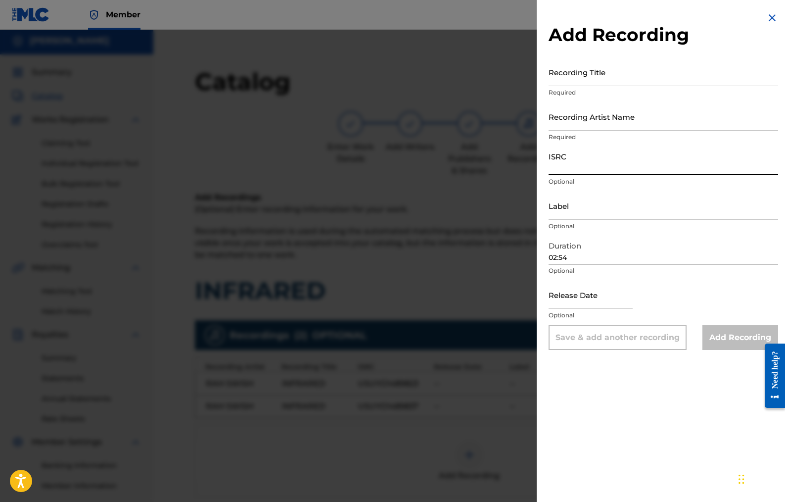
click at [563, 165] on input "ISRC" at bounding box center [664, 161] width 230 height 28
paste input "USUYG1489837"
type input "USUYG1489837"
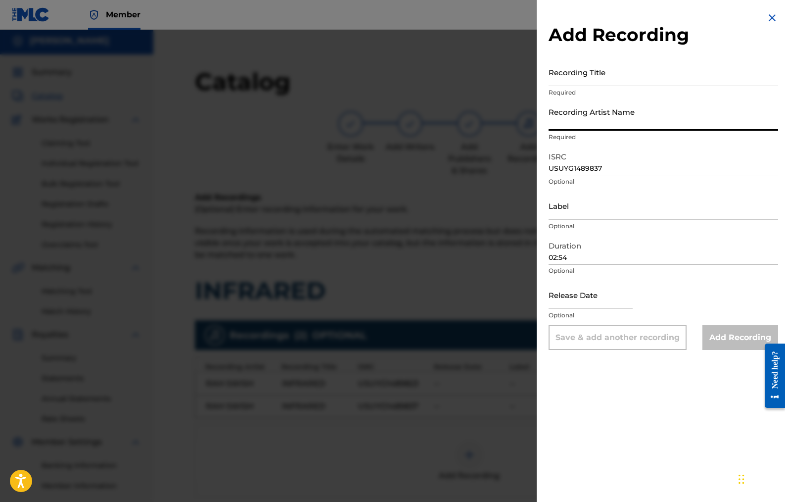
click at [572, 119] on input "Recording Artist Name" at bounding box center [664, 116] width 230 height 28
type input "RAH SWISH"
click at [574, 77] on input "Recording Title" at bounding box center [664, 72] width 230 height 28
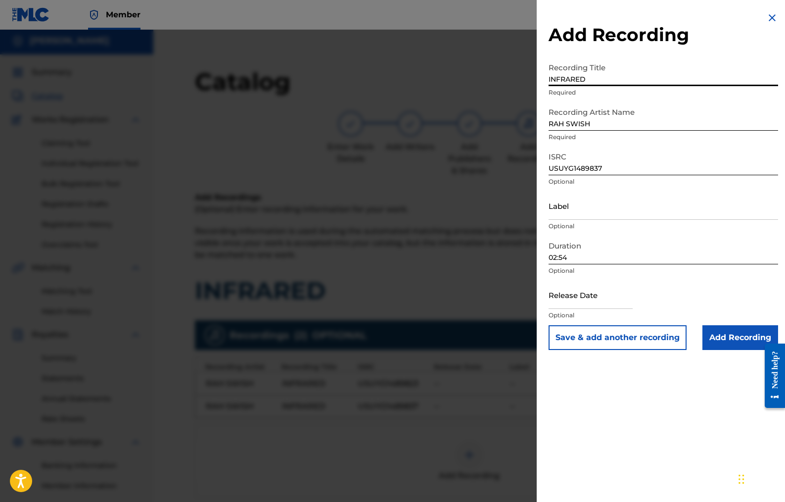
type input "INFRARED"
click at [726, 339] on input "Add Recording" at bounding box center [741, 337] width 76 height 25
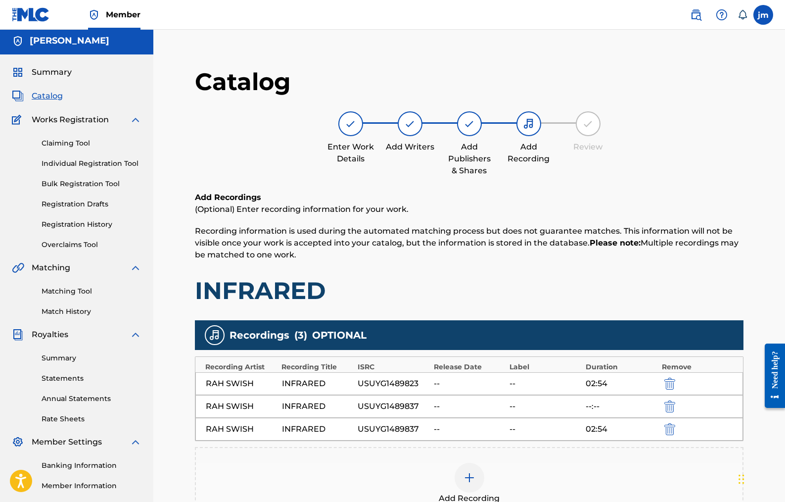
click at [671, 404] on img "submit" at bounding box center [669, 406] width 11 height 12
click at [785, 150] on div "Catalog Enter Work Details Add Writers Add Publishers & Shares Add Recording Re…" at bounding box center [469, 315] width 632 height 526
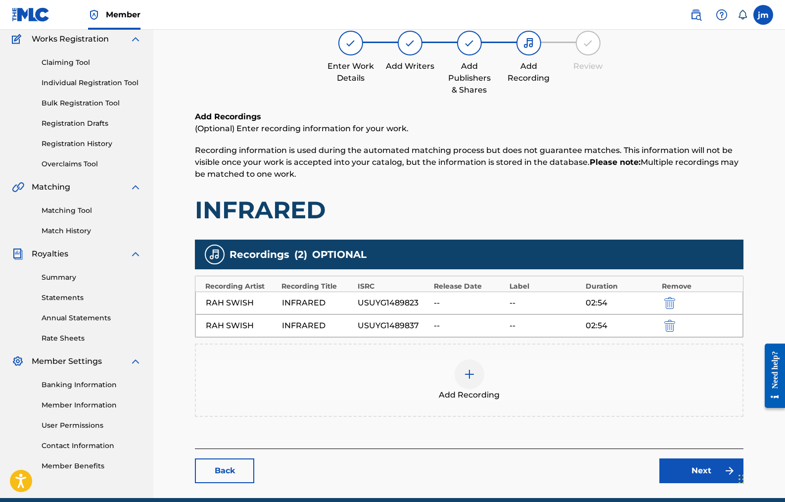
scroll to position [86, 0]
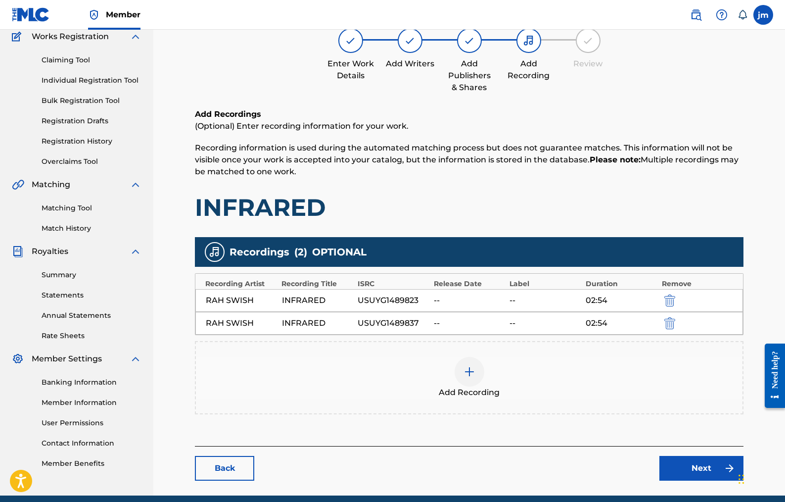
click at [704, 459] on link "Next" at bounding box center [702, 468] width 84 height 25
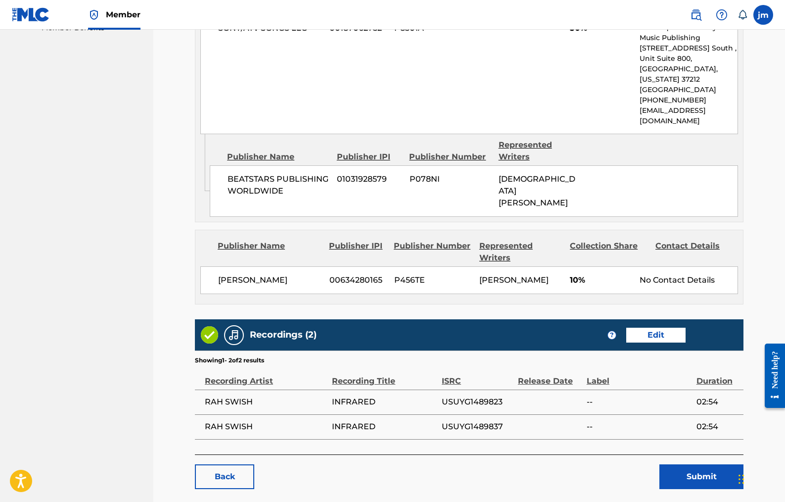
scroll to position [524, 0]
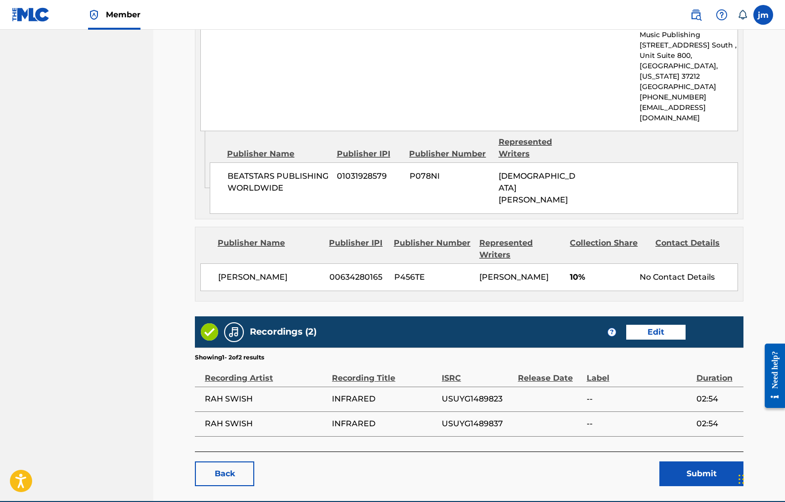
click at [693, 461] on button "Submit" at bounding box center [702, 473] width 84 height 25
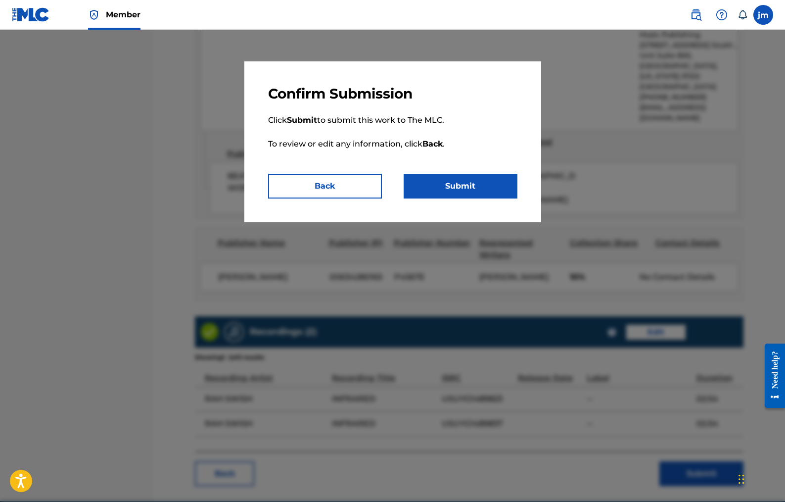
click at [495, 185] on button "Submit" at bounding box center [461, 186] width 114 height 25
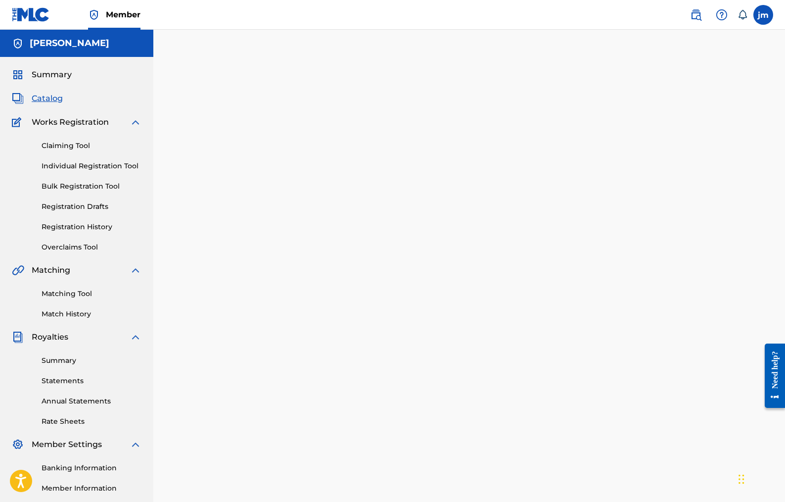
click at [706, 118] on div "Back Done" at bounding box center [469, 305] width 549 height 472
click at [673, 79] on div "Back Done" at bounding box center [469, 305] width 549 height 472
